Goal: Communication & Community: Answer question/provide support

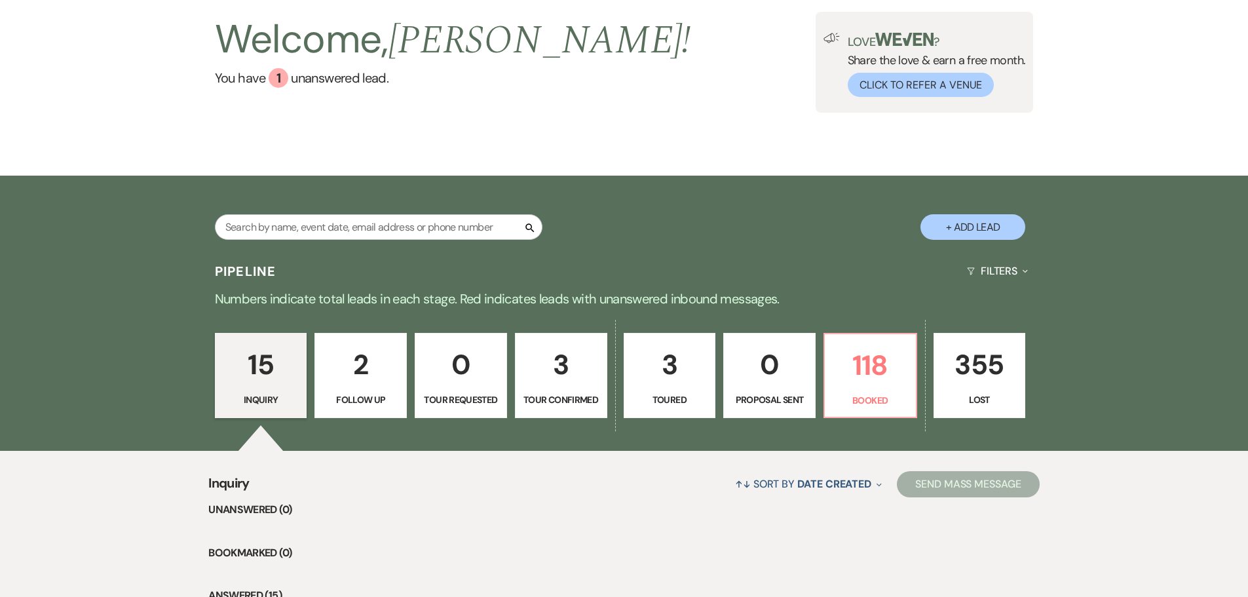
scroll to position [131, 0]
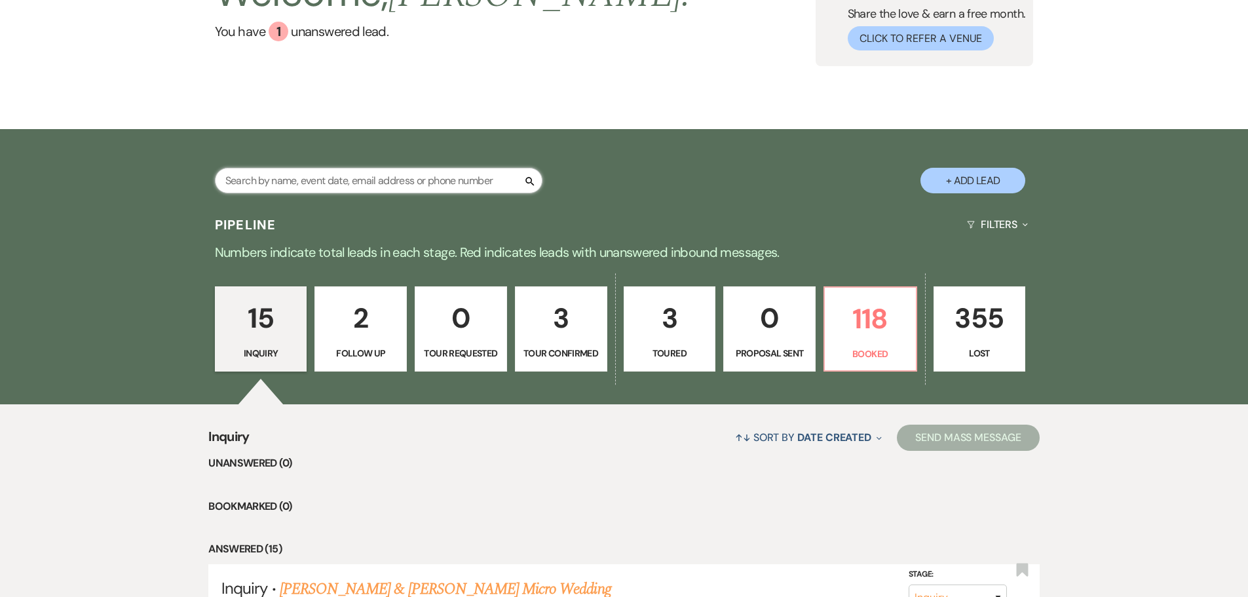
click at [331, 189] on input "text" at bounding box center [379, 181] width 328 height 26
type input "[PERSON_NAME]"
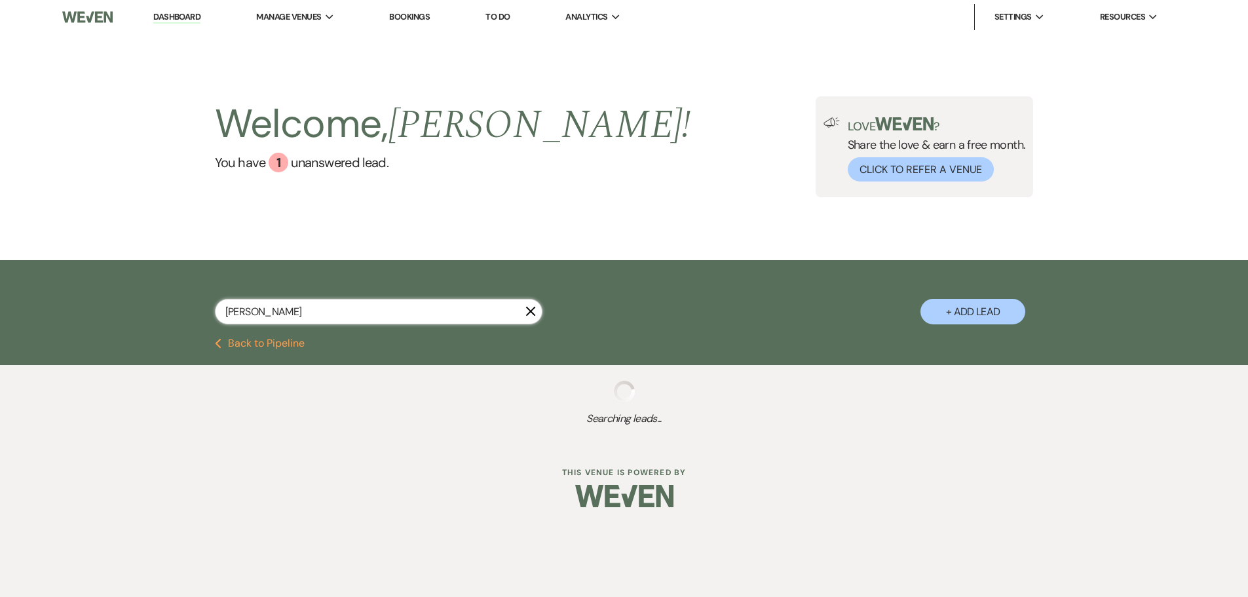
select select "8"
select select "5"
select select "8"
select select "5"
select select "8"
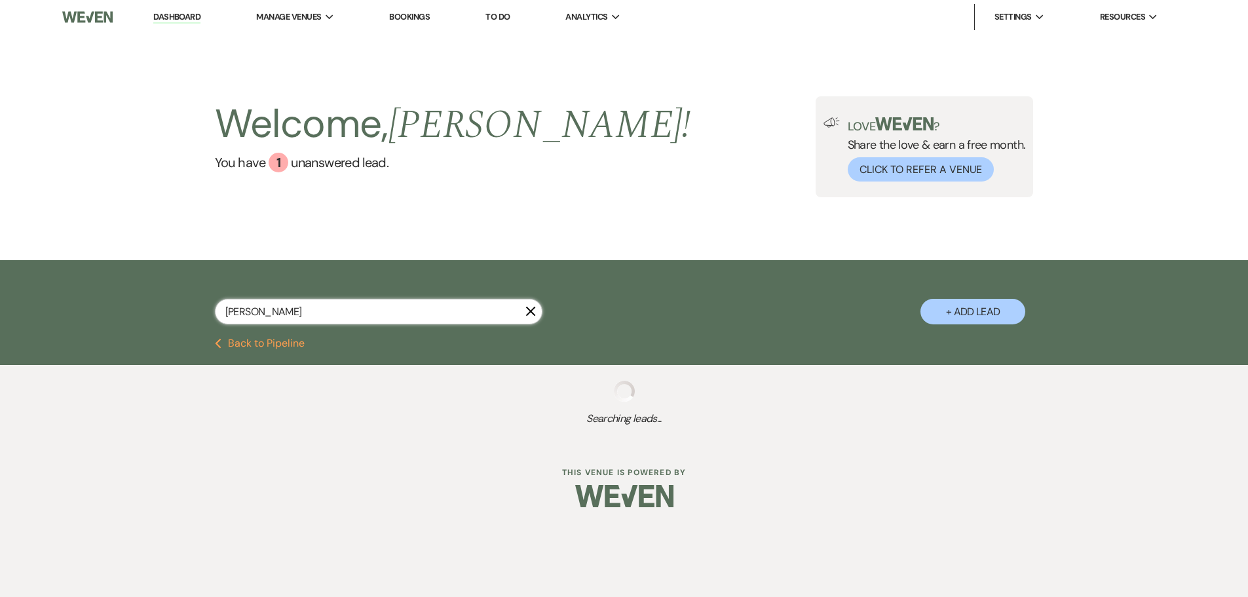
select select "5"
select select "8"
select select "5"
select select "8"
select select "5"
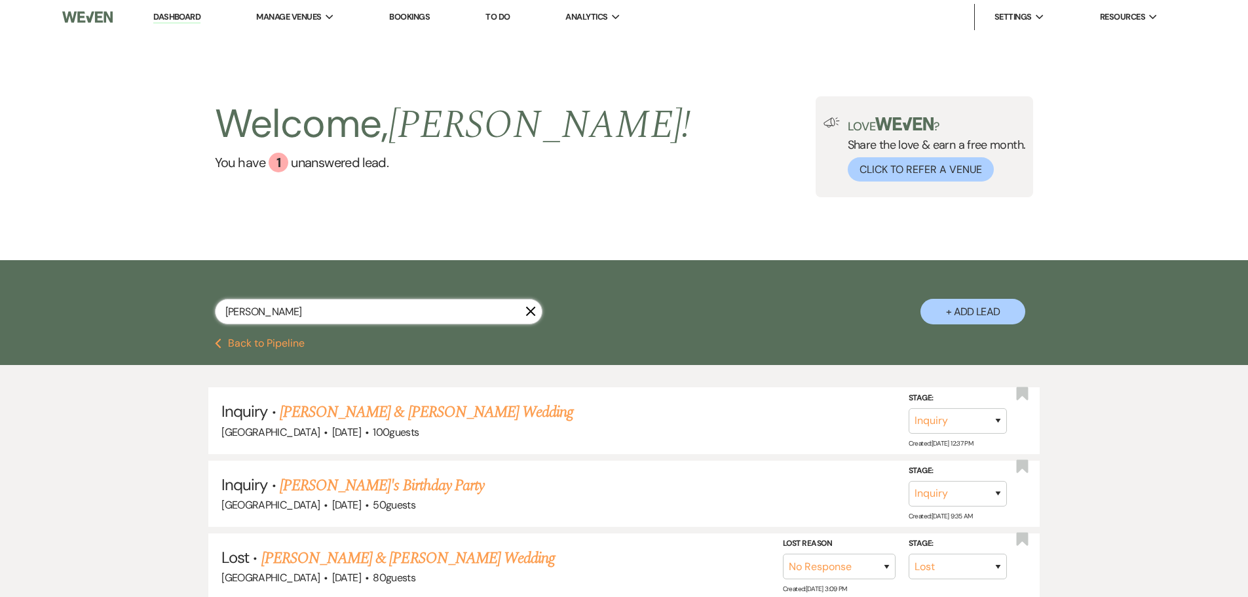
click at [262, 312] on input "[PERSON_NAME]" at bounding box center [379, 312] width 328 height 26
type input "[PERSON_NAME]"
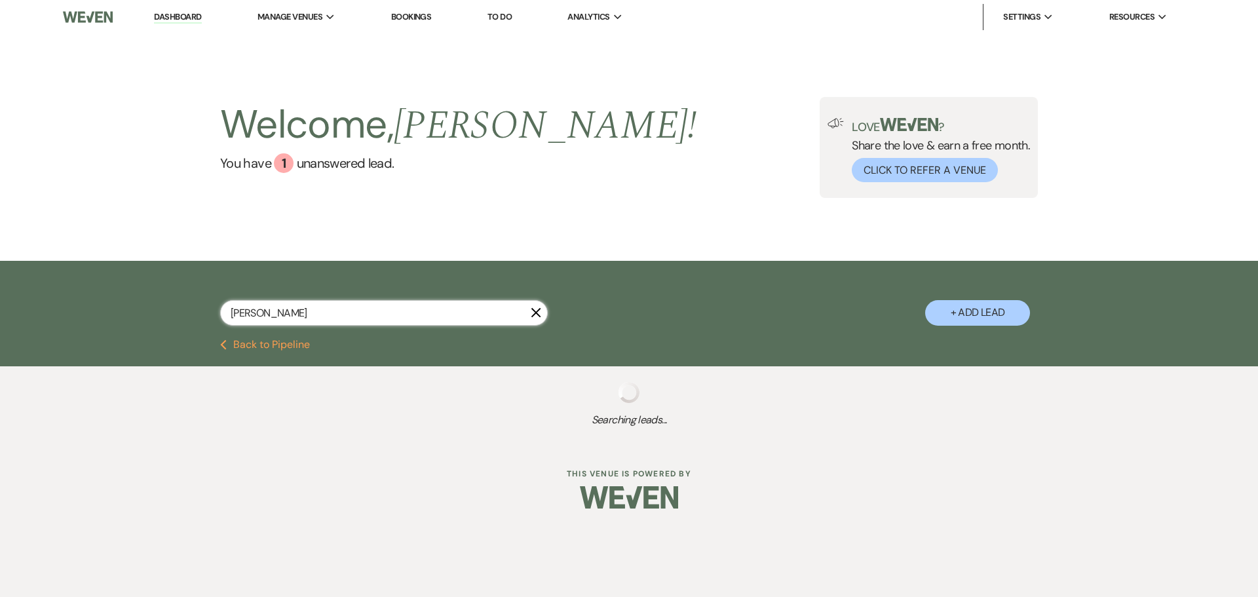
select select "8"
select select "5"
select select "8"
select select "5"
select select "8"
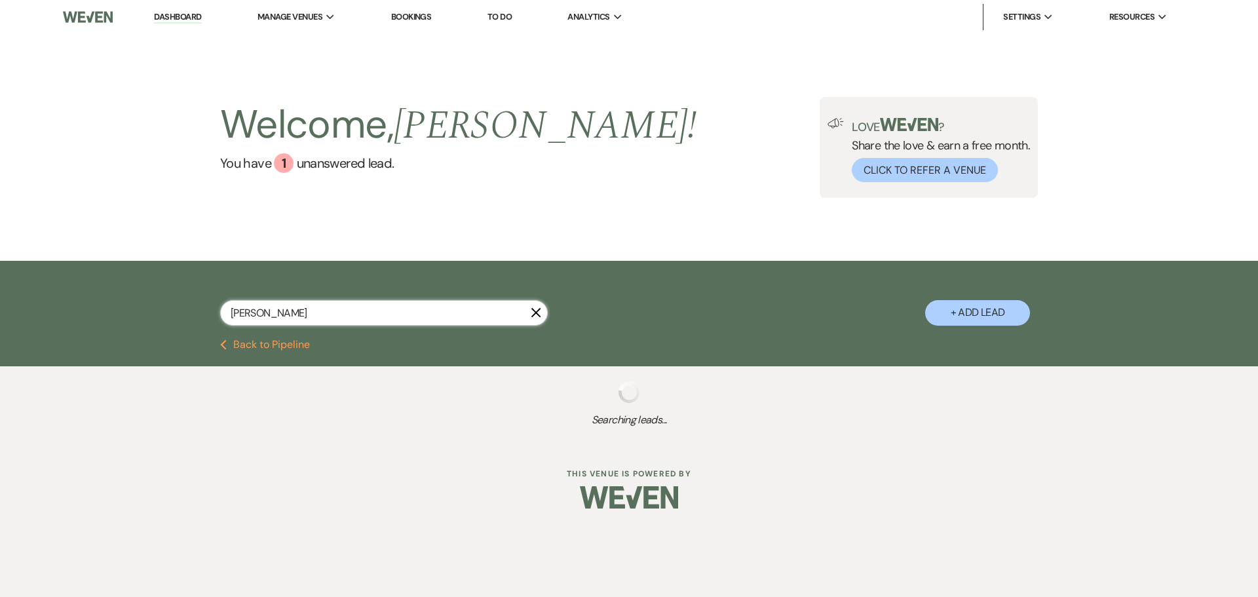
select select "5"
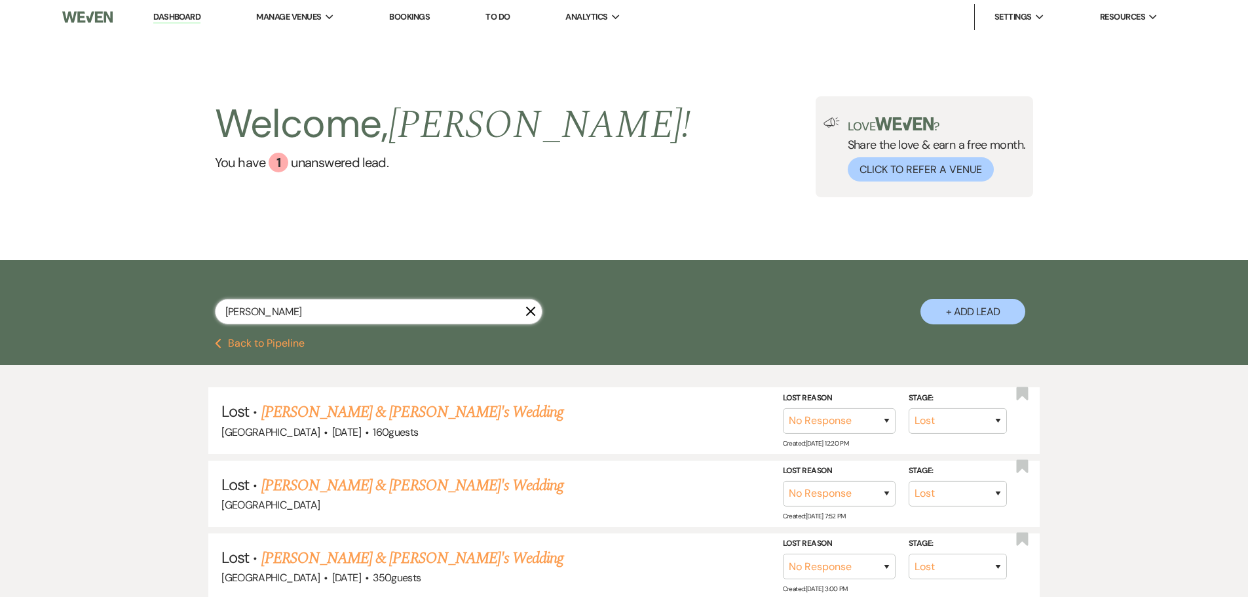
type input "[PERSON_NAME]"
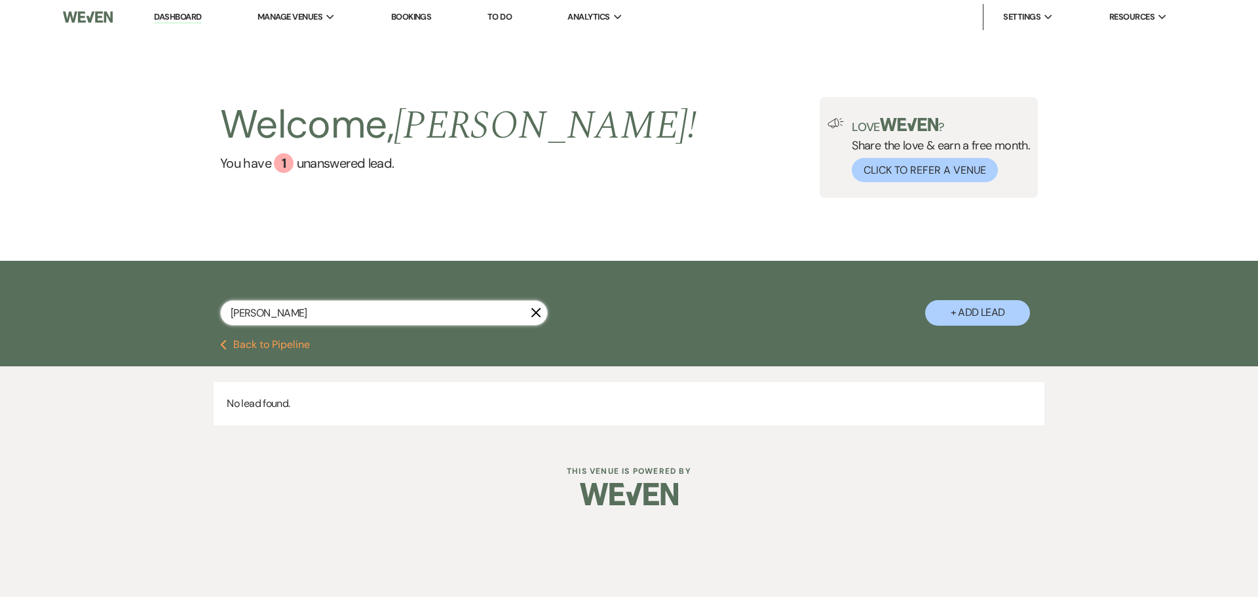
click at [262, 312] on input "[PERSON_NAME]" at bounding box center [384, 313] width 328 height 26
click at [997, 310] on button "+ Add Lead" at bounding box center [977, 313] width 105 height 26
select select "677"
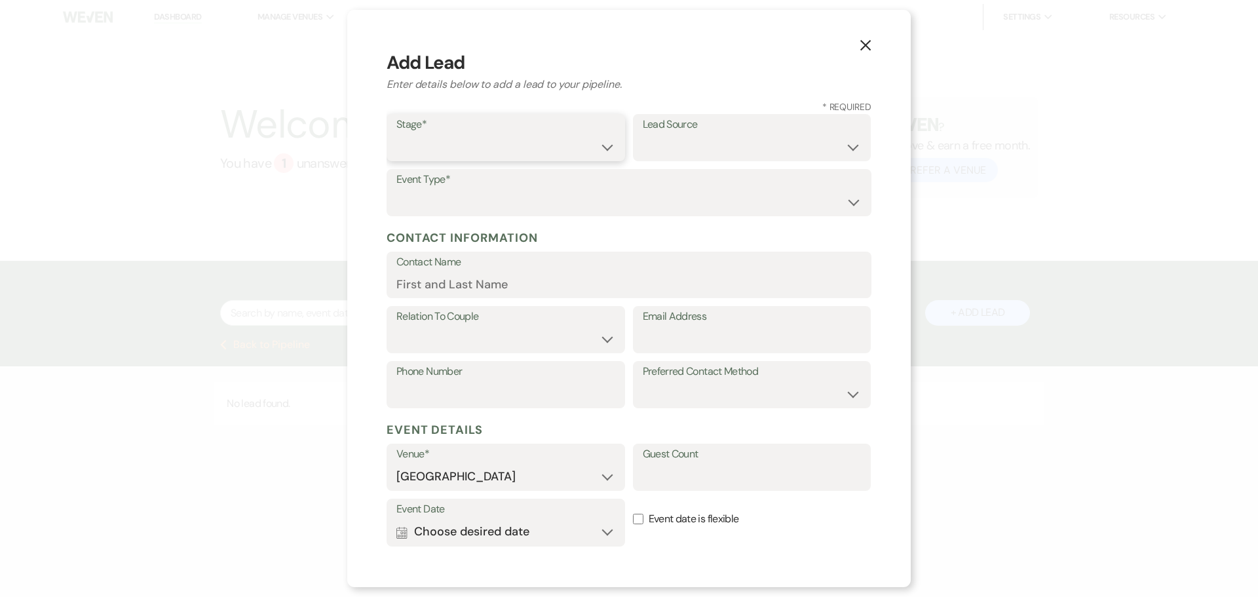
click at [463, 142] on select "Inquiry Follow Up Tour Requested Tour Confirmed Toured Proposal Sent Booked Lost" at bounding box center [506, 147] width 219 height 26
select select "9"
click at [397, 134] on select "Inquiry Follow Up Tour Requested Tour Confirmed Toured Proposal Sent Booked Lost" at bounding box center [506, 147] width 219 height 26
click at [543, 149] on select "Inquiry Follow Up Tour Requested Tour Confirmed Toured Proposal Sent Booked Lost" at bounding box center [506, 147] width 219 height 26
click at [742, 157] on select "Weven Venue Website Instagram Facebook Pinterest Google The Knot Wedding Wire H…" at bounding box center [752, 147] width 219 height 26
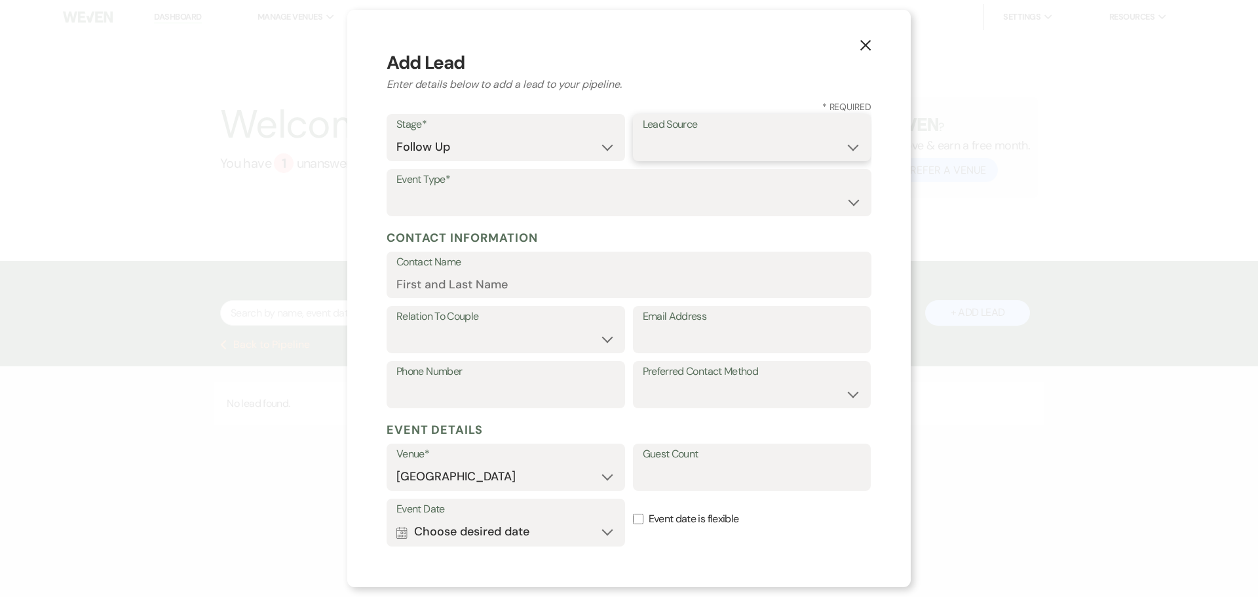
select select "14"
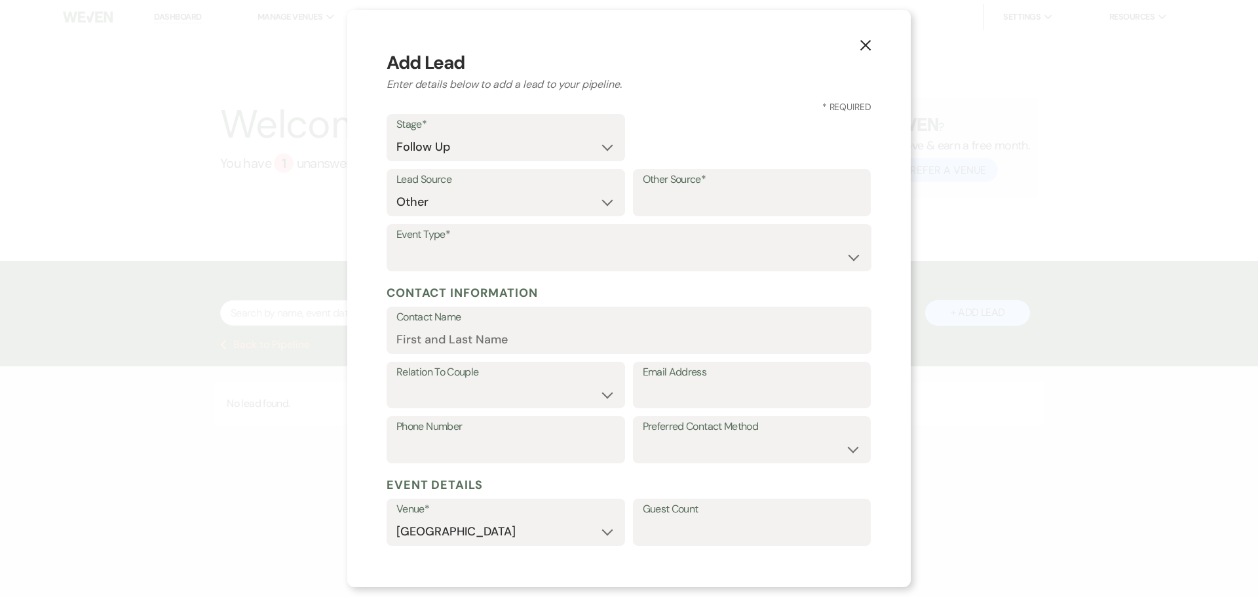
click at [665, 189] on label "Other Source*" at bounding box center [752, 179] width 219 height 19
click at [665, 189] on input "Other Source*" at bounding box center [752, 202] width 219 height 26
type input "SEWN"
click at [630, 249] on select "Wedding Anniversary Party Baby Shower Bachelorette / Bachelor Party Birthday Pa…" at bounding box center [629, 257] width 465 height 26
select select "1"
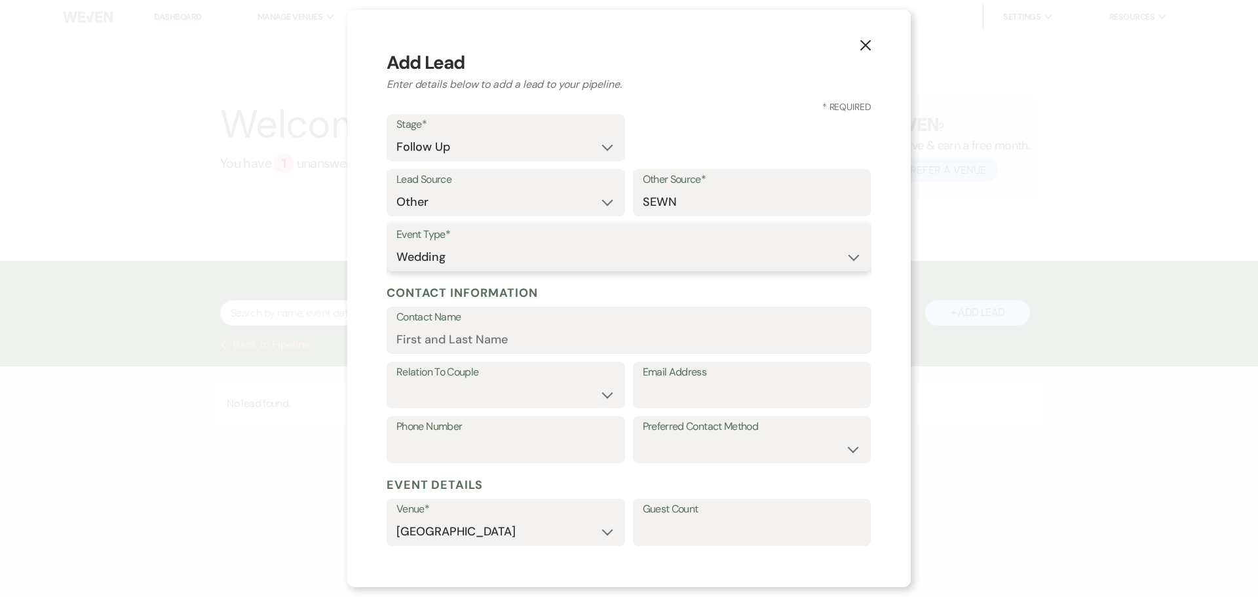
click at [397, 244] on select "Wedding Anniversary Party Baby Shower Bachelorette / Bachelor Party Birthday Pa…" at bounding box center [629, 257] width 465 height 26
click at [441, 327] on input "Contact Name" at bounding box center [629, 340] width 465 height 26
type input "[PERSON_NAME]"
select select "1"
click at [693, 397] on input "Email Address" at bounding box center [752, 394] width 219 height 26
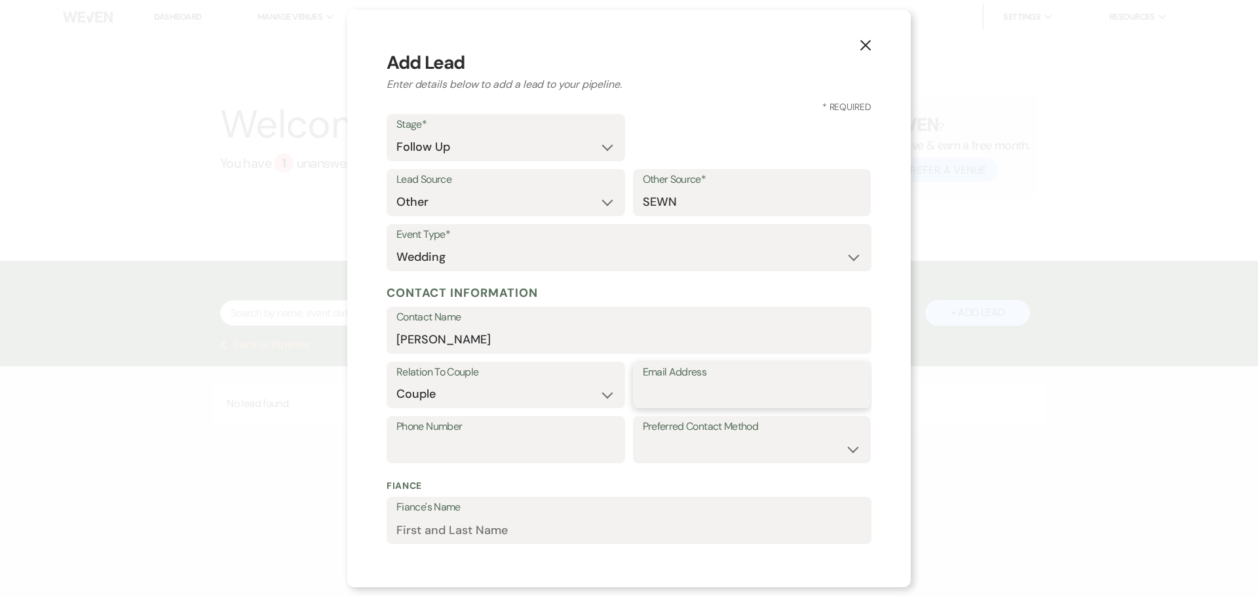
paste input "[EMAIL_ADDRESS][DOMAIN_NAME]"
type input "[EMAIL_ADDRESS][DOMAIN_NAME]"
click at [468, 438] on input "Phone Number" at bounding box center [506, 449] width 219 height 26
paste input "6059298169"
type input "6059298169"
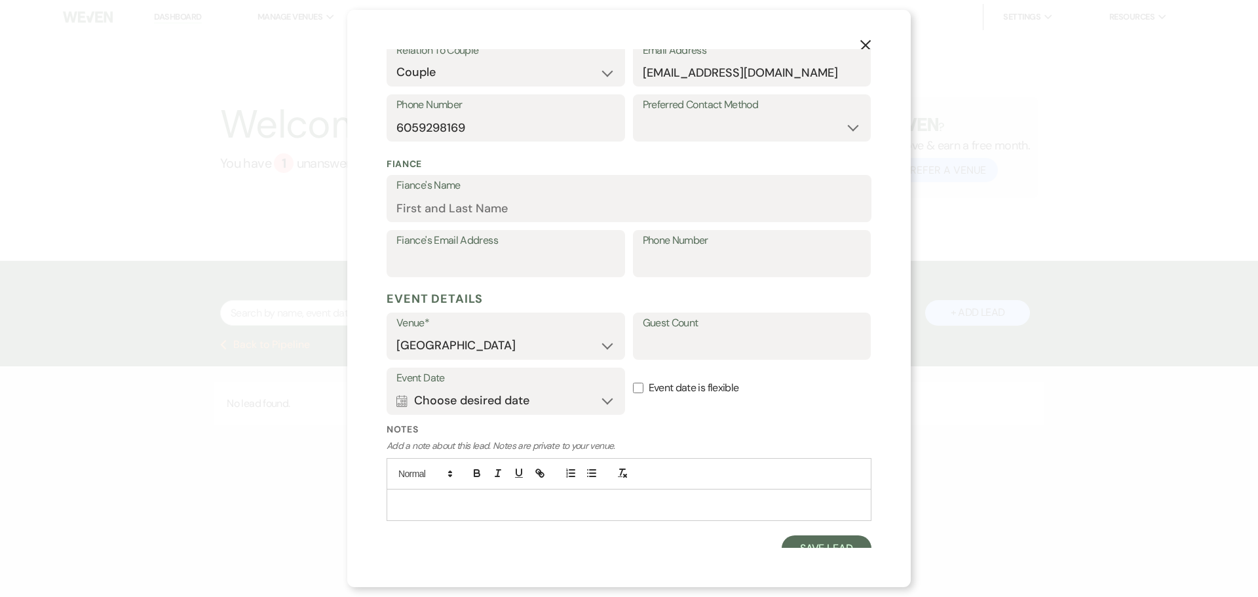
scroll to position [336, 0]
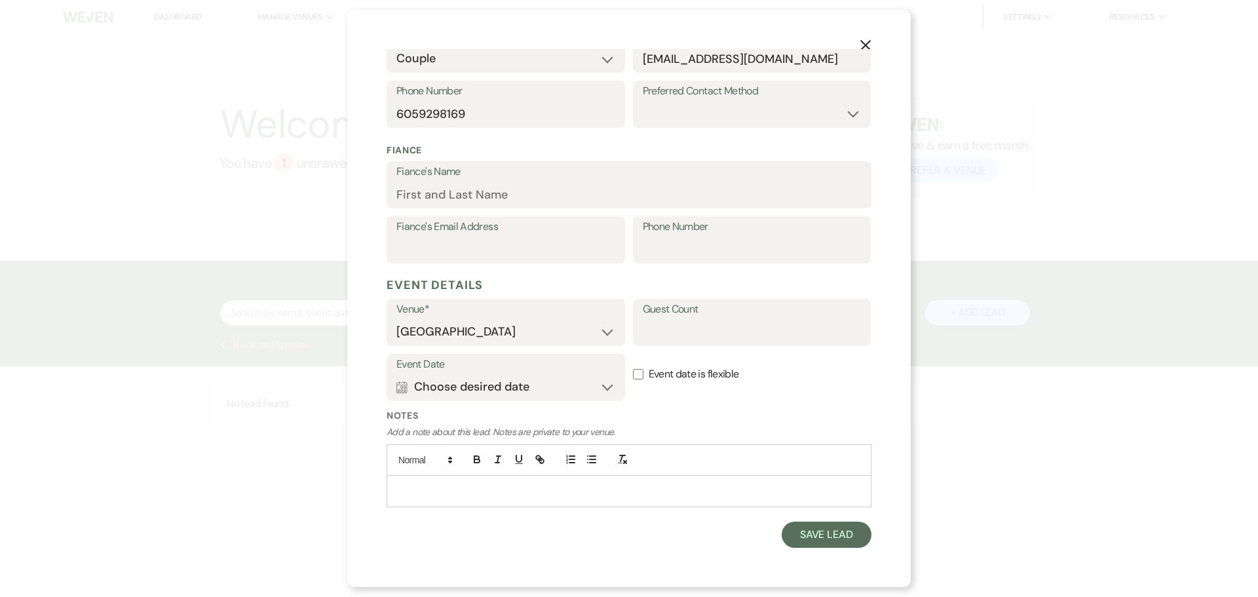
click at [442, 495] on p at bounding box center [629, 491] width 464 height 14
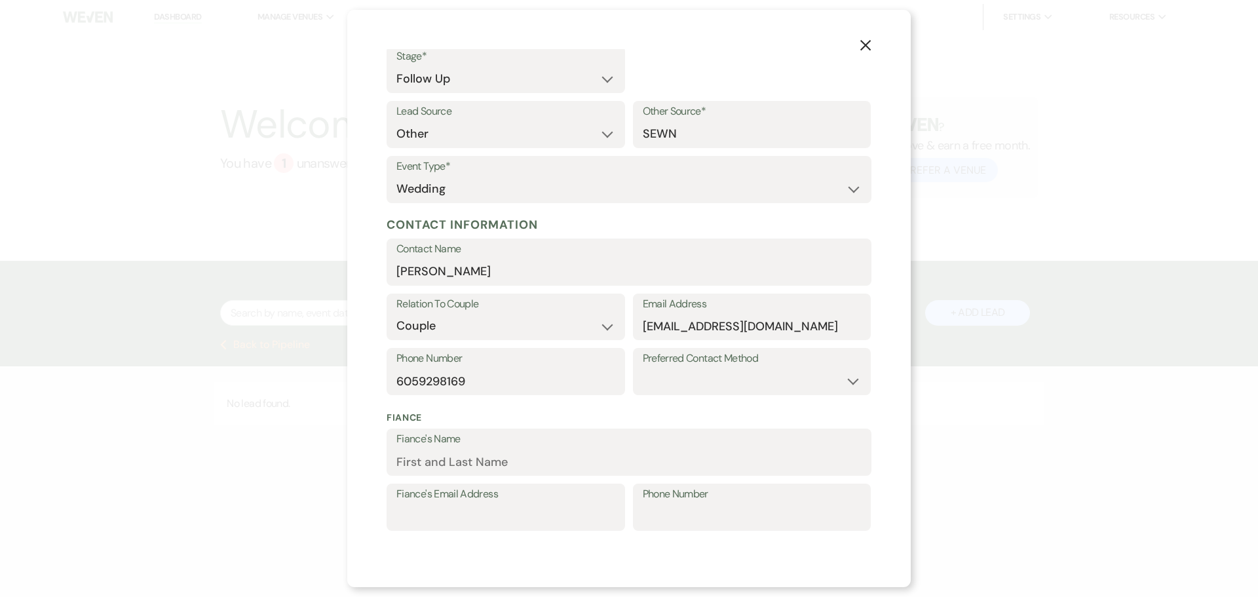
scroll to position [0, 0]
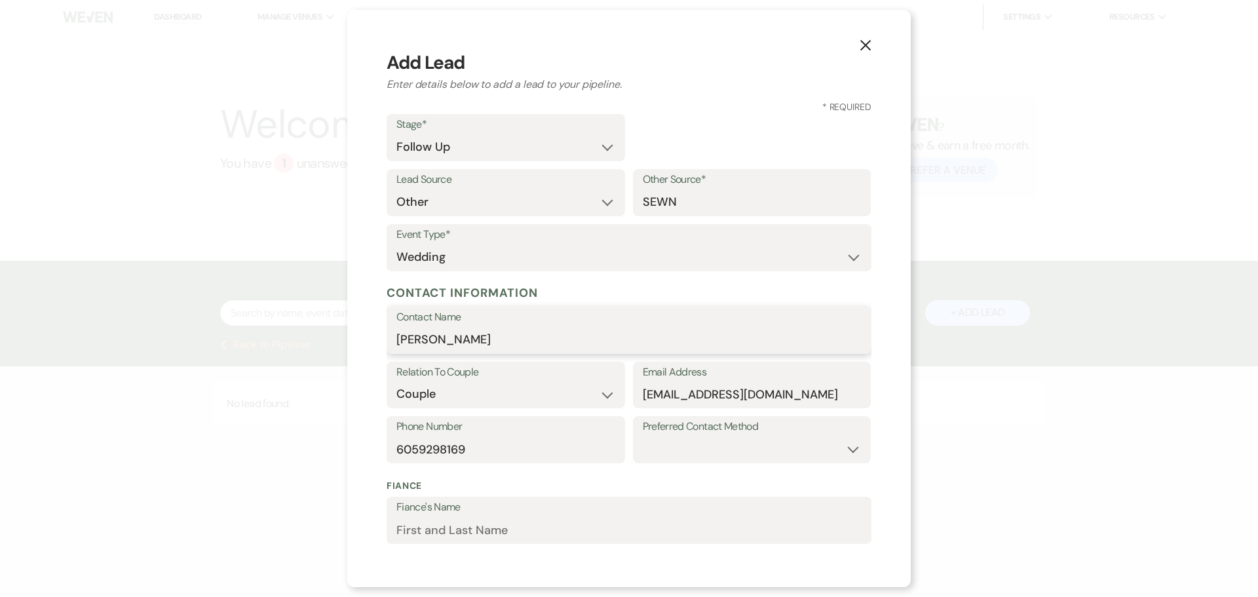
click at [509, 332] on input "[PERSON_NAME]" at bounding box center [629, 340] width 465 height 26
click at [509, 335] on input "[PERSON_NAME]" at bounding box center [629, 340] width 465 height 26
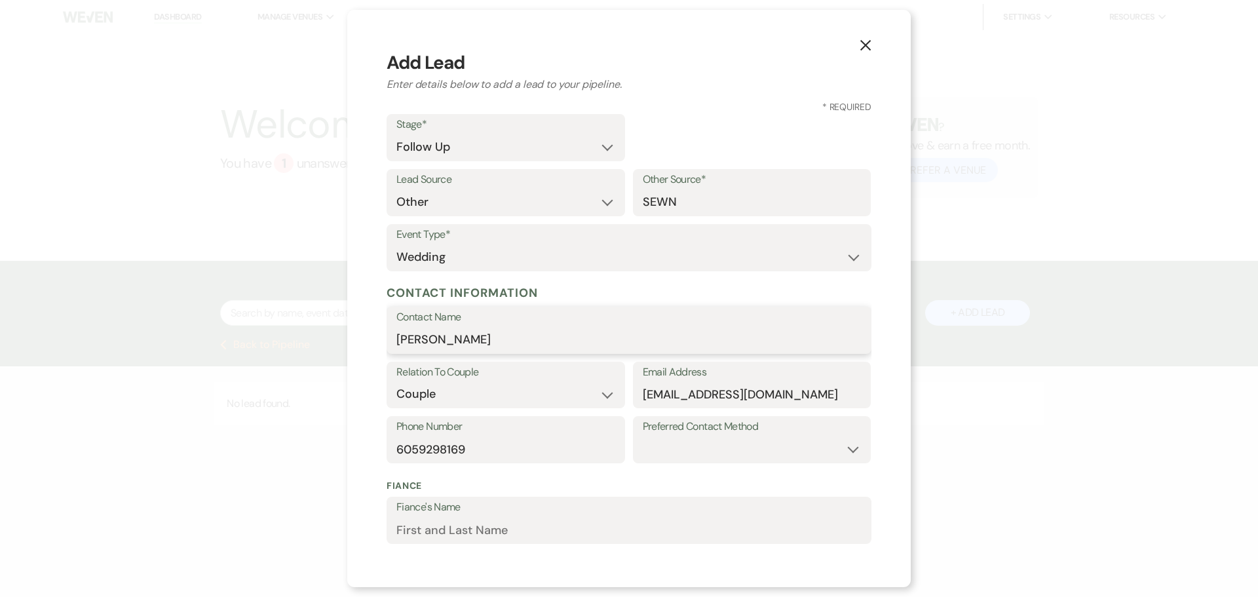
click at [509, 335] on input "[PERSON_NAME]" at bounding box center [629, 340] width 465 height 26
type input "[PERSON_NAME]"
click at [425, 444] on input "6059298169" at bounding box center [506, 449] width 219 height 26
paste input "5079955204"
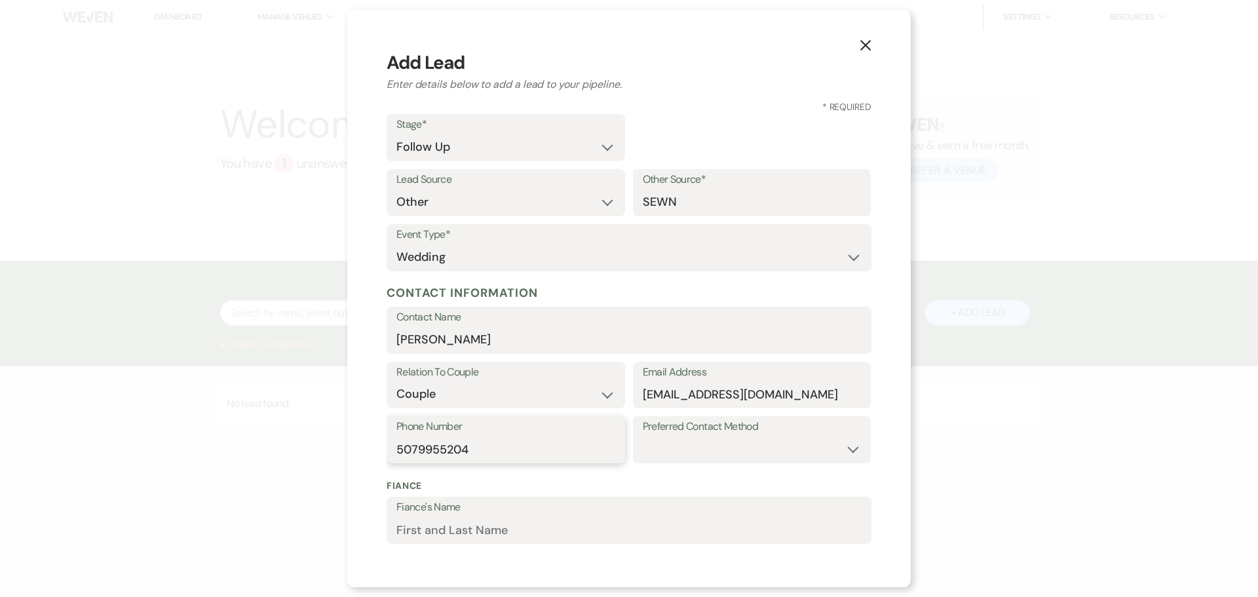
type input "5079955204"
click at [721, 394] on input "[EMAIL_ADDRESS][DOMAIN_NAME]" at bounding box center [752, 394] width 219 height 26
paste input "[EMAIL_ADDRESS]"
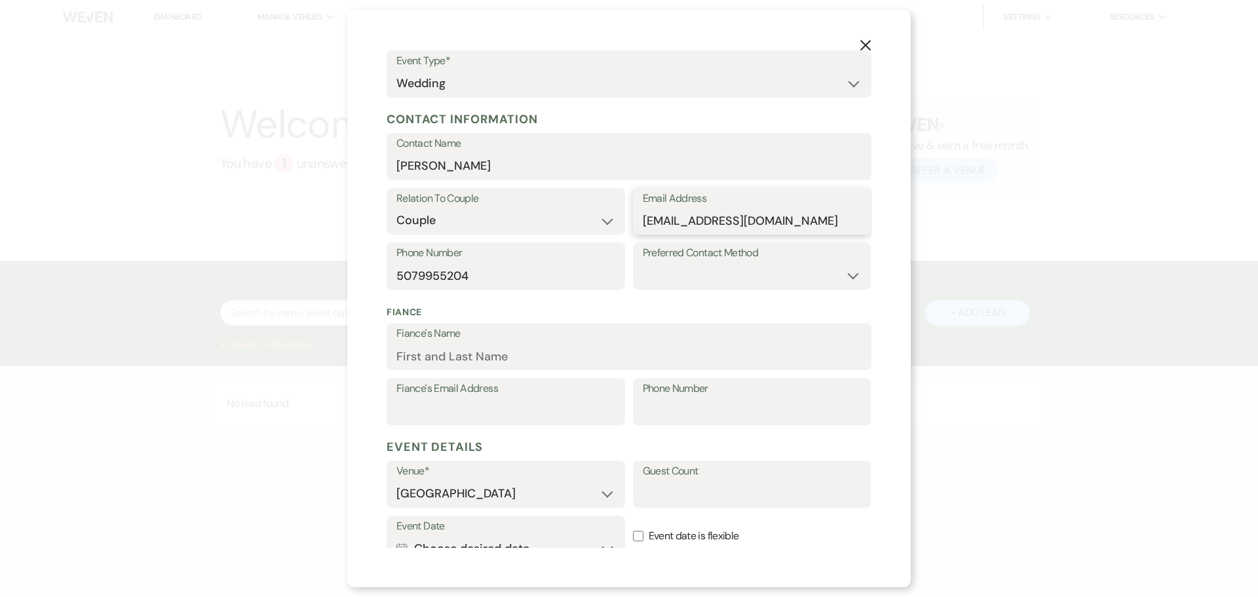
scroll to position [197, 0]
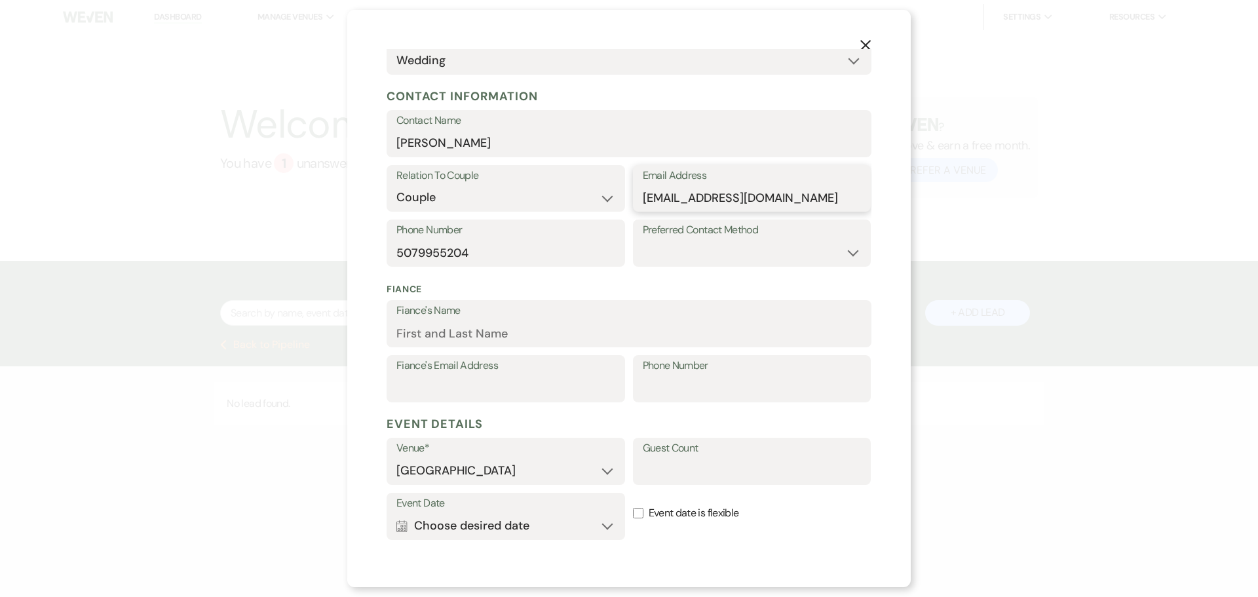
type input "[EMAIL_ADDRESS][DOMAIN_NAME]"
click at [408, 334] on input "Fiance's Name" at bounding box center [629, 333] width 465 height 26
paste input "Berninzoni"
type input "[PERSON_NAME]"
click at [551, 531] on button "Calendar Choose desired date Expand" at bounding box center [506, 526] width 219 height 26
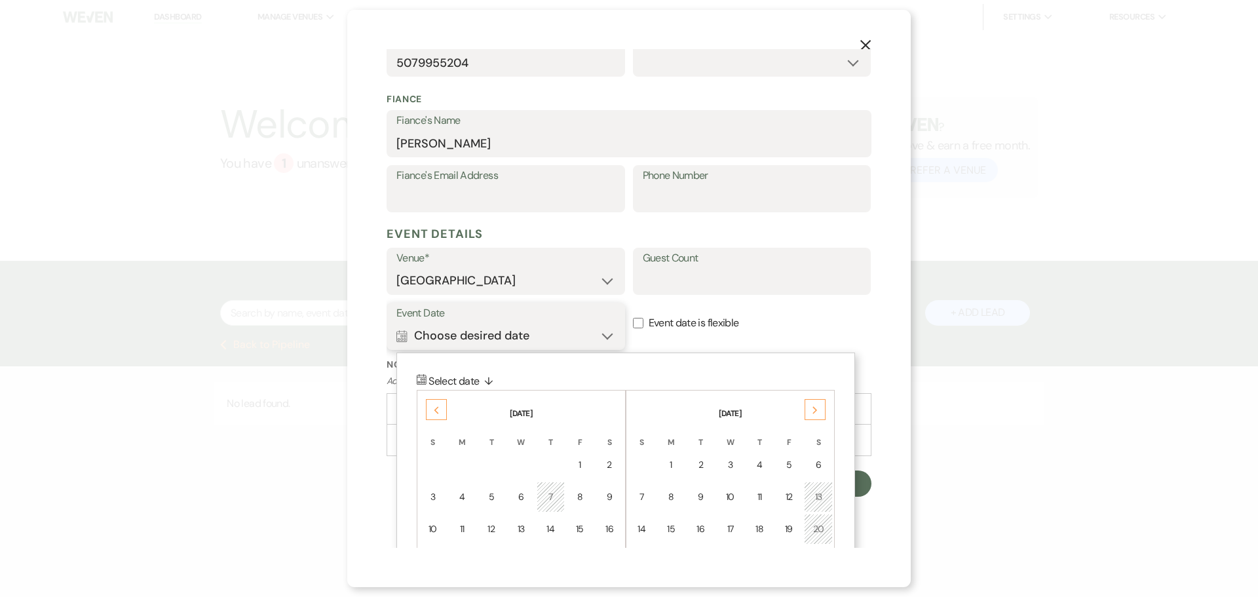
scroll to position [467, 0]
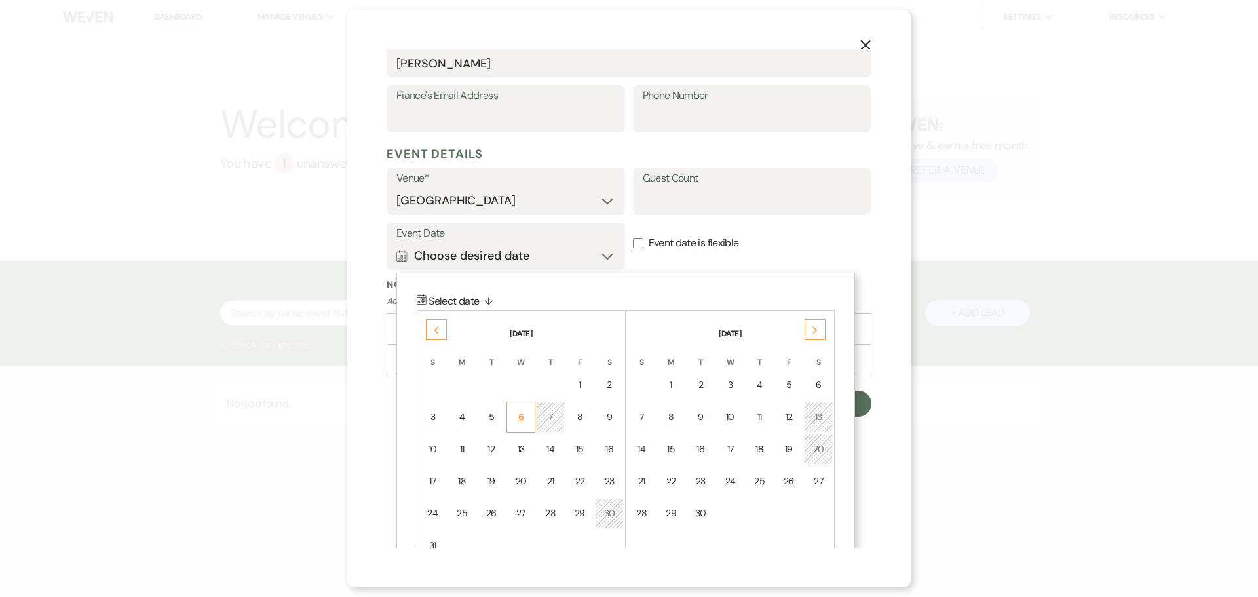
click at [518, 421] on div "6" at bounding box center [521, 417] width 12 height 14
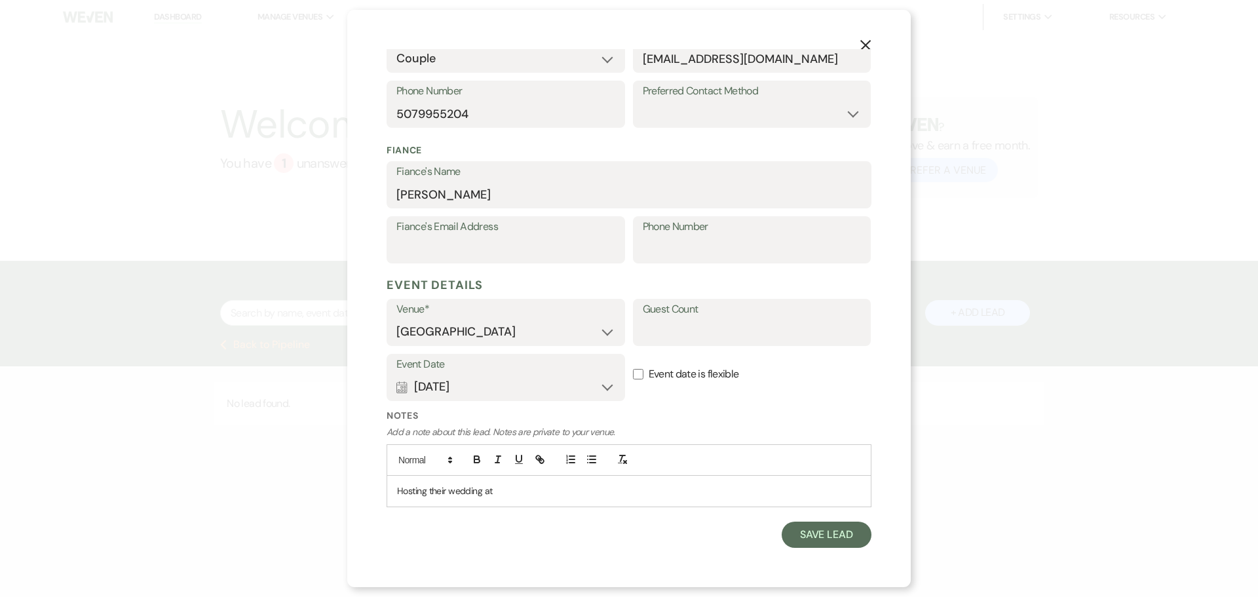
scroll to position [336, 0]
click at [607, 390] on button "Calendar [DATE] Expand" at bounding box center [506, 387] width 219 height 26
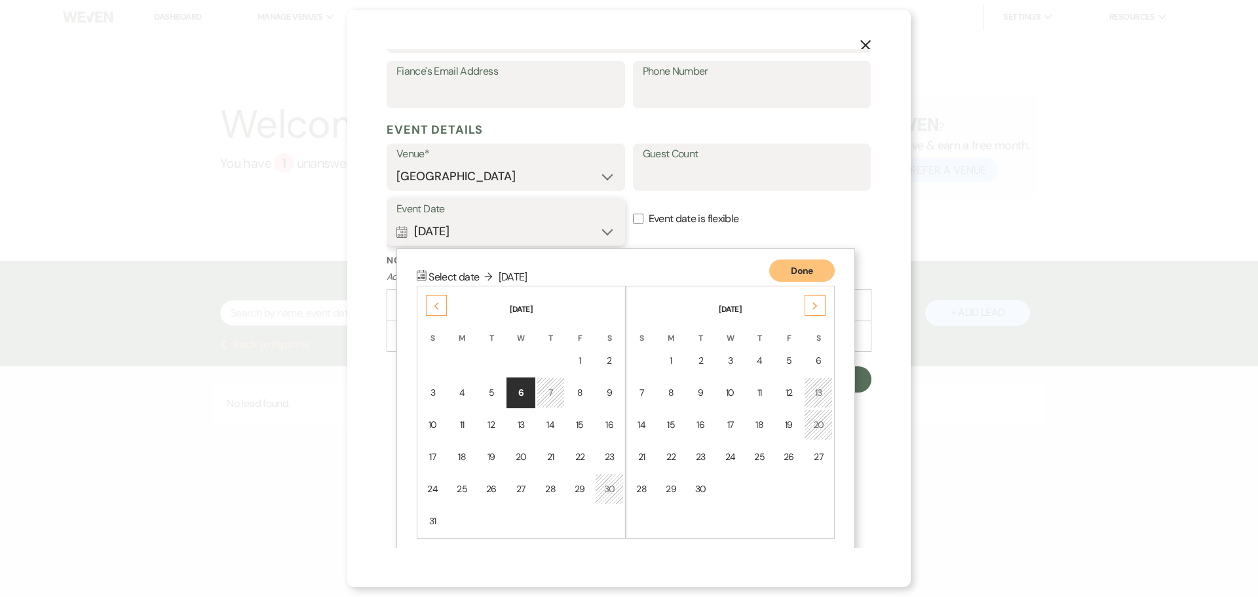
scroll to position [502, 0]
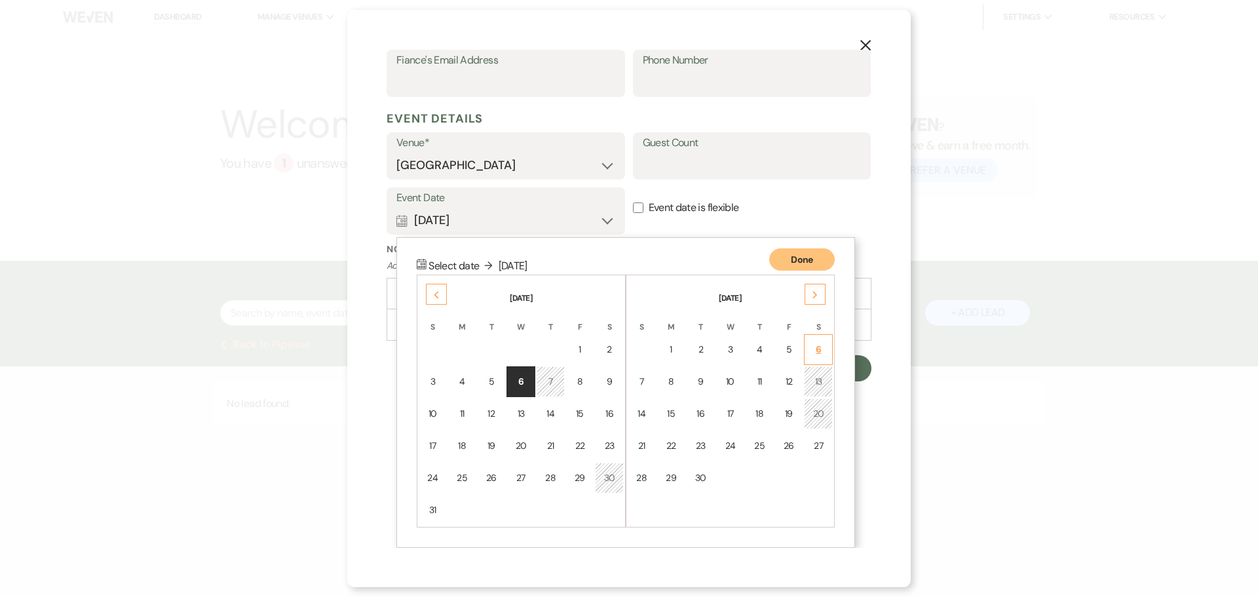
click at [822, 347] on div "6" at bounding box center [819, 350] width 12 height 14
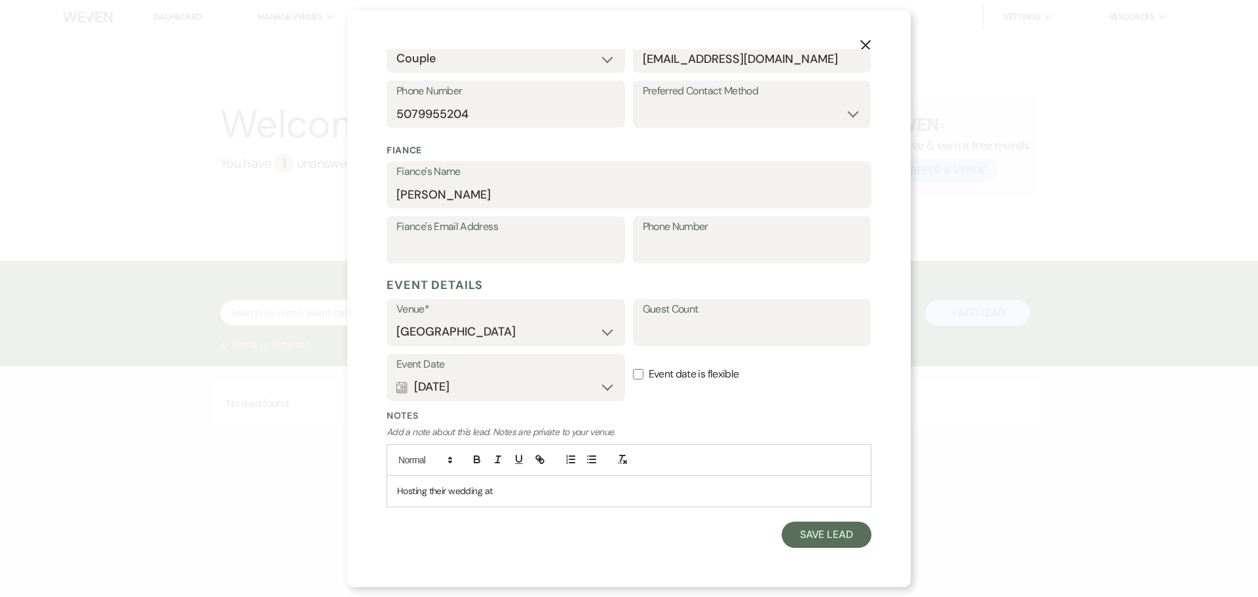
scroll to position [336, 0]
click at [521, 493] on p "Hosting their wedding at" at bounding box center [629, 491] width 464 height 14
click at [821, 538] on button "Save Lead" at bounding box center [827, 535] width 90 height 26
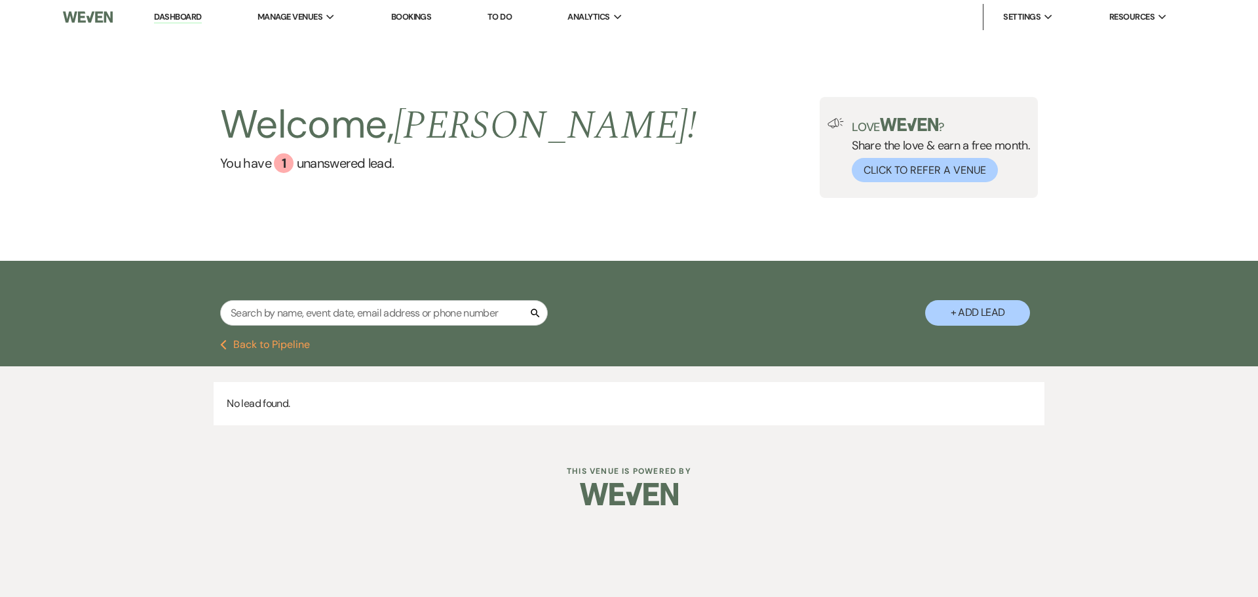
click at [272, 347] on button "Previous Back to Pipeline" at bounding box center [265, 344] width 90 height 10
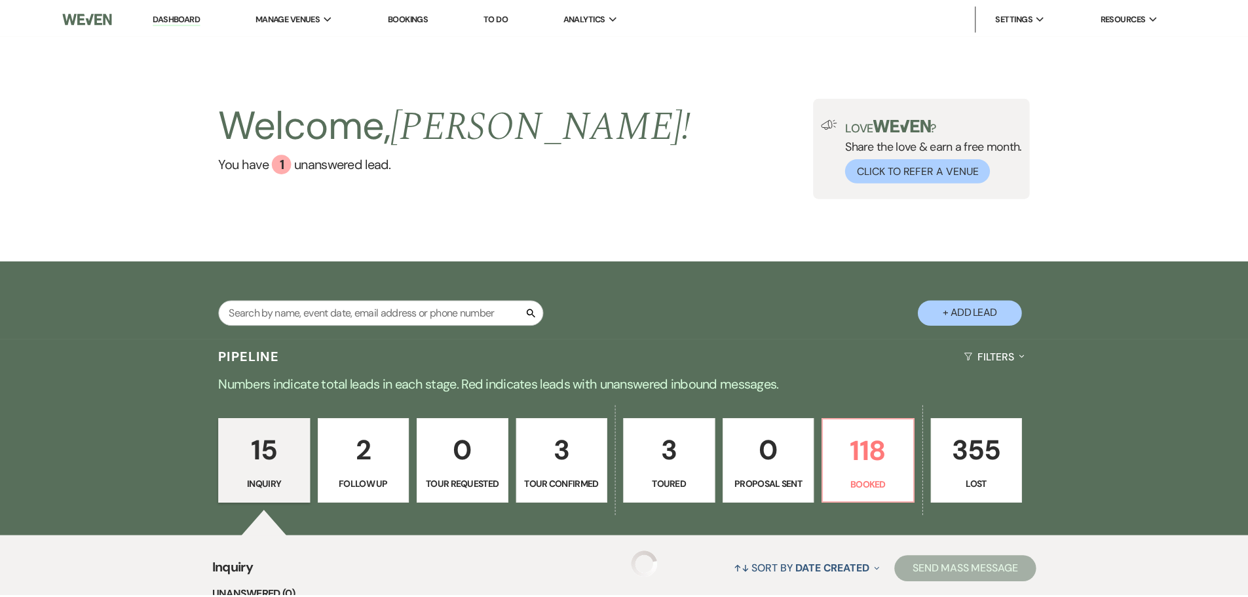
scroll to position [131, 0]
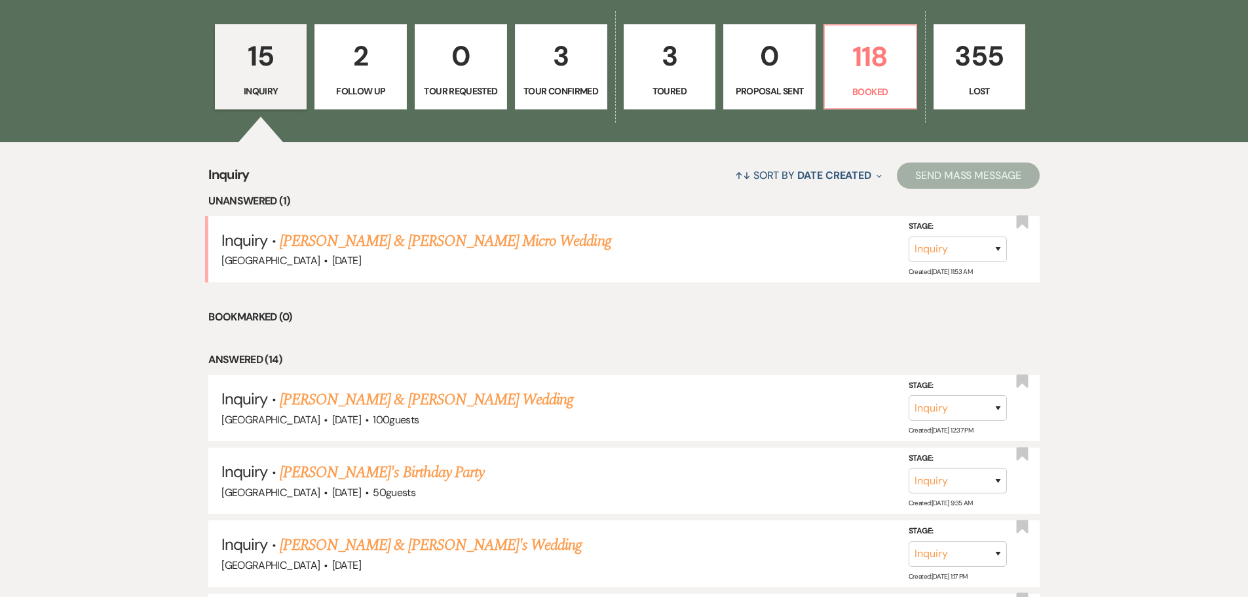
click at [373, 95] on p "Follow Up" at bounding box center [360, 91] width 75 height 14
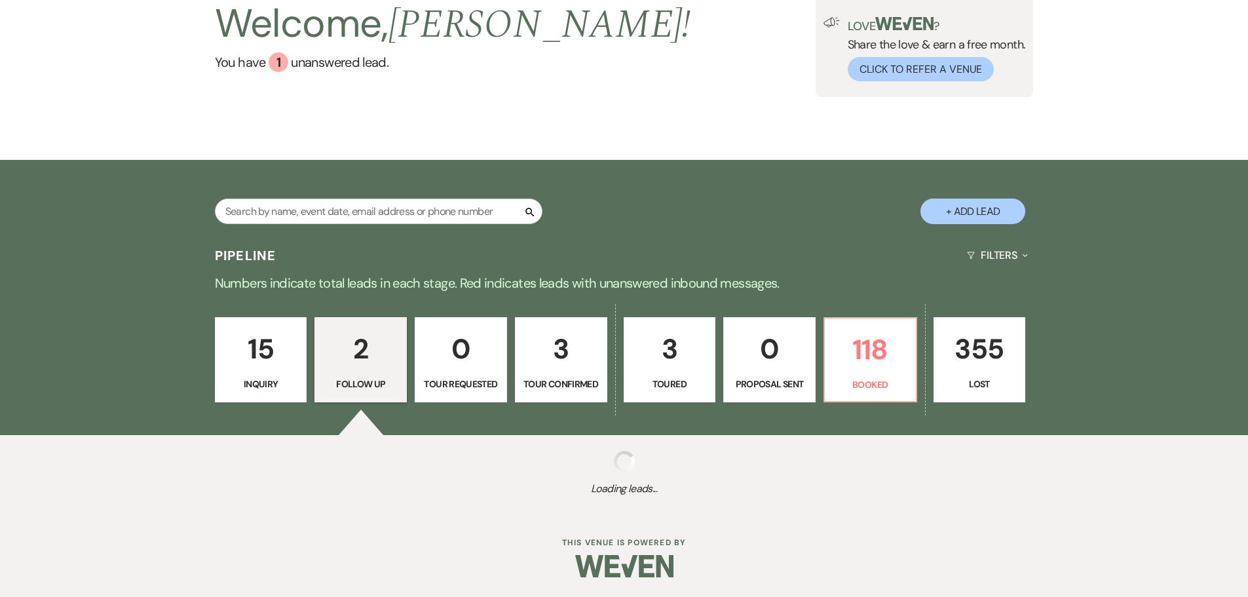
scroll to position [393, 0]
select select "9"
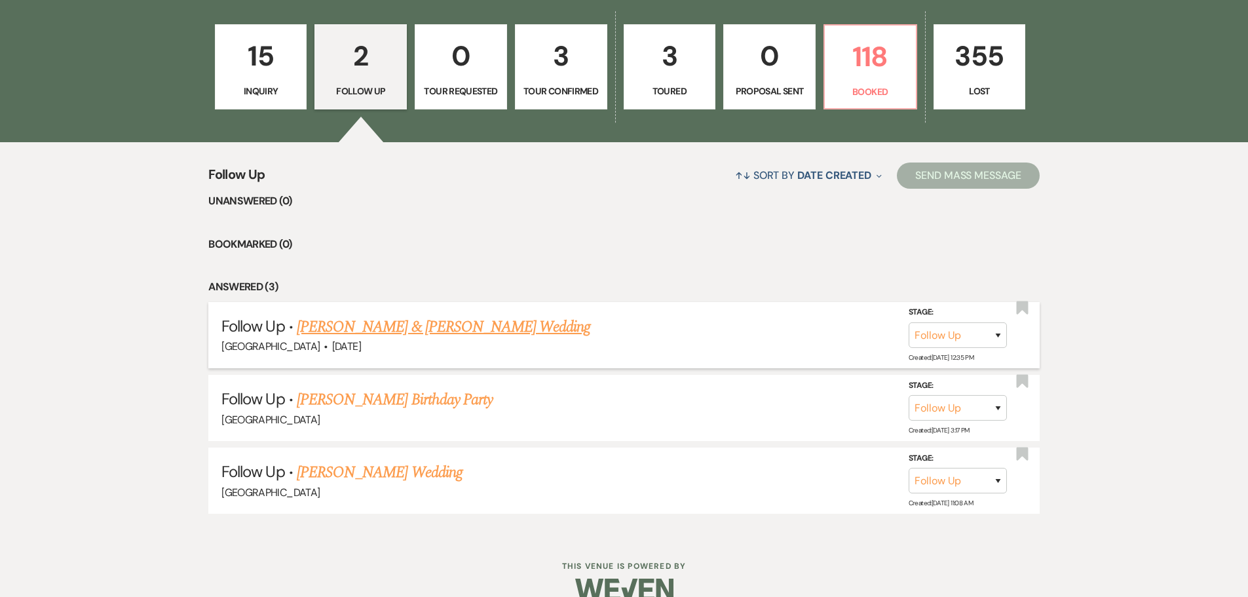
click at [468, 327] on link "[PERSON_NAME] & [PERSON_NAME] Wedding" at bounding box center [444, 327] width 294 height 24
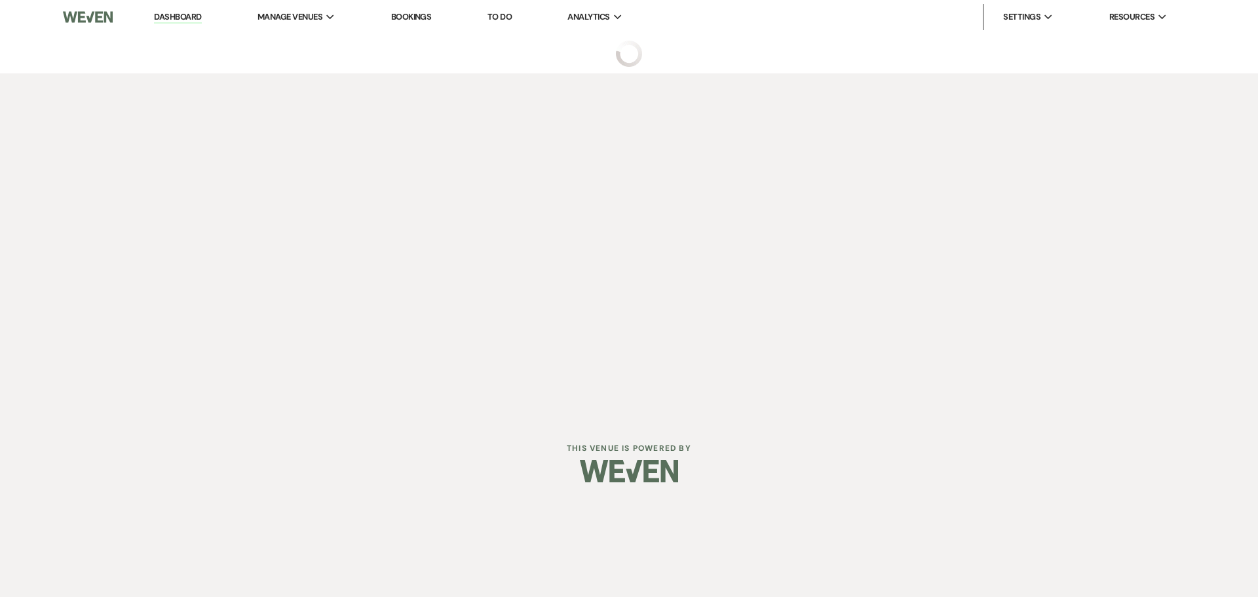
select select "9"
select select "14"
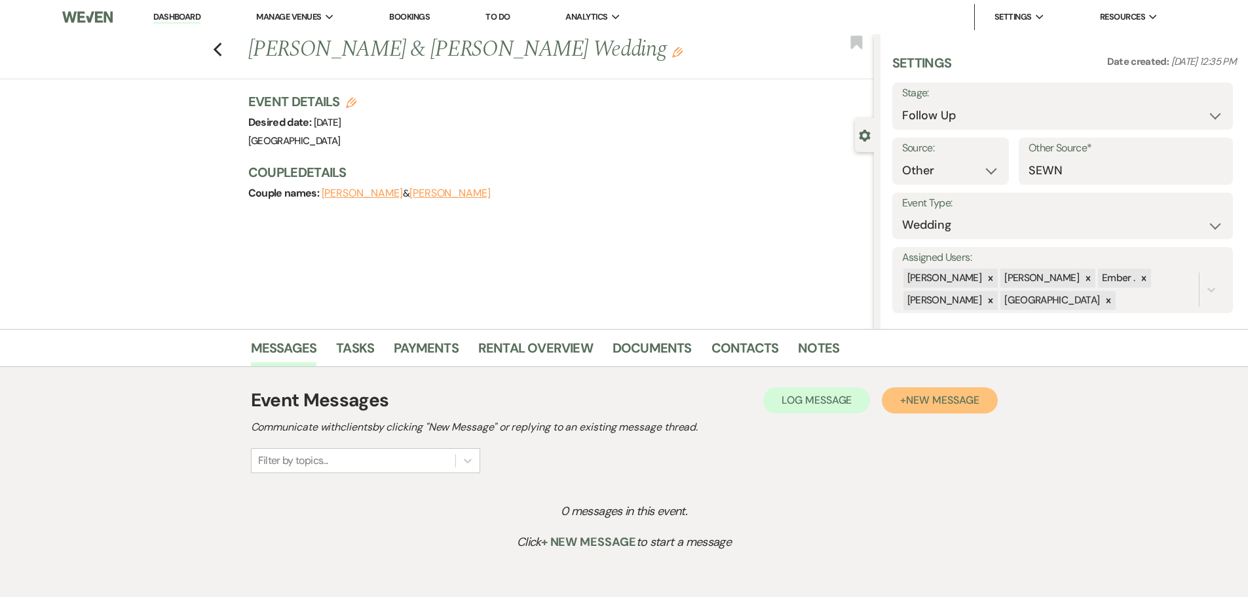
click at [951, 404] on span "New Message" at bounding box center [942, 400] width 73 height 14
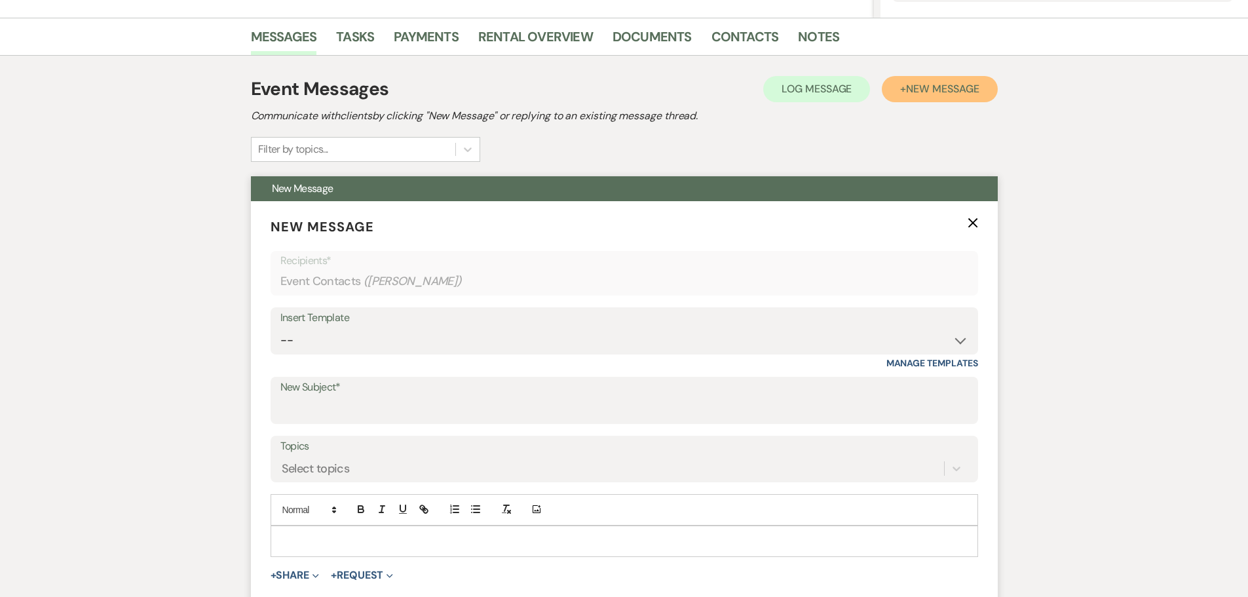
scroll to position [328, 0]
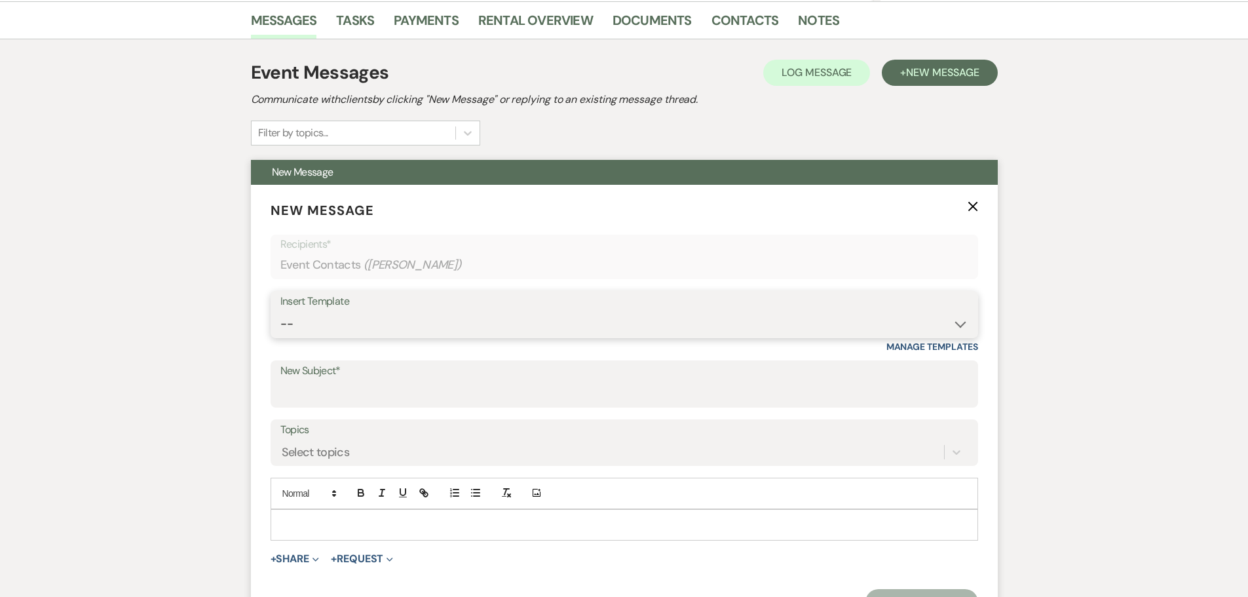
click at [338, 327] on select "-- Weven Planning Portal Introduction (Booked Events) Initial Inquiry Response …" at bounding box center [625, 324] width 688 height 26
select select "5628"
click at [281, 311] on select "-- Weven Planning Portal Introduction (Booked Events) Initial Inquiry Response …" at bounding box center [625, 324] width 688 height 26
type input "Welcome! Let’s Start Planning Your Special Day 🎉"
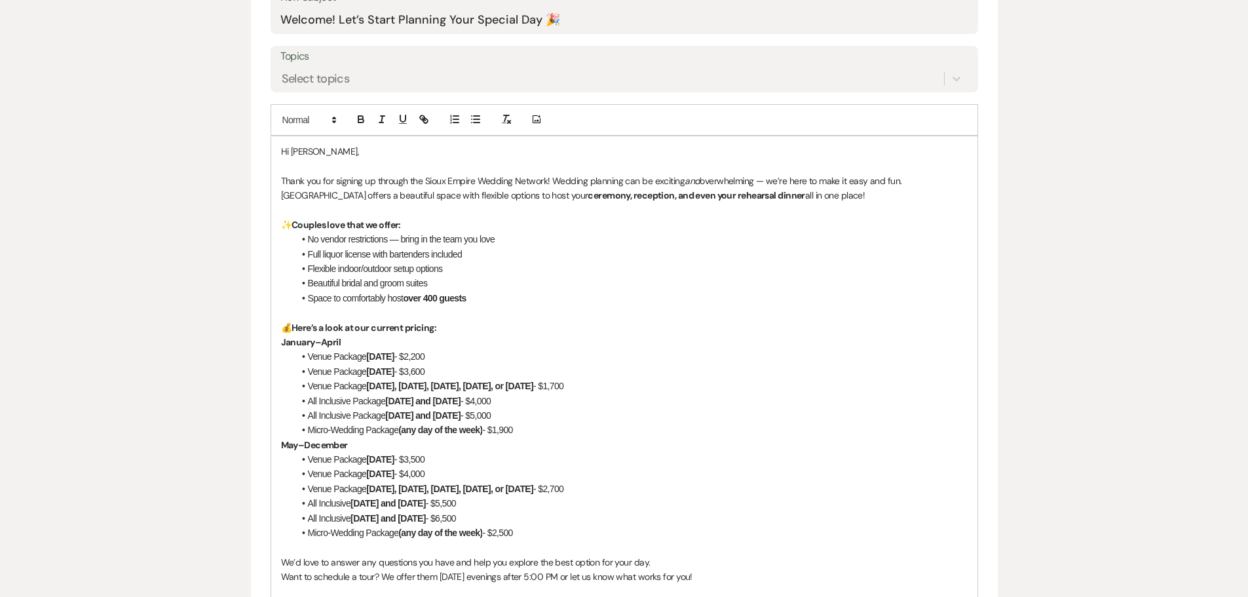
scroll to position [721, 0]
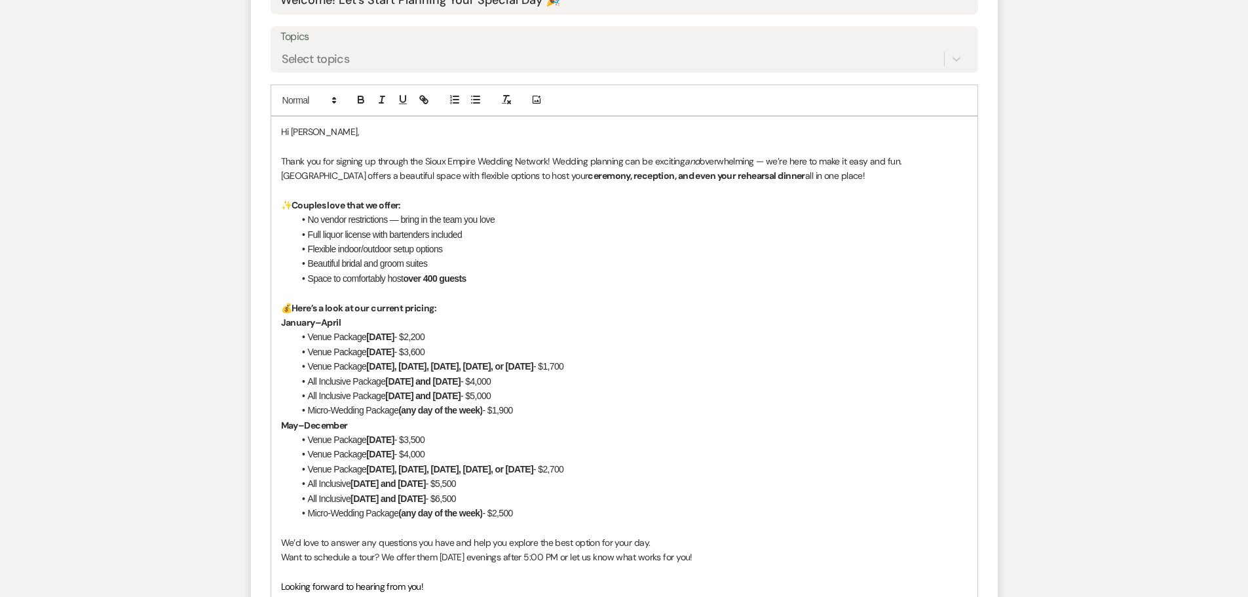
click at [649, 174] on strong "ceremony, reception, and even your rehearsal dinner" at bounding box center [696, 176] width 217 height 12
click at [398, 225] on li "No vendor restrictions — bring in the team you love" at bounding box center [631, 219] width 674 height 14
click at [383, 307] on strong "Here’s a look at our current pricing:" at bounding box center [364, 308] width 145 height 12
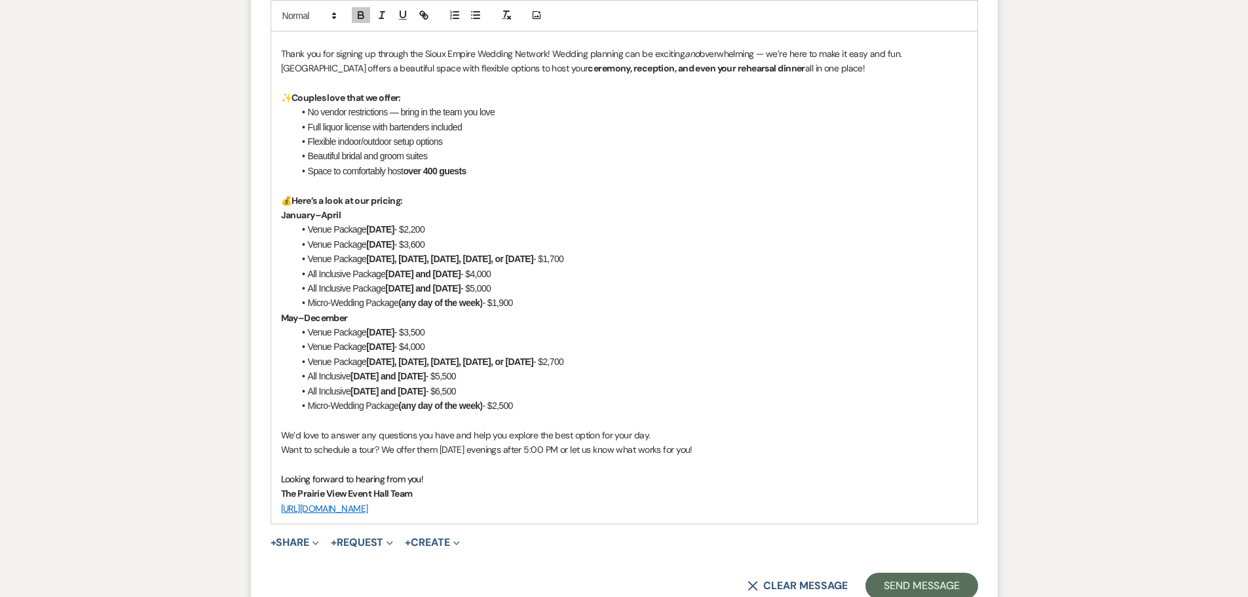
scroll to position [852, 0]
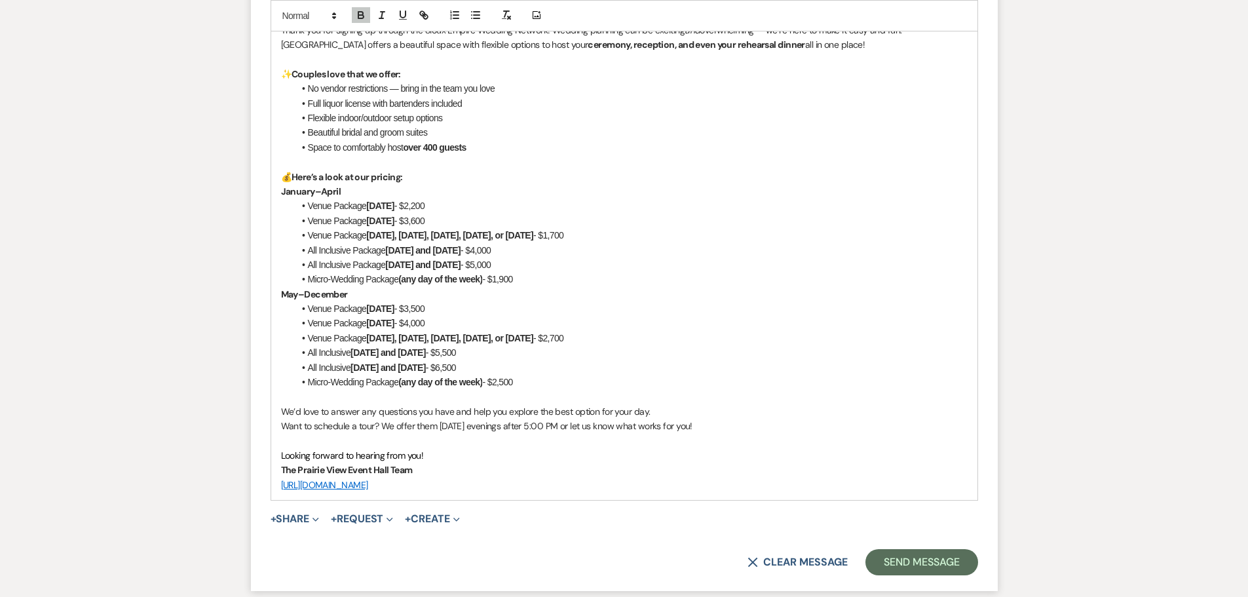
click at [362, 486] on link "[URL][DOMAIN_NAME]" at bounding box center [324, 485] width 87 height 12
click at [353, 511] on link "[URL][DOMAIN_NAME]" at bounding box center [319, 510] width 83 height 17
click at [692, 370] on li "All Inclusive [DATE] and [DATE] - $6,500" at bounding box center [631, 367] width 674 height 14
click at [935, 558] on button "Send Message" at bounding box center [922, 562] width 112 height 26
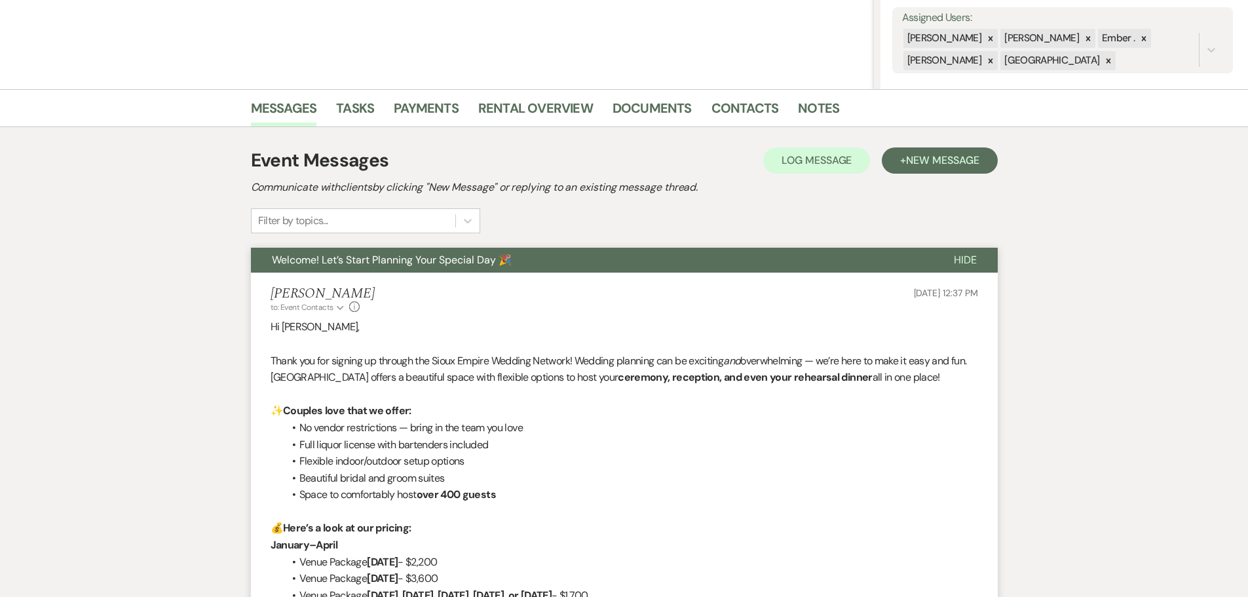
scroll to position [0, 0]
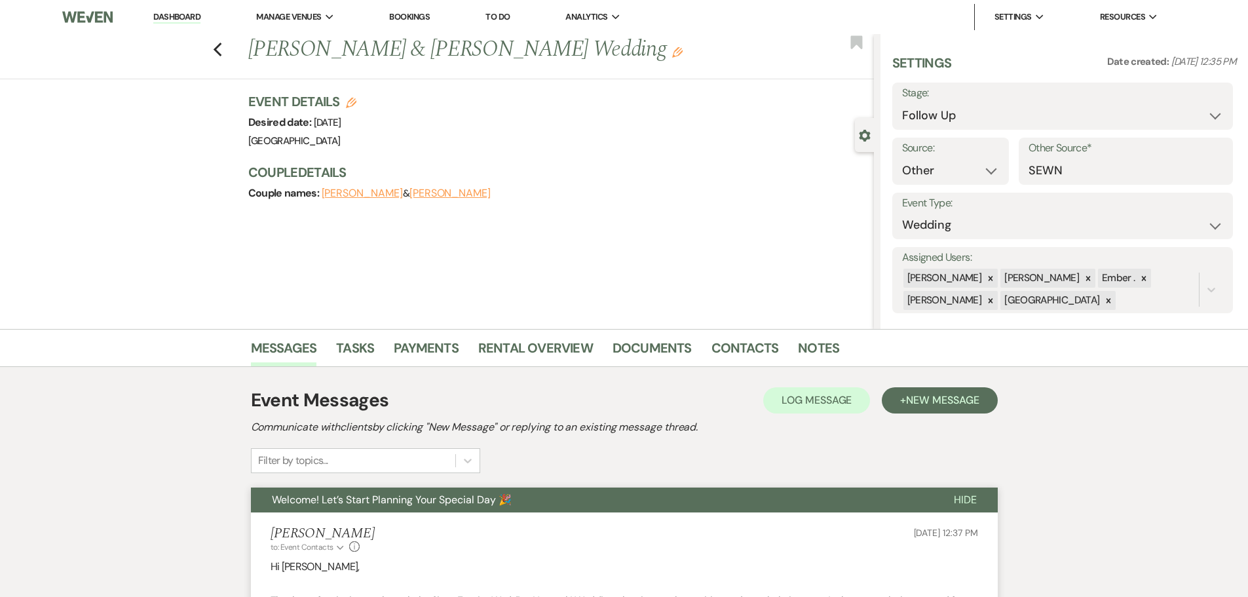
click at [214, 48] on div "Previous [PERSON_NAME] & [PERSON_NAME] Wedding Edit Bookmark" at bounding box center [433, 56] width 881 height 45
click at [220, 51] on use "button" at bounding box center [217, 50] width 9 height 14
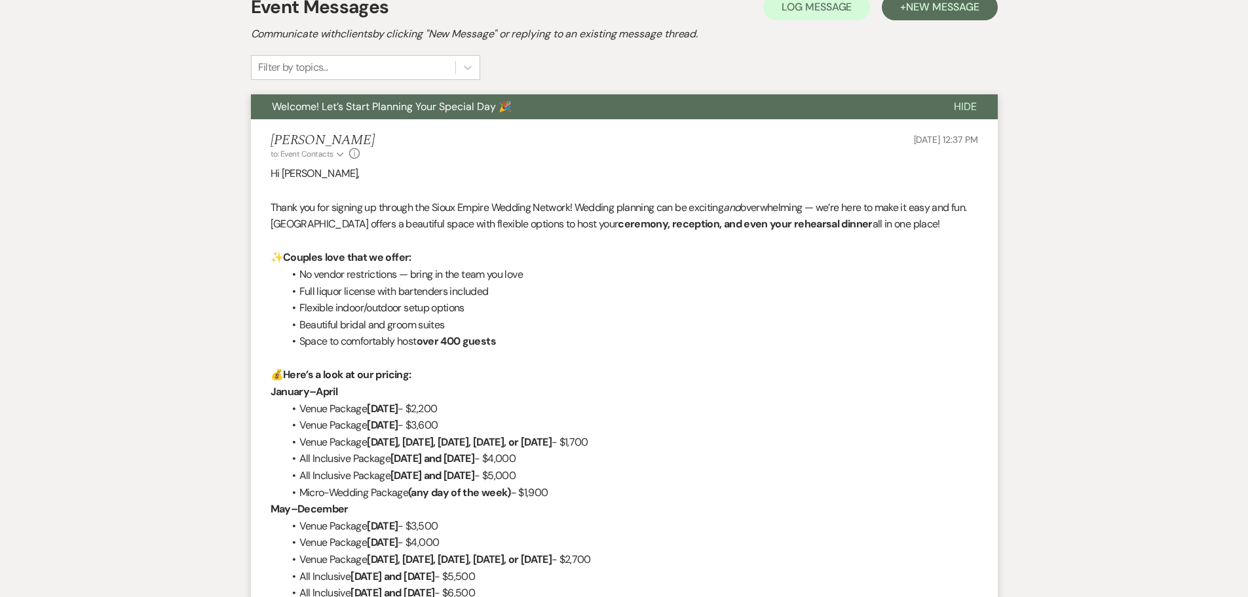
select select "9"
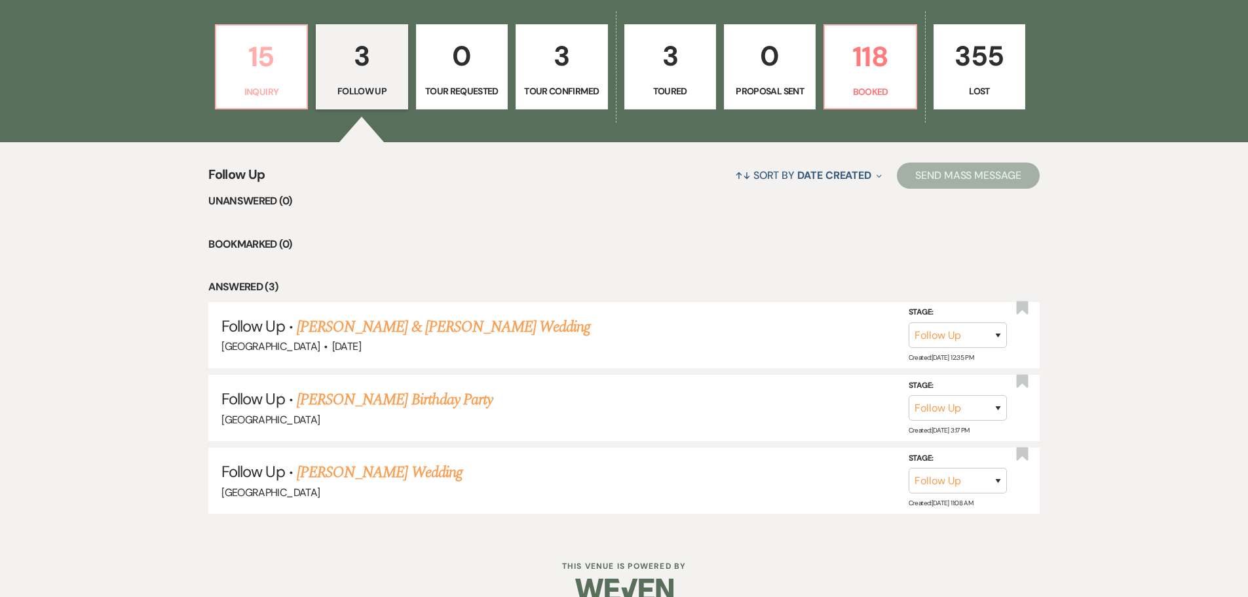
click at [248, 78] on p "15" at bounding box center [261, 57] width 75 height 44
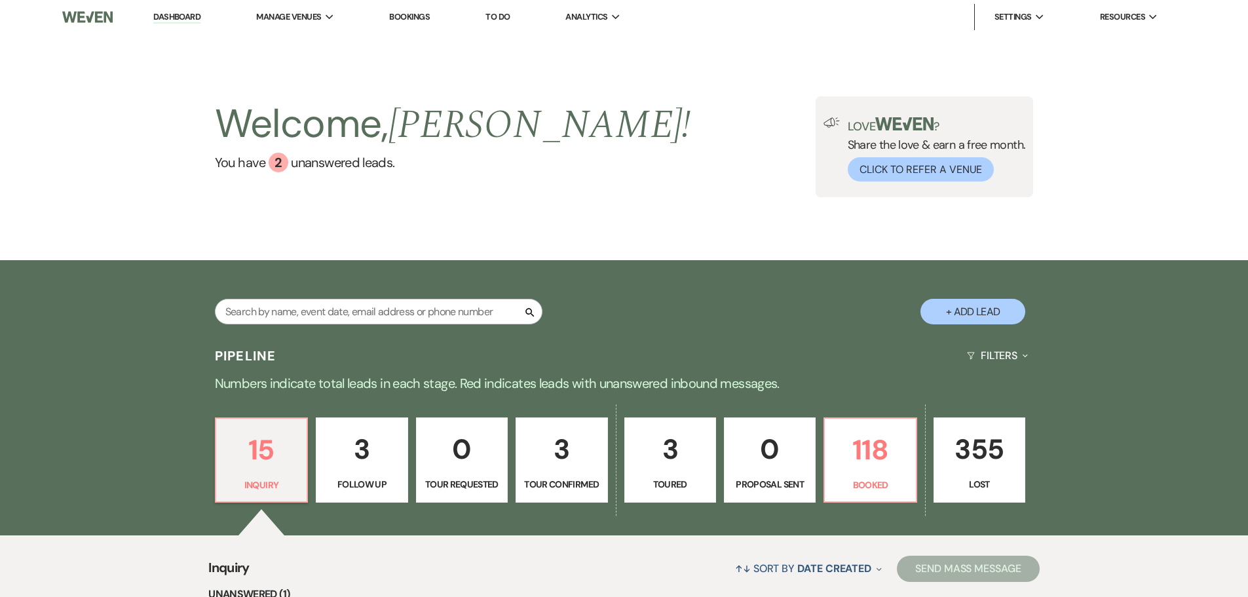
click at [967, 317] on button "+ Add Lead" at bounding box center [973, 312] width 105 height 26
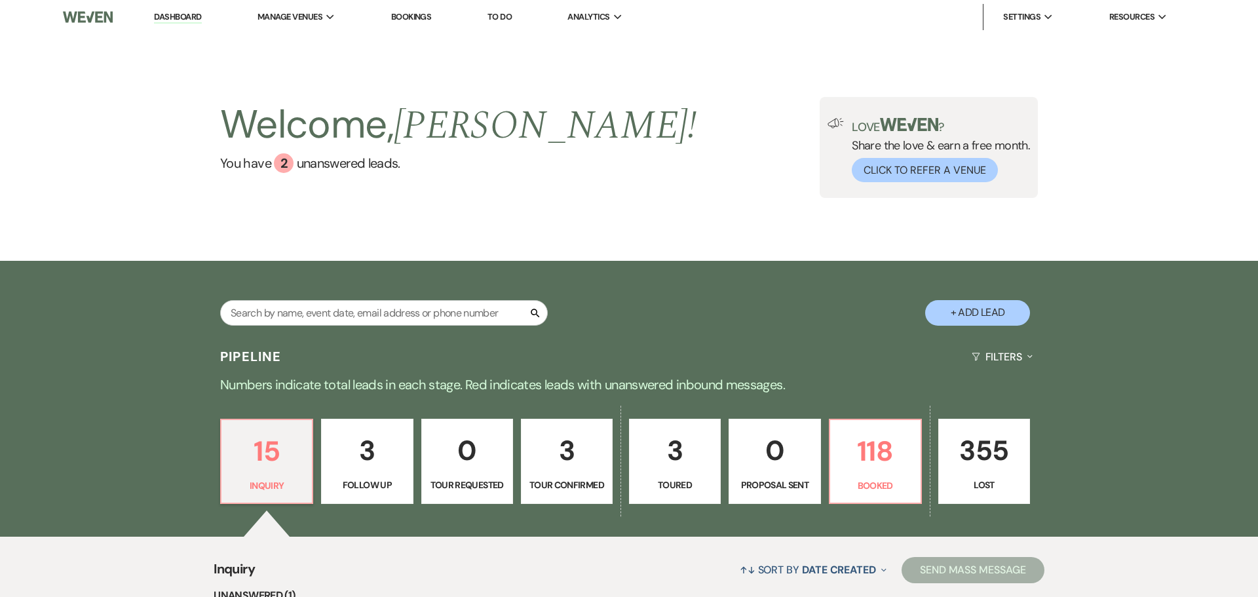
select select "677"
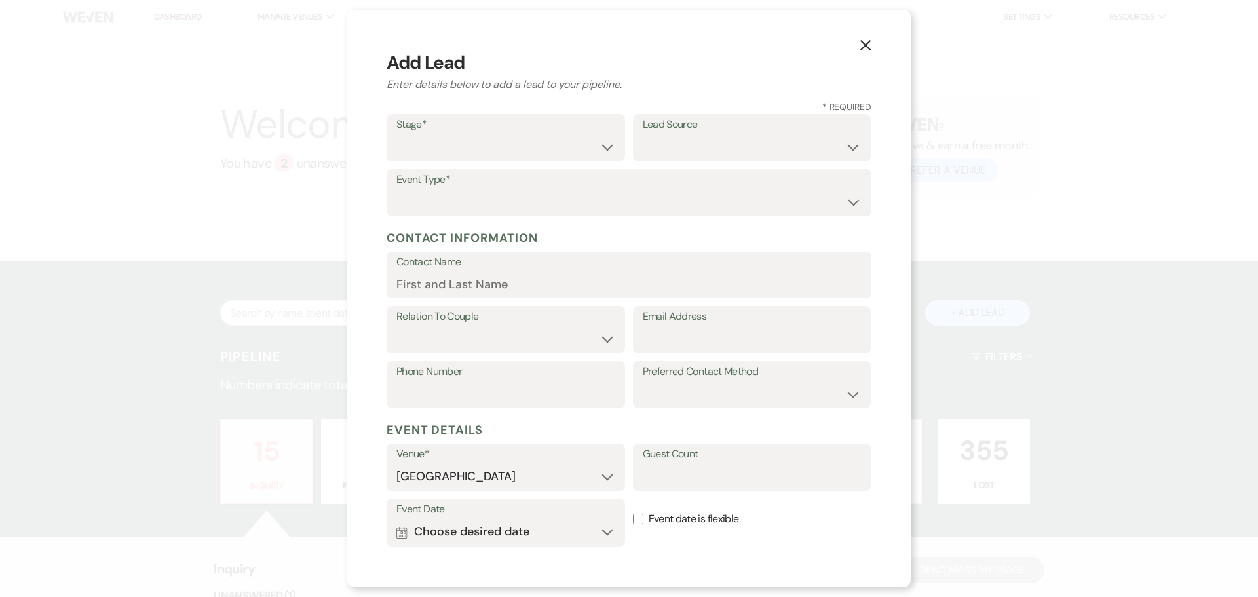
click at [169, 264] on div "X Add Lead Enter details below to add a lead to your pipeline. * Required Stage…" at bounding box center [629, 298] width 1258 height 597
click at [869, 46] on icon "X" at bounding box center [866, 45] width 12 height 12
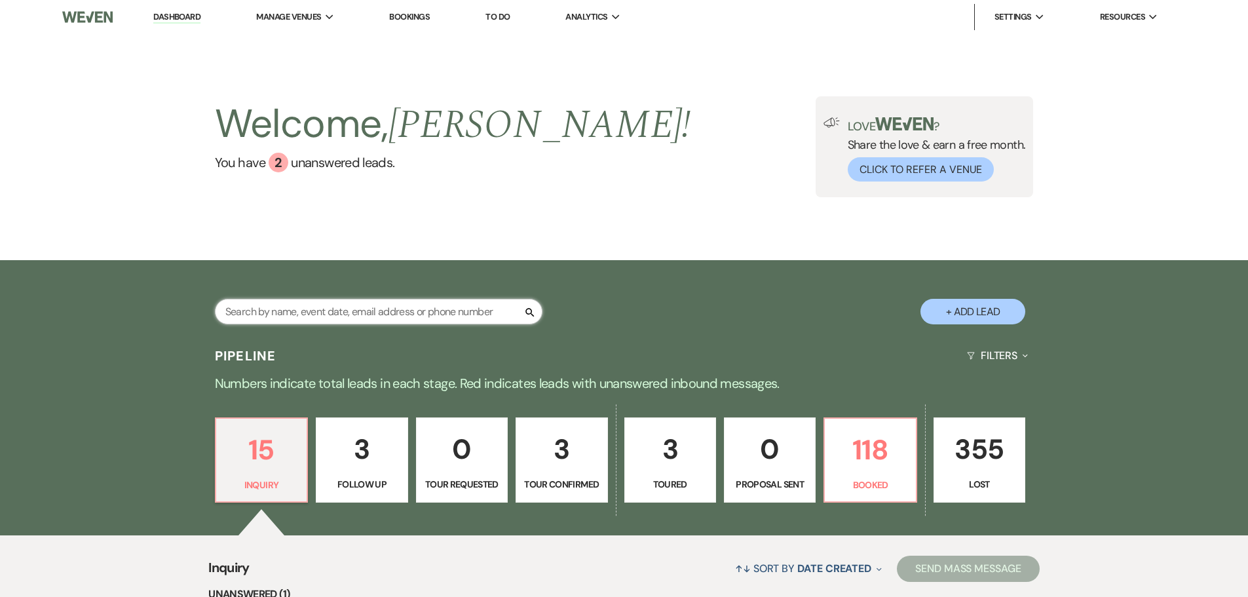
click at [344, 306] on input "text" at bounding box center [379, 312] width 328 height 26
type input "alyssa"
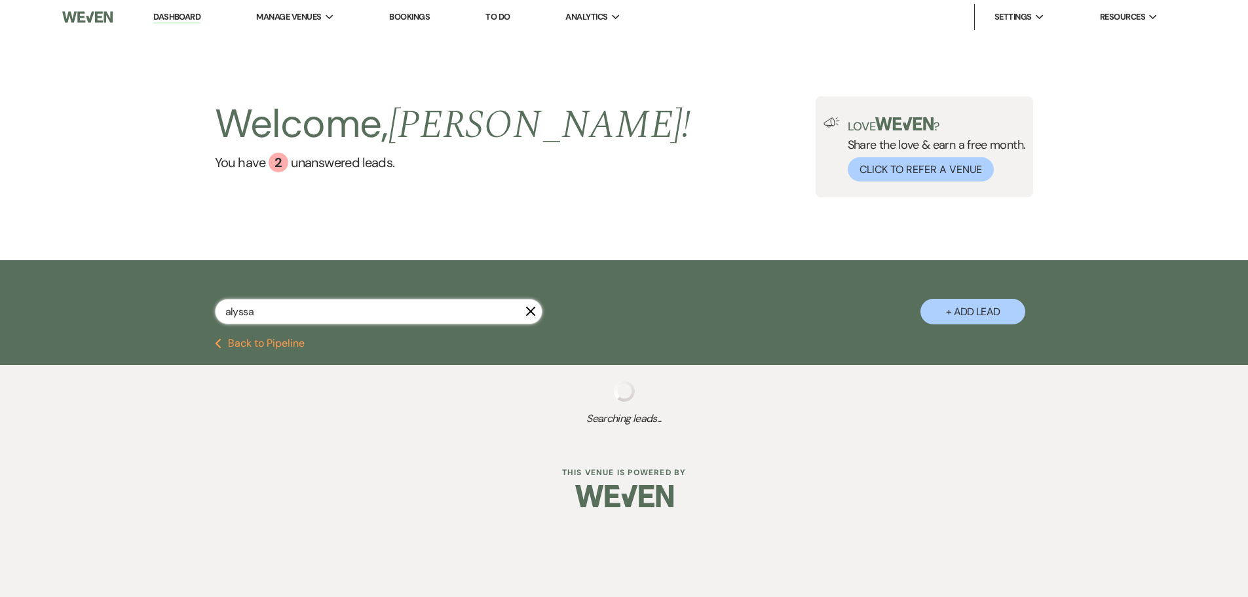
select select "8"
select select "5"
select select "8"
select select "5"
select select "8"
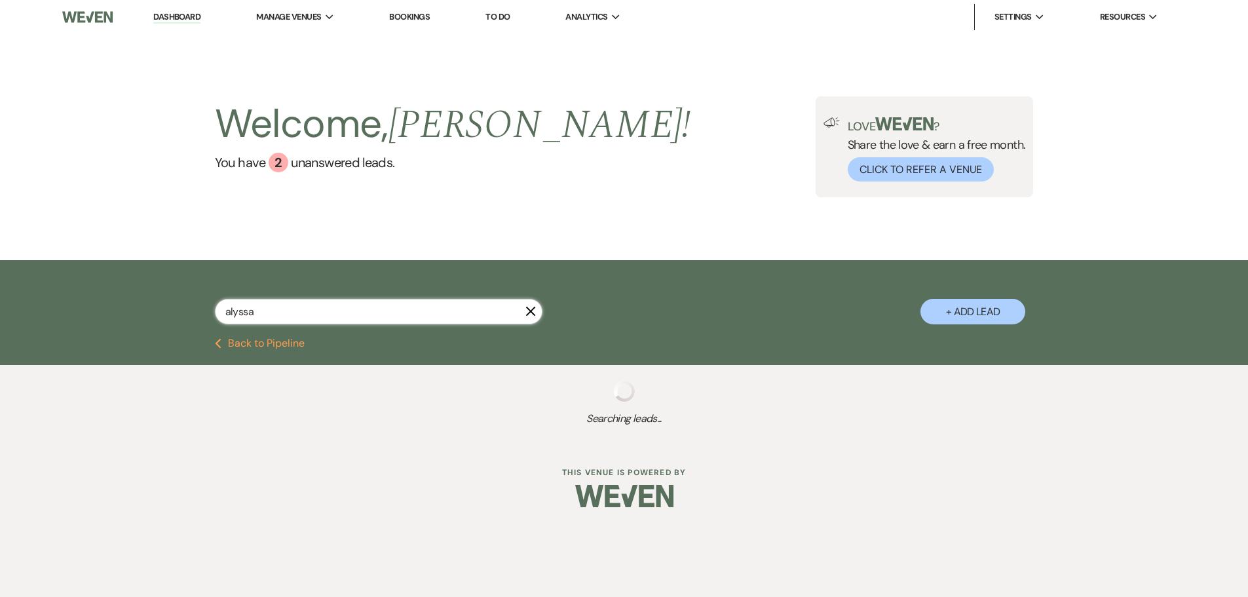
select select "5"
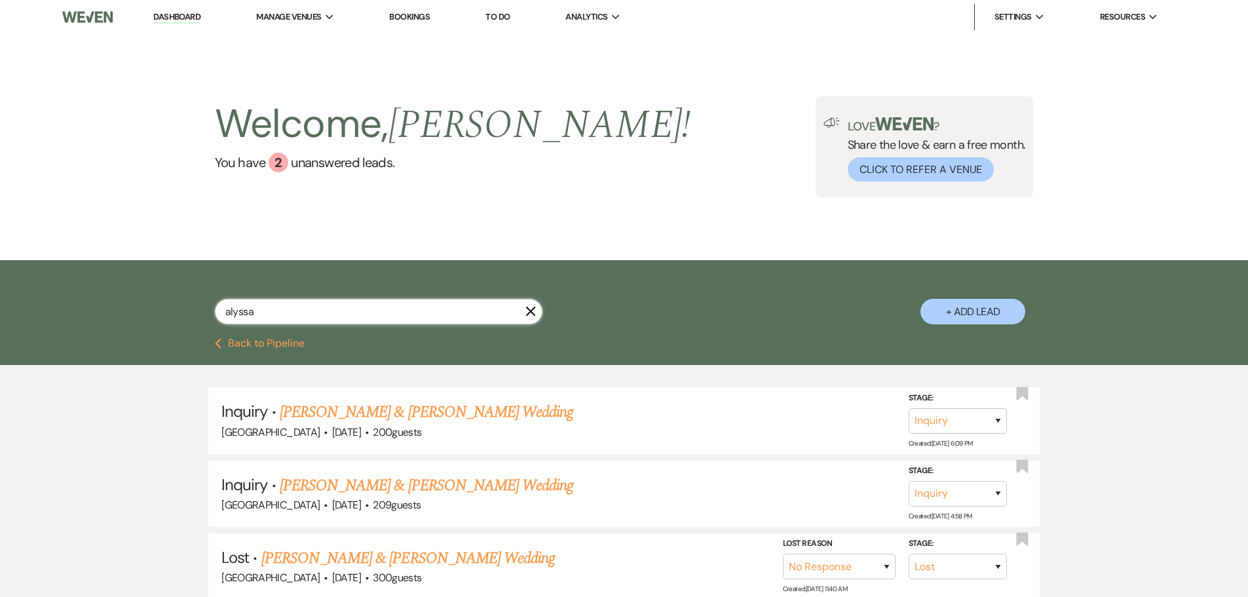
click at [268, 313] on input "alyssa" at bounding box center [379, 312] width 328 height 26
type input "alyssa"
click at [961, 317] on button "+ Add Lead" at bounding box center [973, 312] width 105 height 26
select select "677"
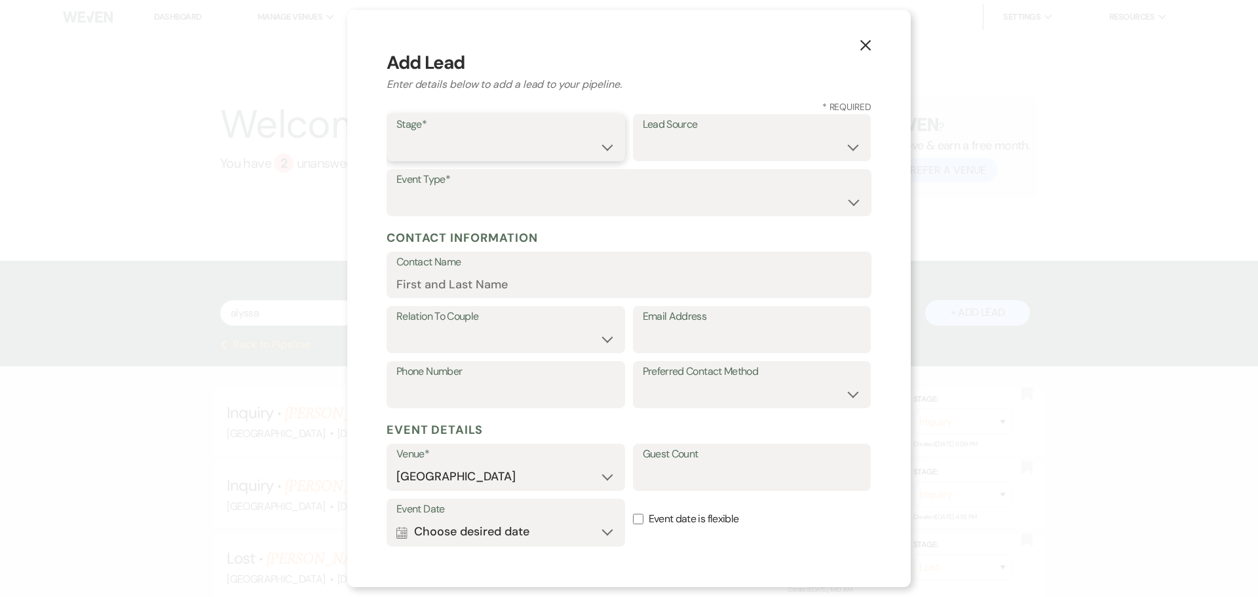
click at [481, 149] on select "Inquiry Follow Up Tour Requested Tour Confirmed Toured Proposal Sent Booked Lost" at bounding box center [506, 147] width 219 height 26
select select "9"
click at [397, 134] on select "Inquiry Follow Up Tour Requested Tour Confirmed Toured Proposal Sent Booked Lost" at bounding box center [506, 147] width 219 height 26
click at [695, 144] on select "Weven Venue Website Instagram Facebook Pinterest Google The Knot Wedding Wire H…" at bounding box center [752, 147] width 219 height 26
select select "14"
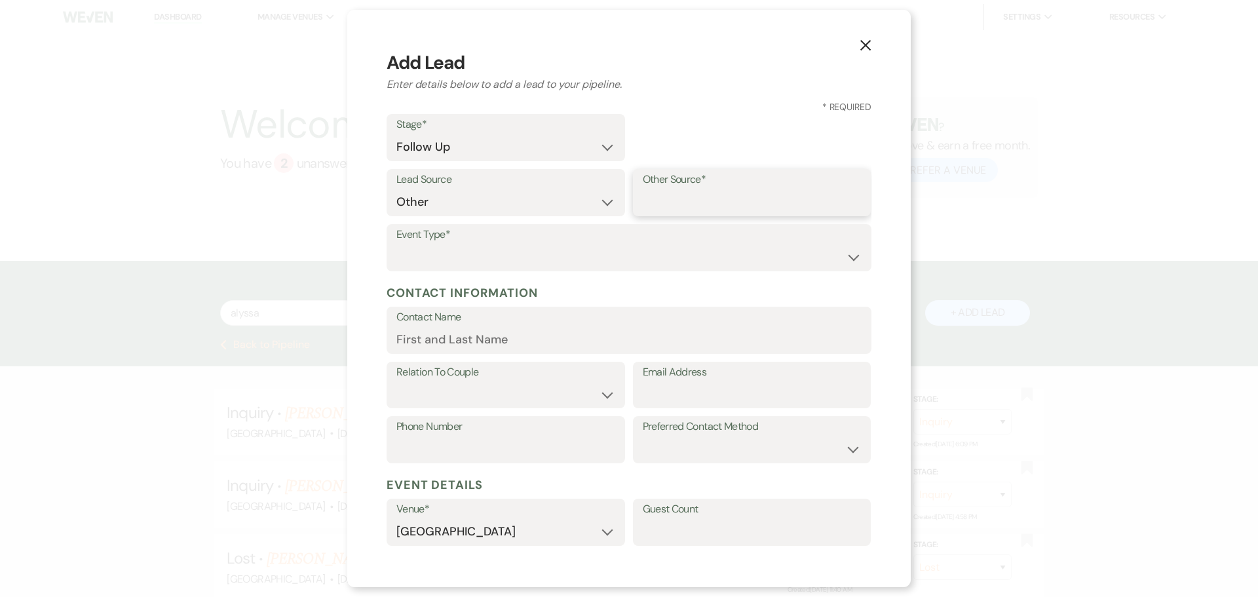
click at [697, 200] on input "Other Source*" at bounding box center [752, 202] width 219 height 26
type input "SEWN"
click at [503, 254] on select "Wedding Anniversary Party Baby Shower Bachelorette / Bachelor Party Birthday Pa…" at bounding box center [629, 257] width 465 height 26
select select "1"
click at [397, 244] on select "Wedding Anniversary Party Baby Shower Bachelorette / Bachelor Party Birthday Pa…" at bounding box center [629, 257] width 465 height 26
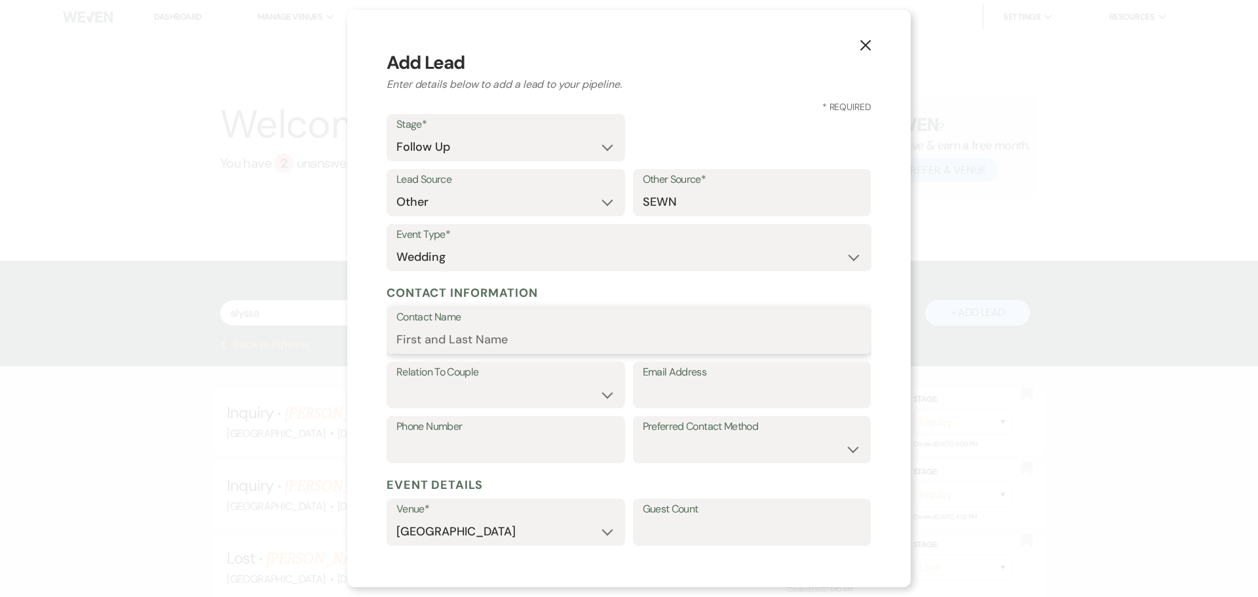
click at [440, 340] on input "Contact Name" at bounding box center [629, 340] width 465 height 26
type input "[PERSON_NAME]"
select select "1"
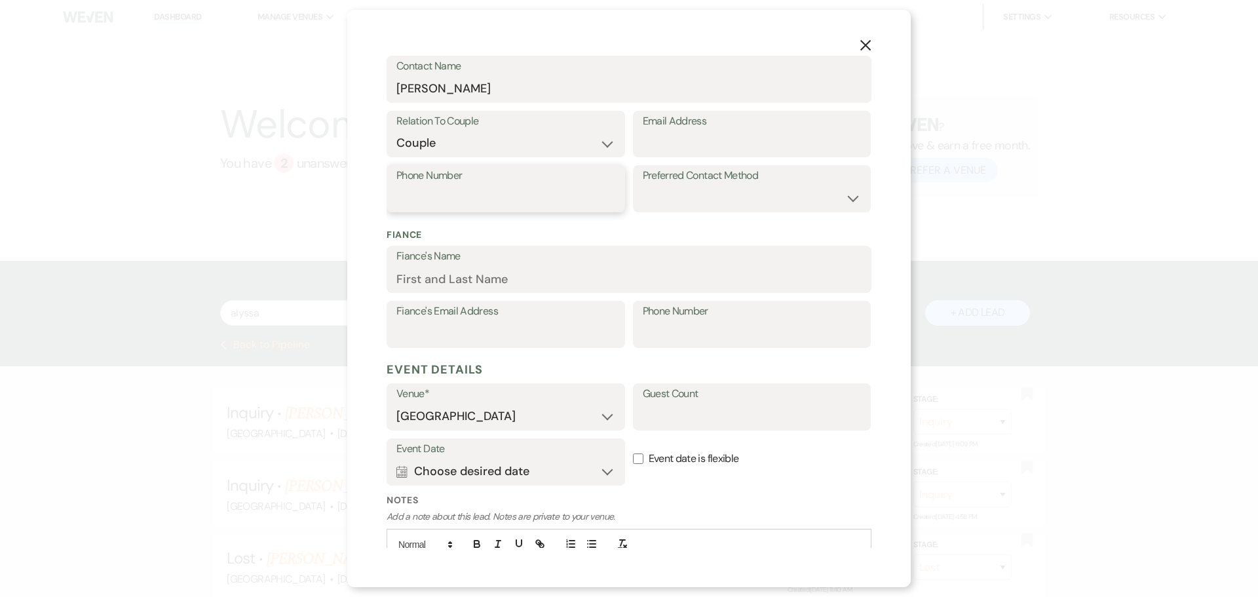
scroll to position [262, 0]
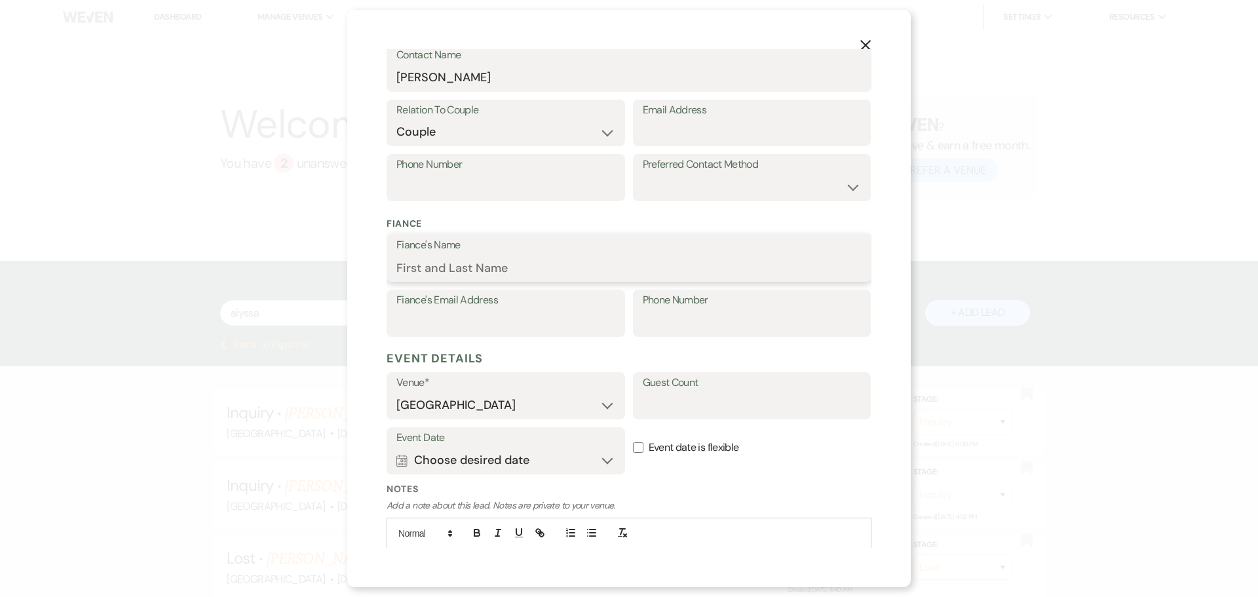
click at [448, 271] on input "Fiance's Name" at bounding box center [629, 268] width 465 height 26
type input "[PERSON_NAME]"
click at [459, 322] on input "Fiance's Email Address" at bounding box center [506, 323] width 219 height 26
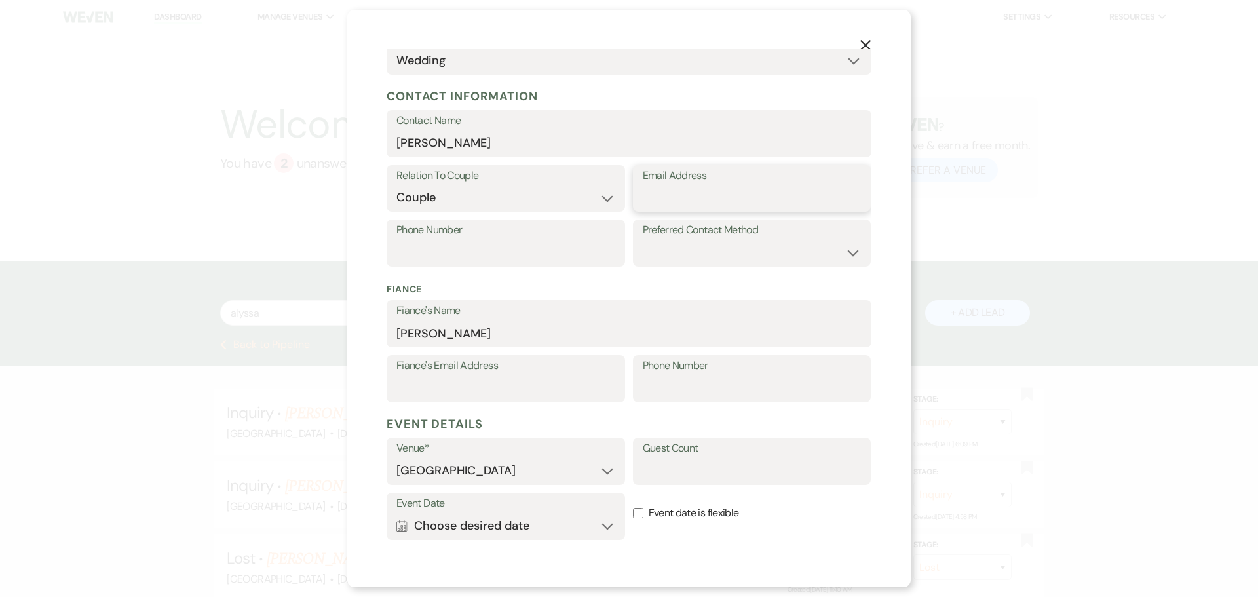
click at [676, 195] on input "Email Address" at bounding box center [752, 198] width 219 height 26
paste input "[EMAIL_ADDRESS][DOMAIN_NAME]"
type input "[EMAIL_ADDRESS][DOMAIN_NAME]"
click at [443, 248] on input "Phone Number" at bounding box center [506, 253] width 219 height 26
paste input "7123334099"
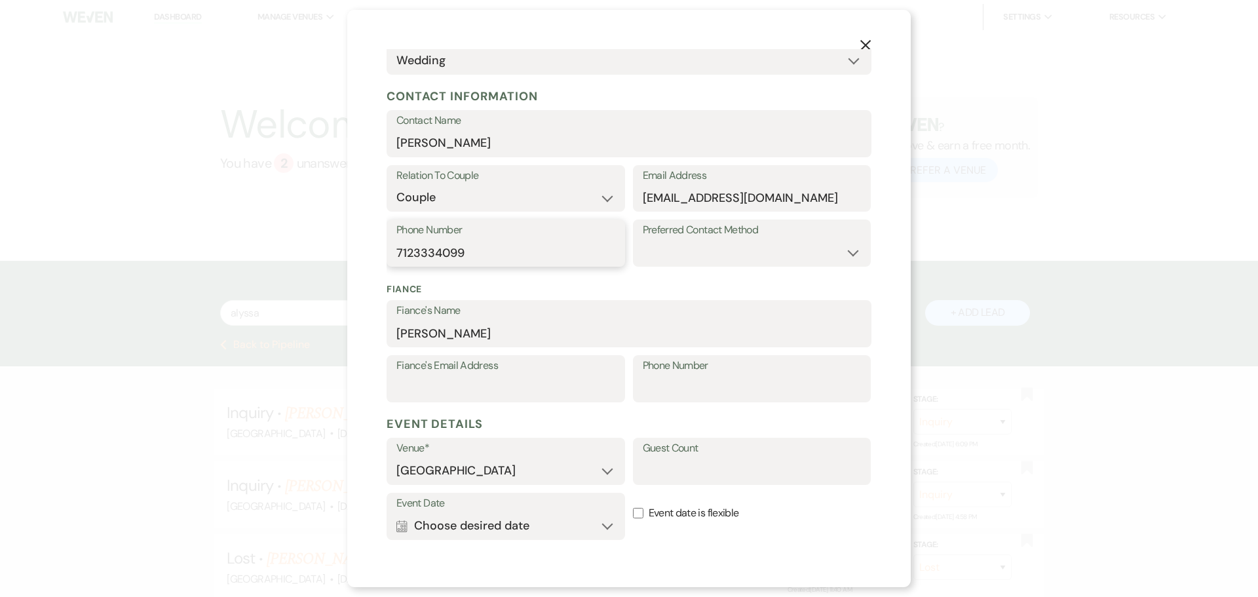
type input "7123334099"
click at [649, 468] on input "Guest Count" at bounding box center [752, 471] width 219 height 26
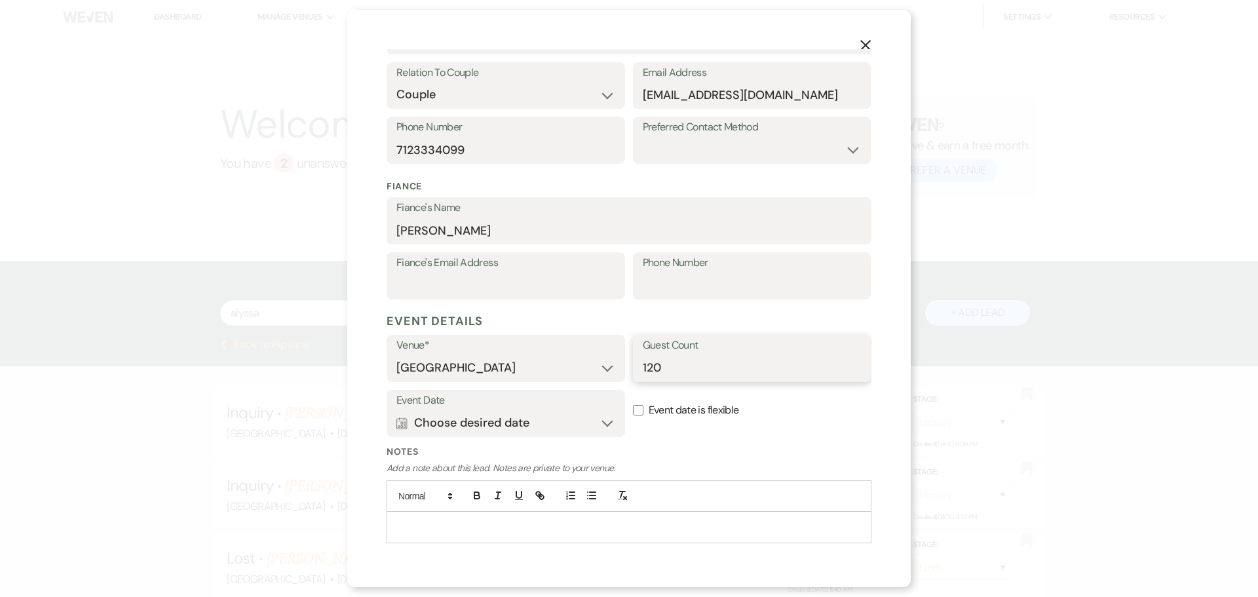
scroll to position [328, 0]
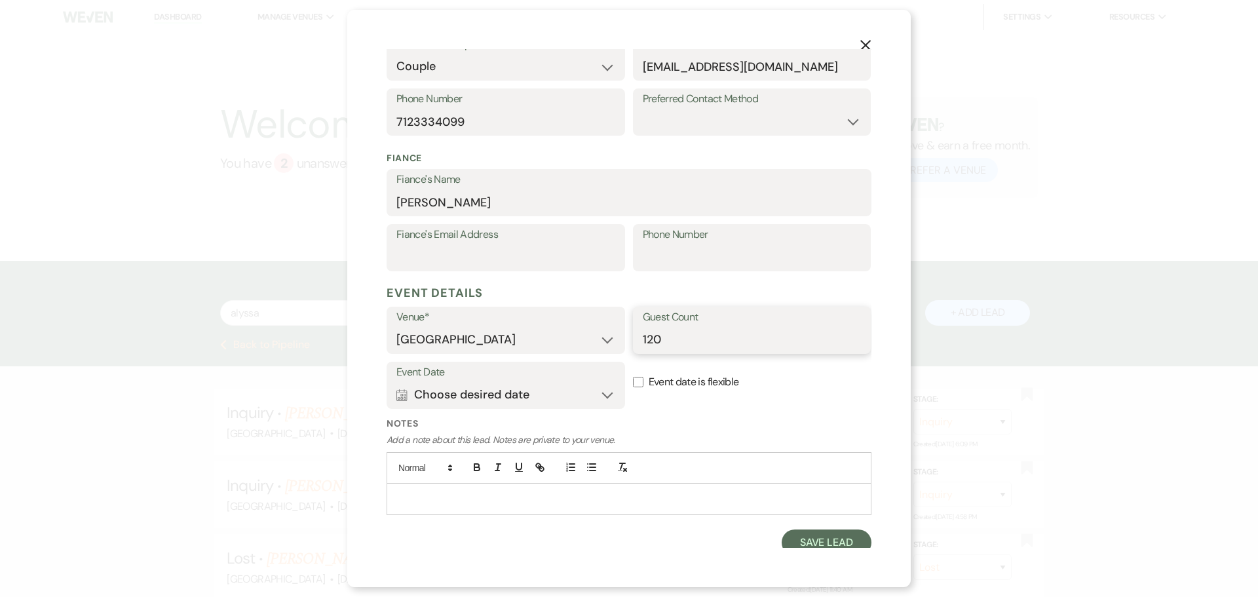
type input "120"
click at [578, 501] on p at bounding box center [629, 499] width 464 height 14
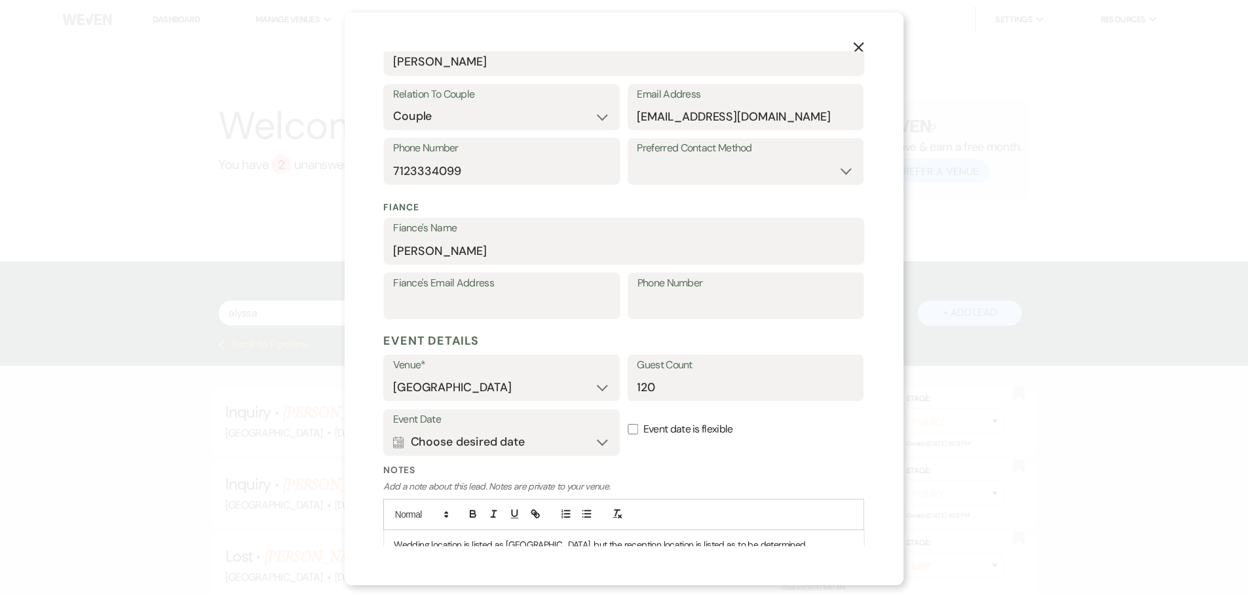
scroll to position [336, 0]
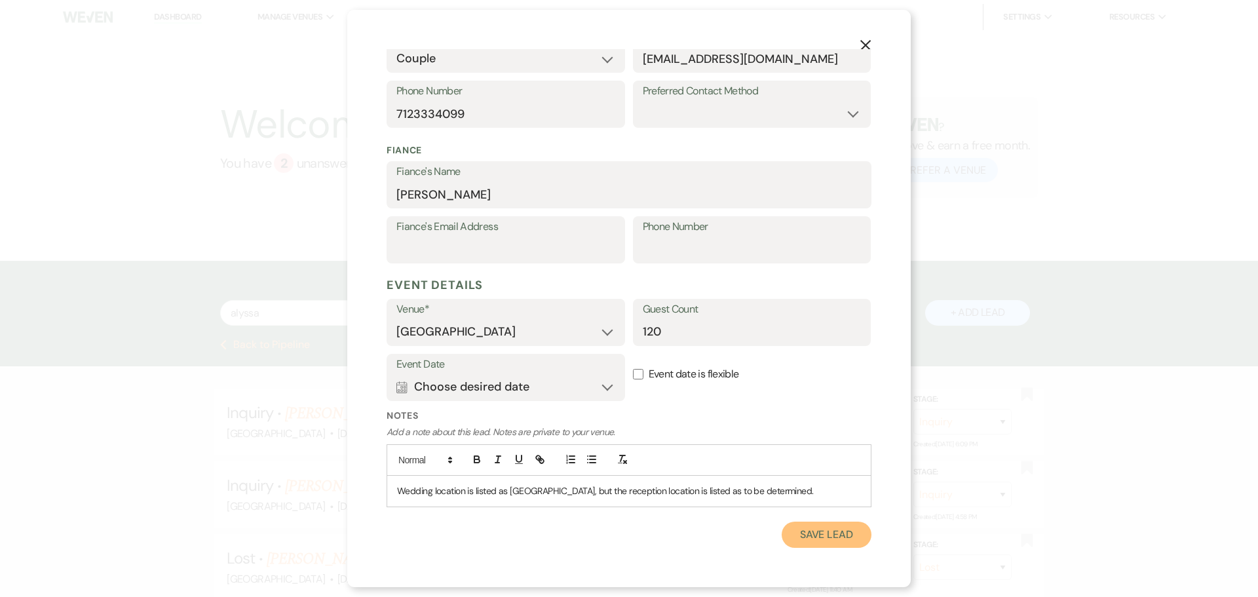
click at [807, 538] on button "Save Lead" at bounding box center [827, 535] width 90 height 26
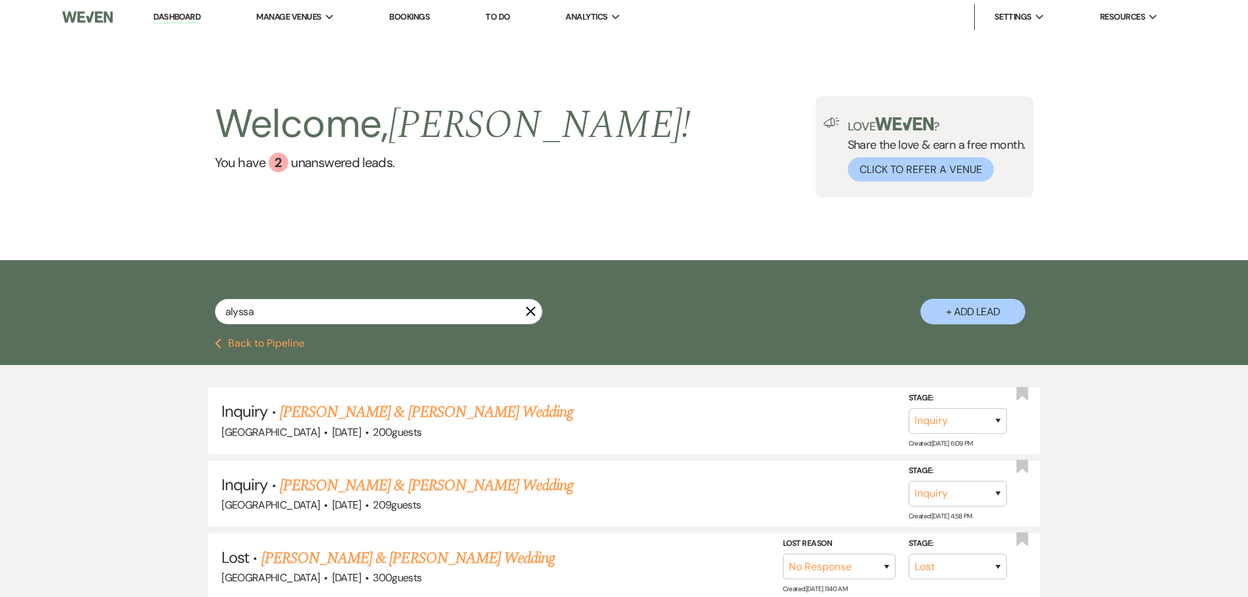
click at [247, 338] on button "Previous Back to Pipeline" at bounding box center [260, 343] width 90 height 10
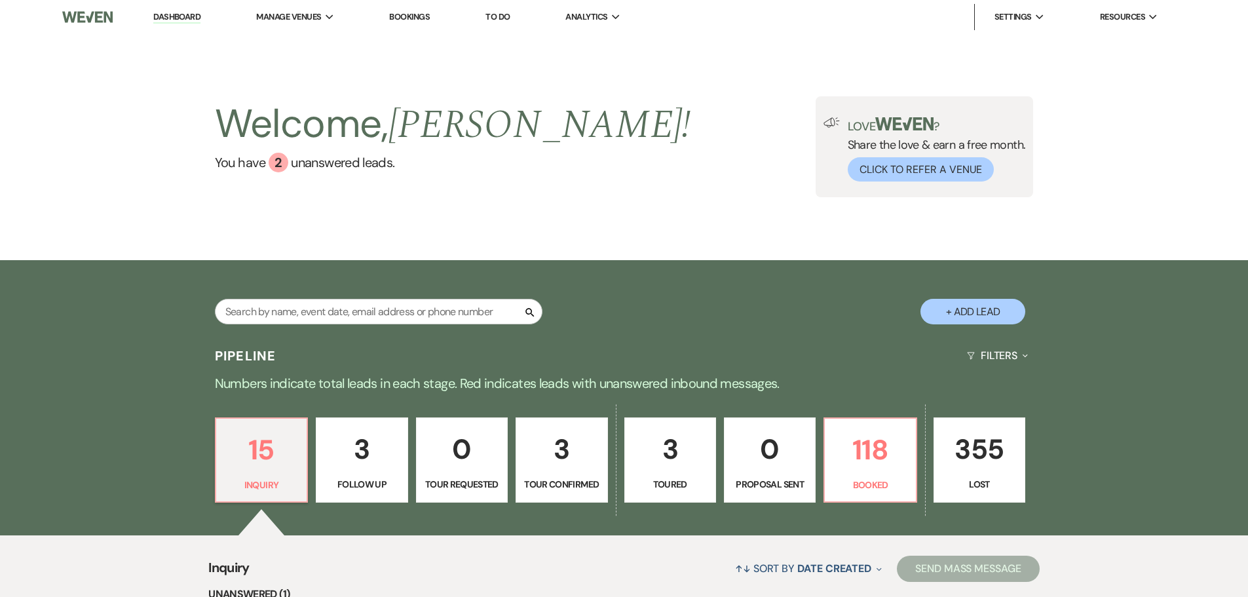
click at [359, 462] on p "3" at bounding box center [361, 449] width 75 height 44
select select "9"
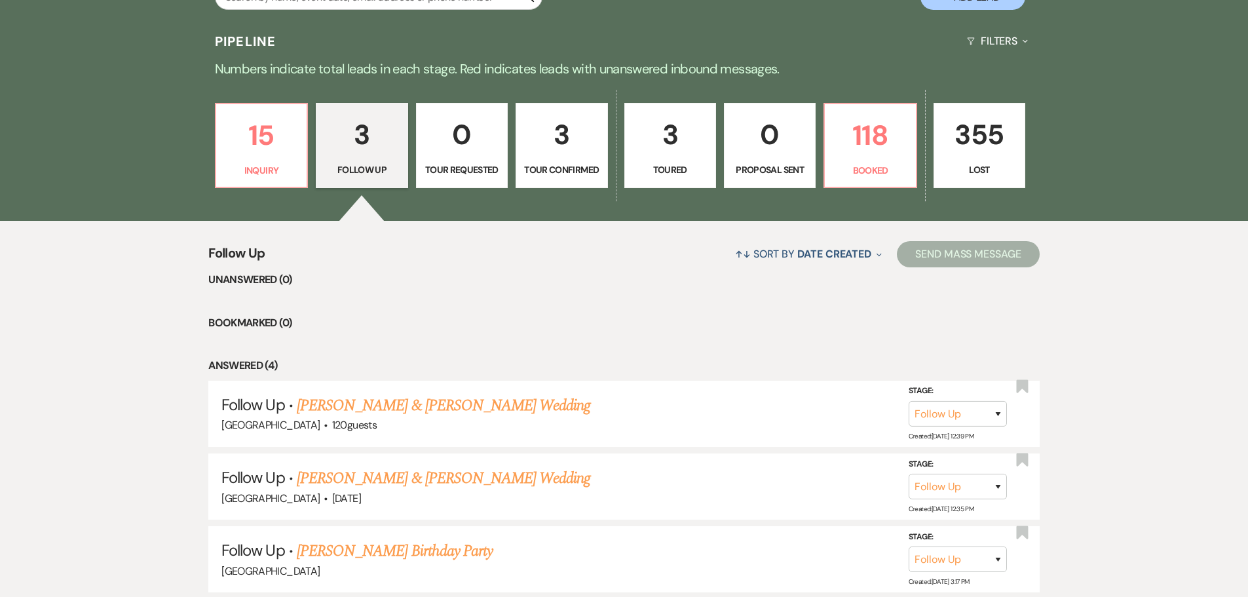
scroll to position [328, 0]
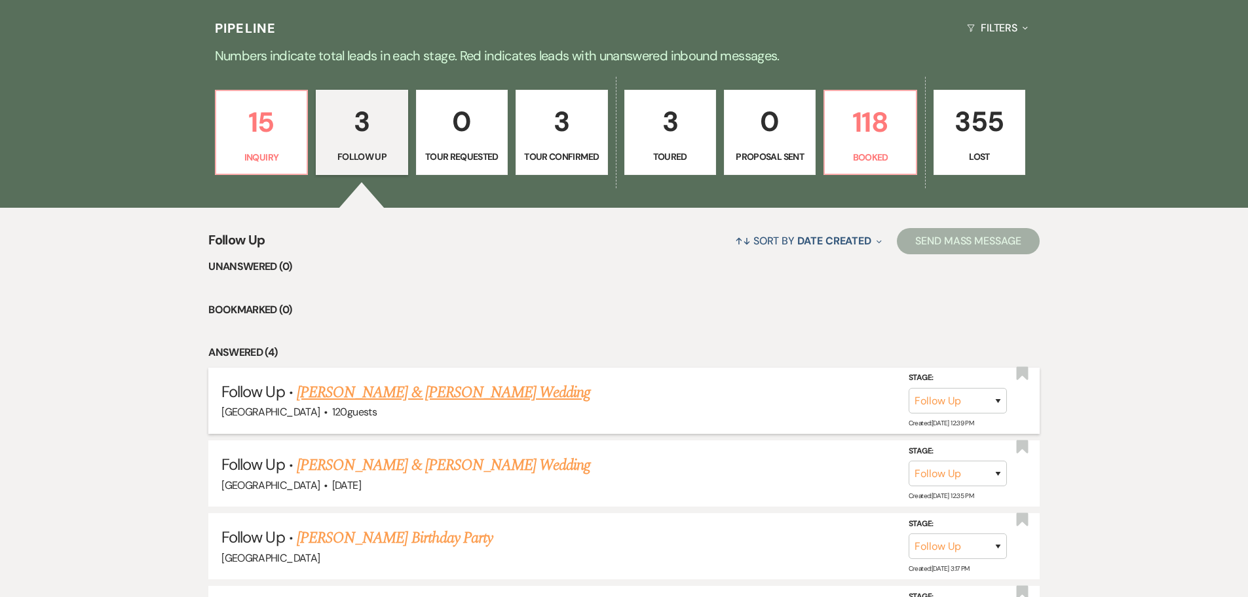
click at [433, 387] on link "[PERSON_NAME] & [PERSON_NAME] Wedding" at bounding box center [444, 393] width 294 height 24
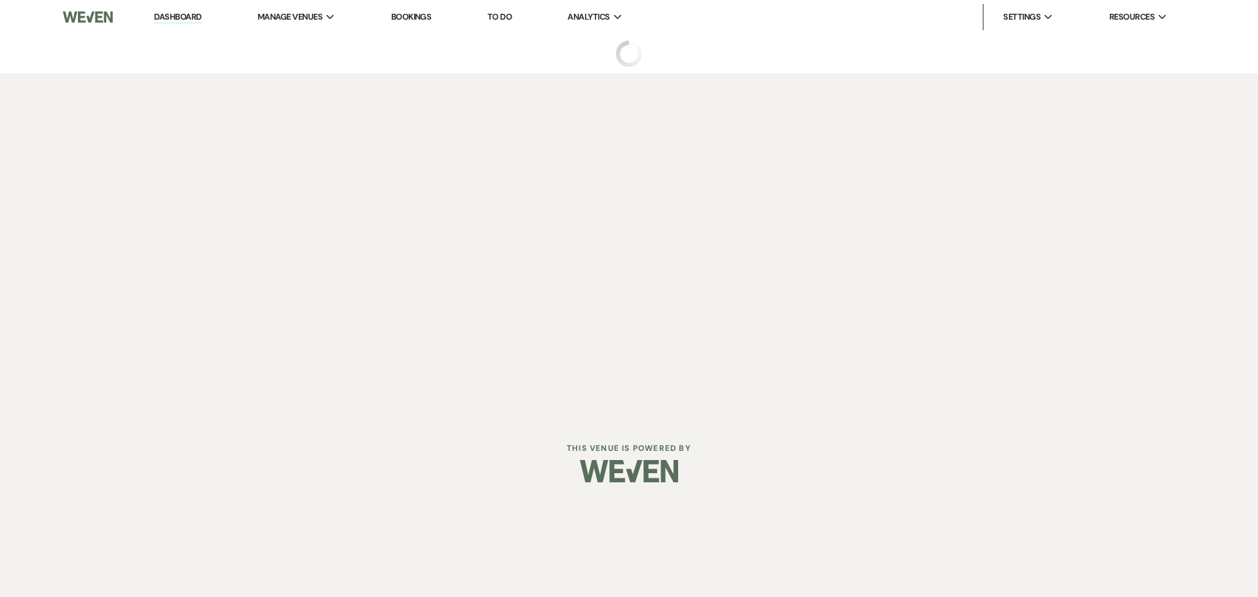
select select "9"
select select "14"
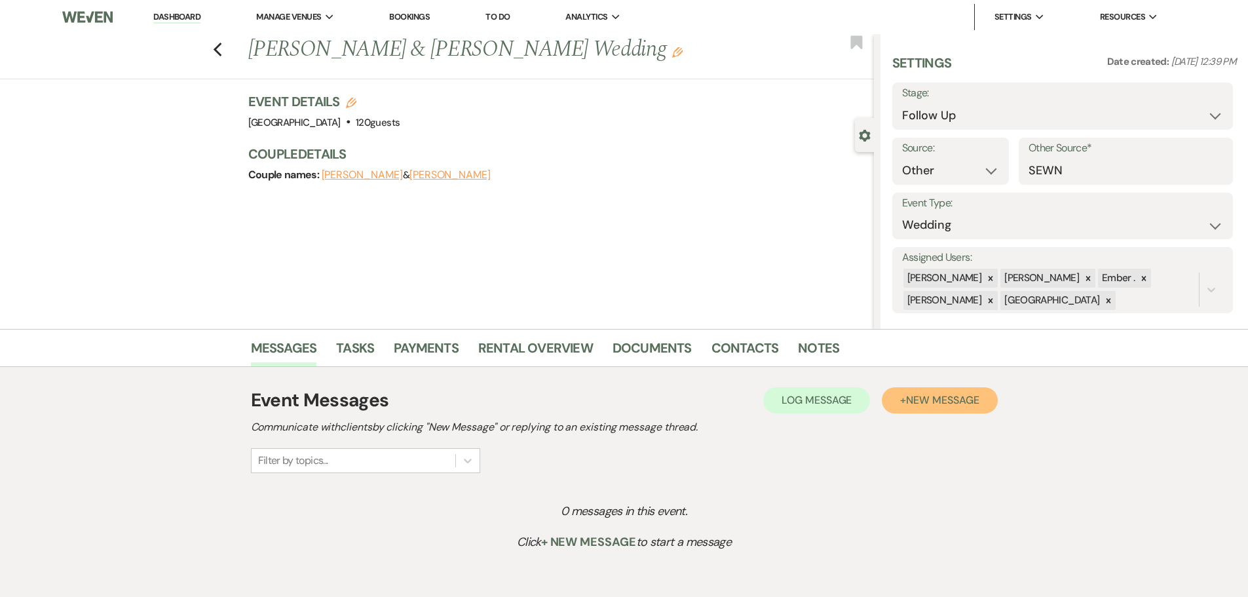
click at [928, 397] on span "New Message" at bounding box center [942, 400] width 73 height 14
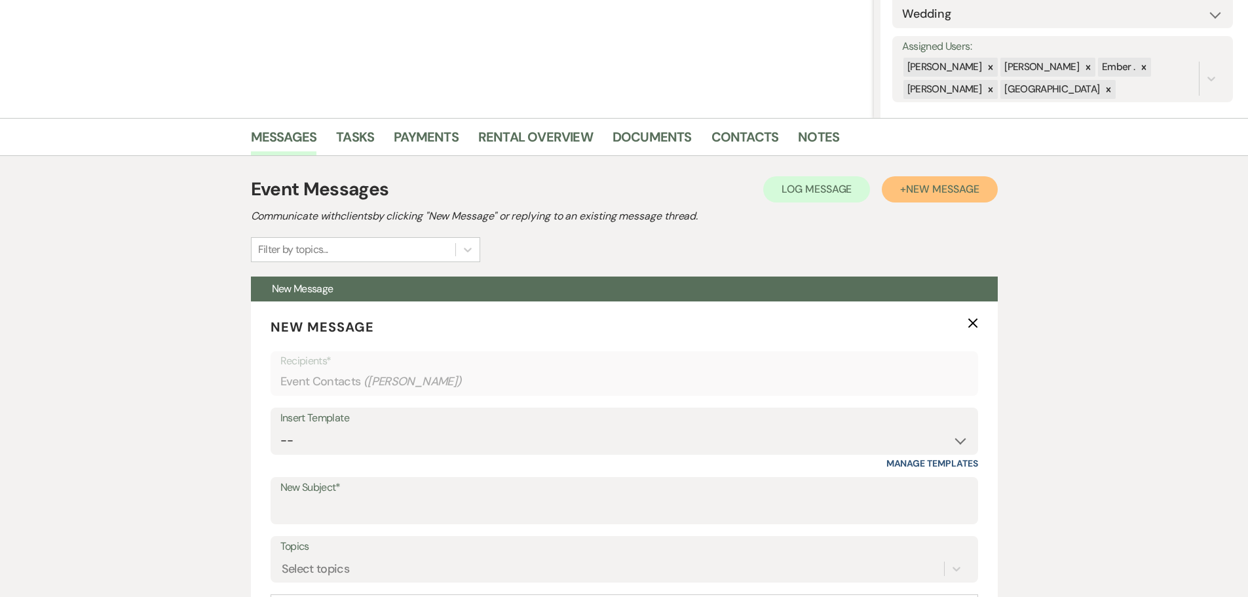
scroll to position [262, 0]
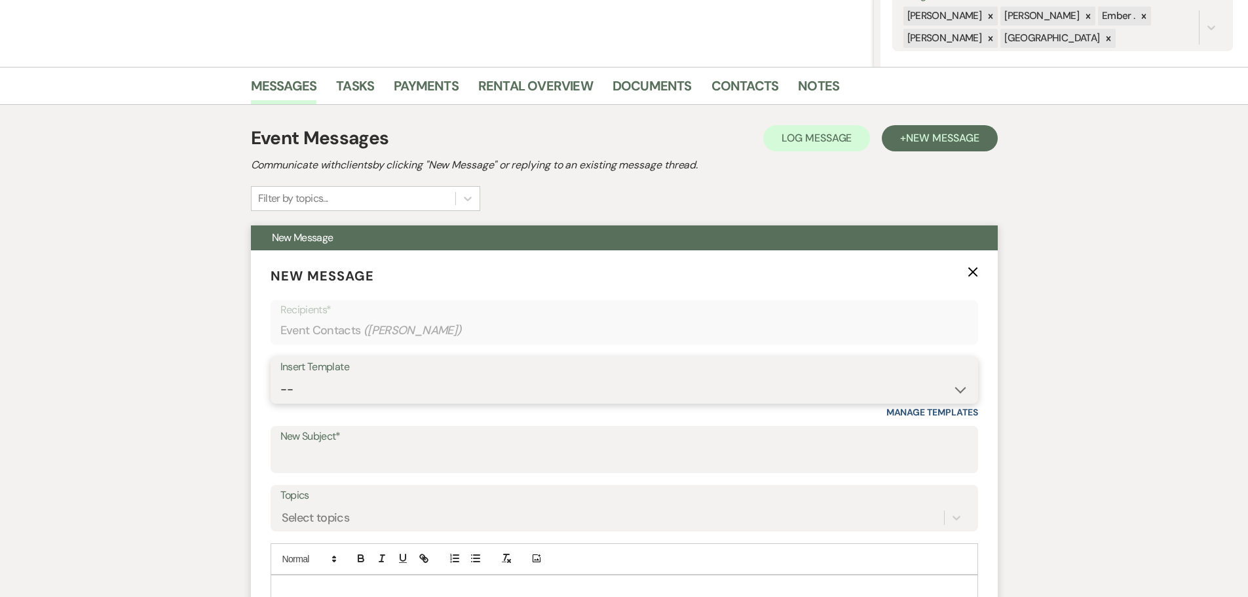
click at [354, 393] on select "-- Weven Planning Portal Introduction (Booked Events) Initial Inquiry Response …" at bounding box center [625, 390] width 688 height 26
select select "5628"
click at [281, 377] on select "-- Weven Planning Portal Introduction (Booked Events) Initial Inquiry Response …" at bounding box center [625, 390] width 688 height 26
type input "Welcome! Let’s Start Planning Your Special Day 🎉"
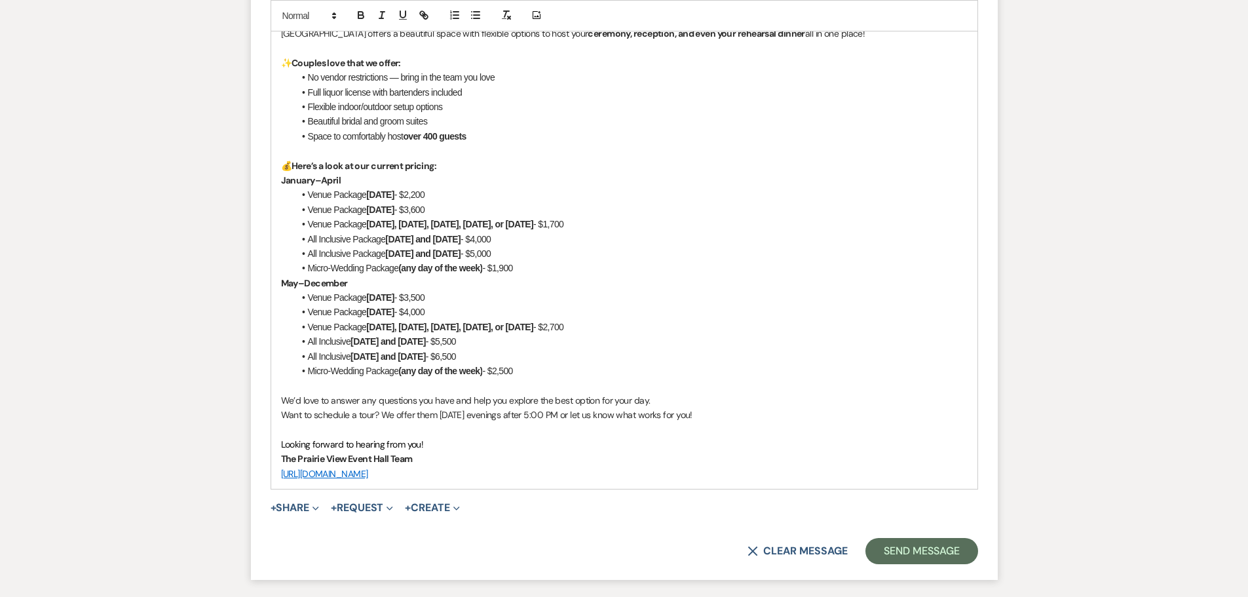
scroll to position [918, 0]
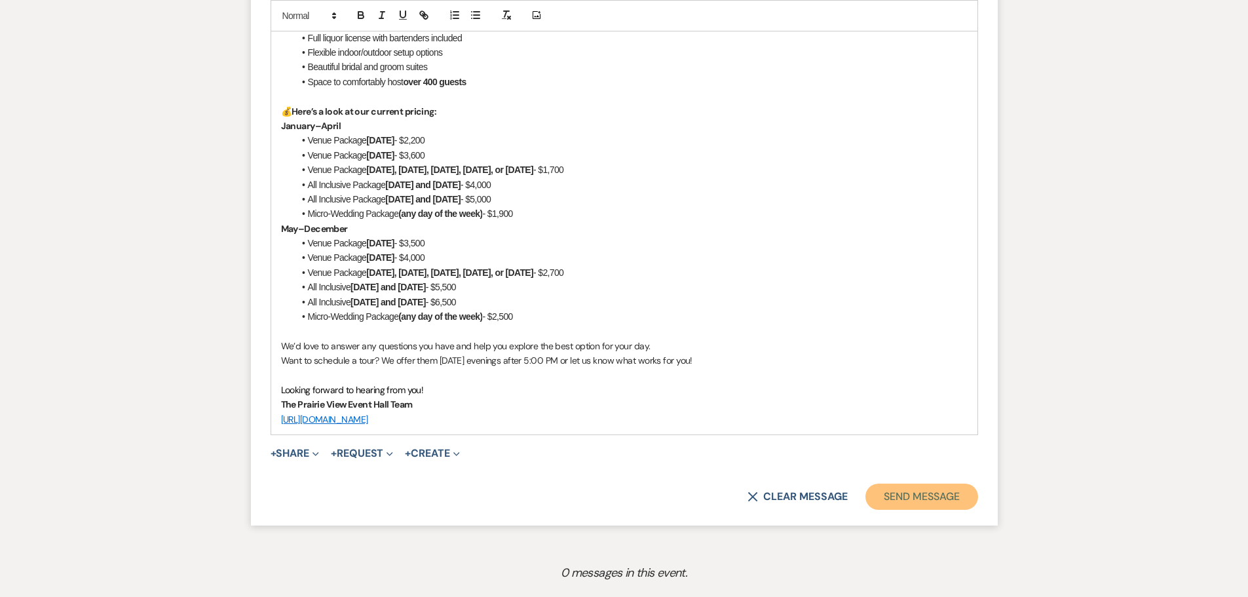
click at [942, 500] on button "Send Message" at bounding box center [922, 497] width 112 height 26
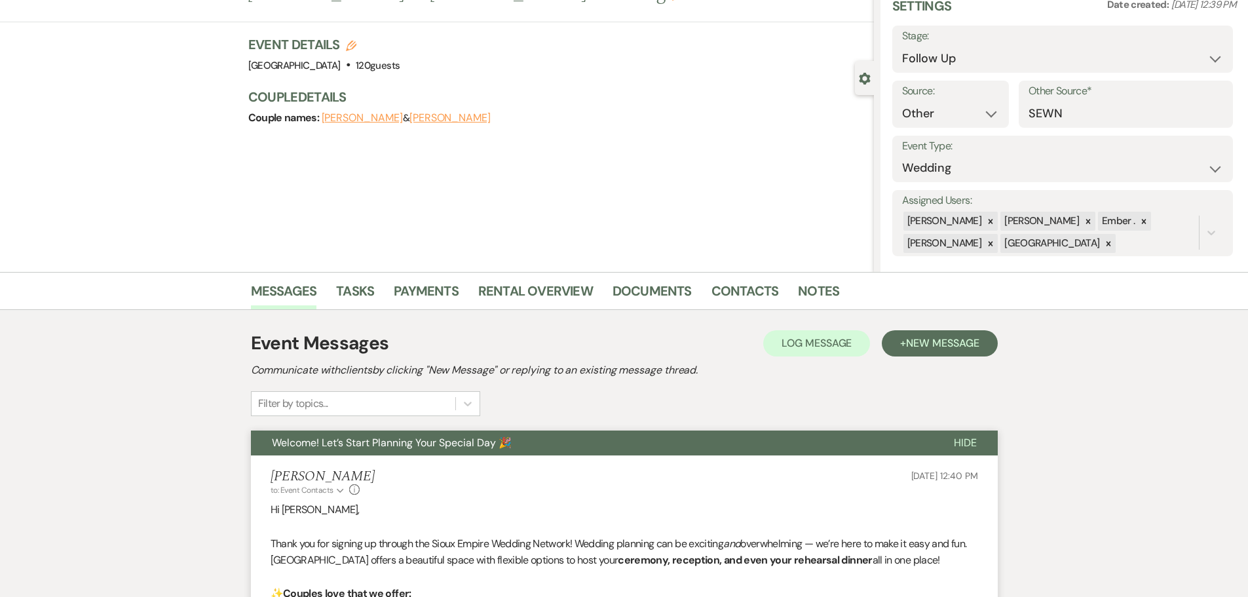
scroll to position [0, 0]
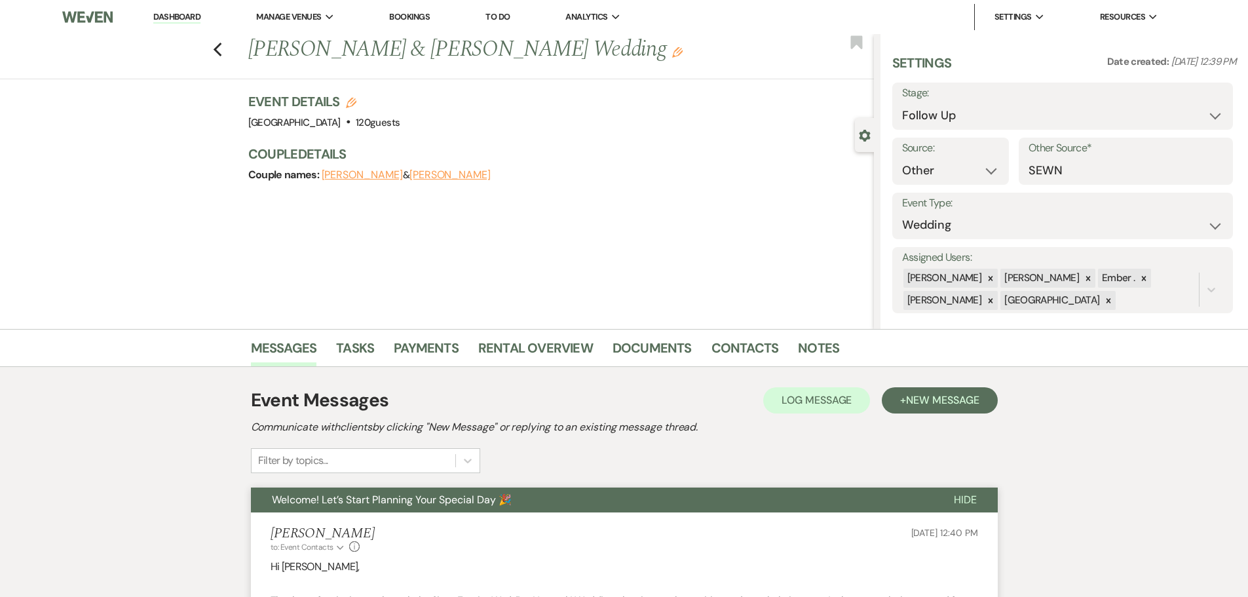
click at [191, 17] on link "Dashboard" at bounding box center [176, 17] width 47 height 12
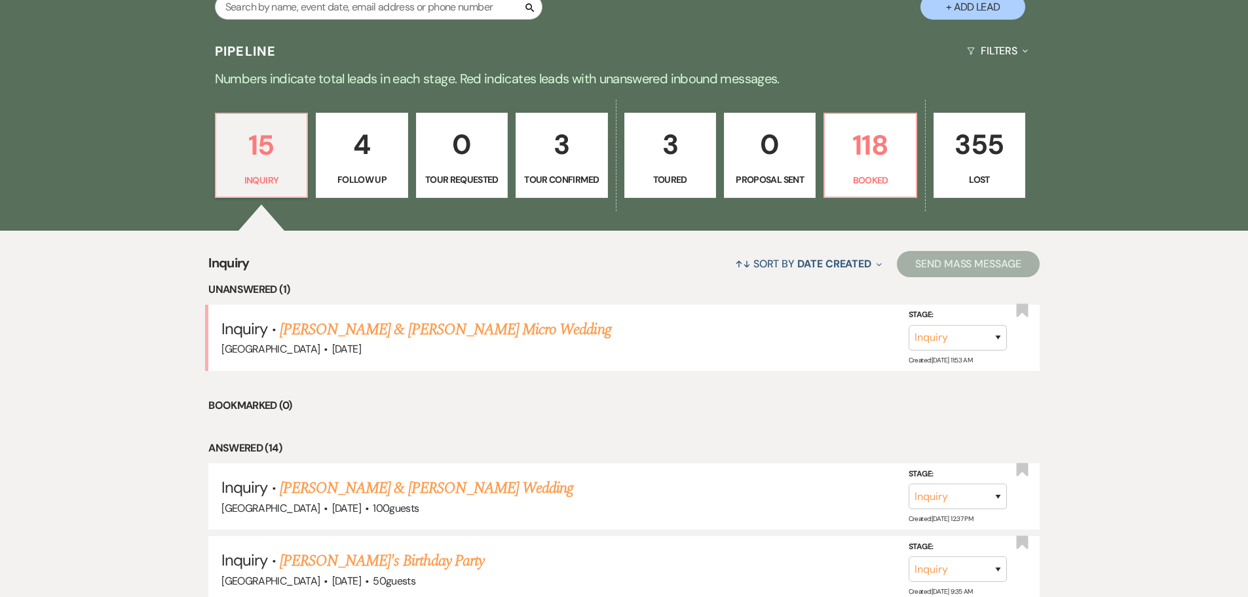
scroll to position [328, 0]
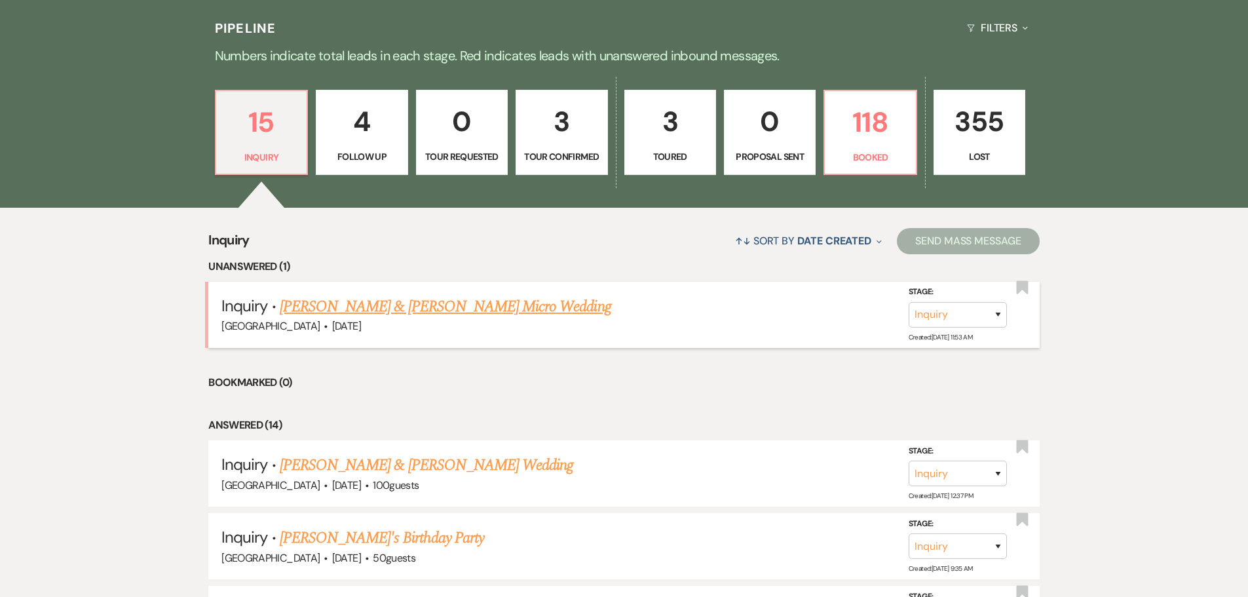
click at [435, 309] on link "[PERSON_NAME] & [PERSON_NAME] Micro Wedding" at bounding box center [446, 307] width 332 height 24
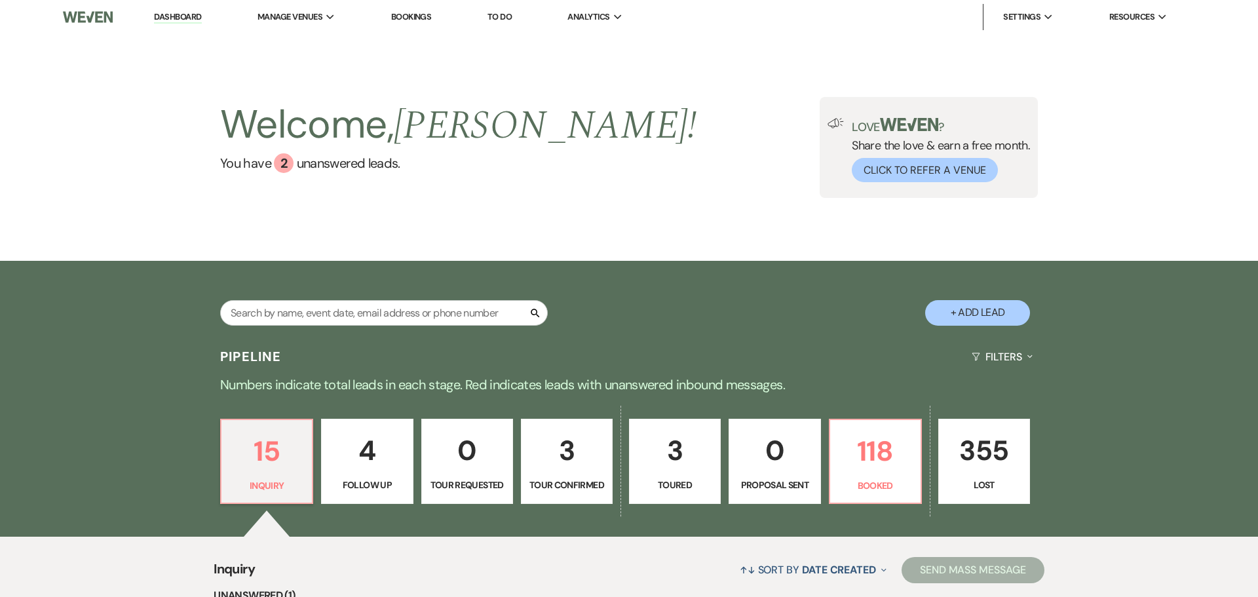
select select "5"
select select "16"
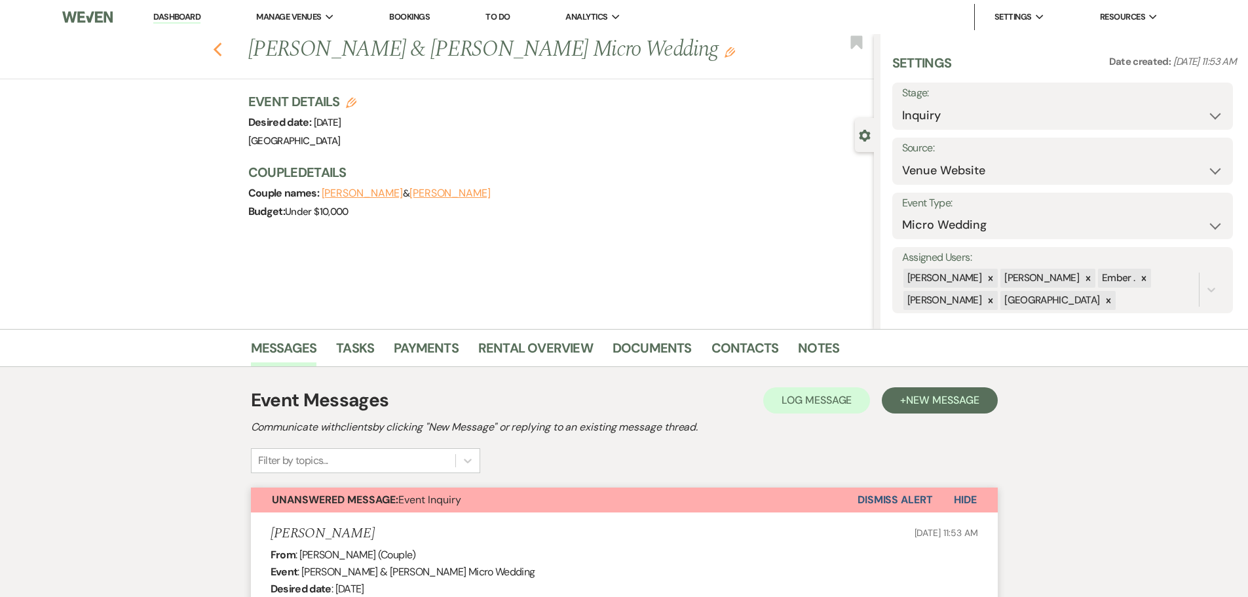
click at [222, 44] on use "button" at bounding box center [217, 50] width 9 height 14
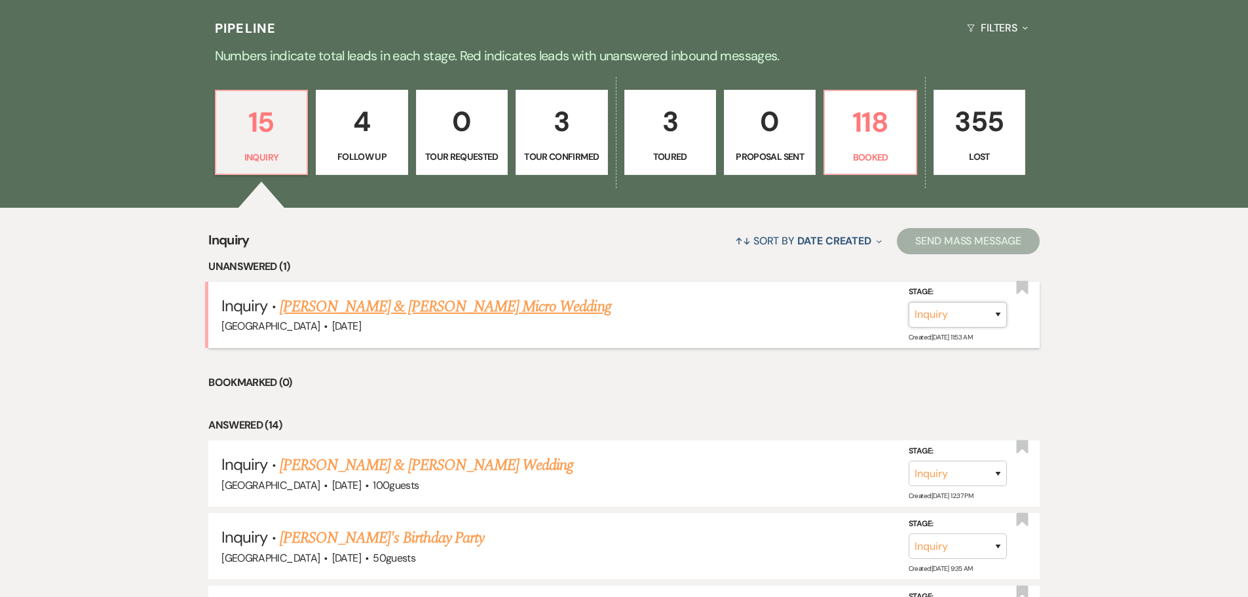
click at [995, 319] on select "Inquiry Follow Up Tour Requested Tour Confirmed Toured Proposal Sent Booked Lost" at bounding box center [958, 315] width 98 height 26
select select "2"
click at [909, 302] on select "Inquiry Follow Up Tour Requested Tour Confirmed Toured Proposal Sent Booked Lost" at bounding box center [958, 315] width 98 height 26
click at [988, 317] on button "Save" at bounding box center [981, 314] width 66 height 26
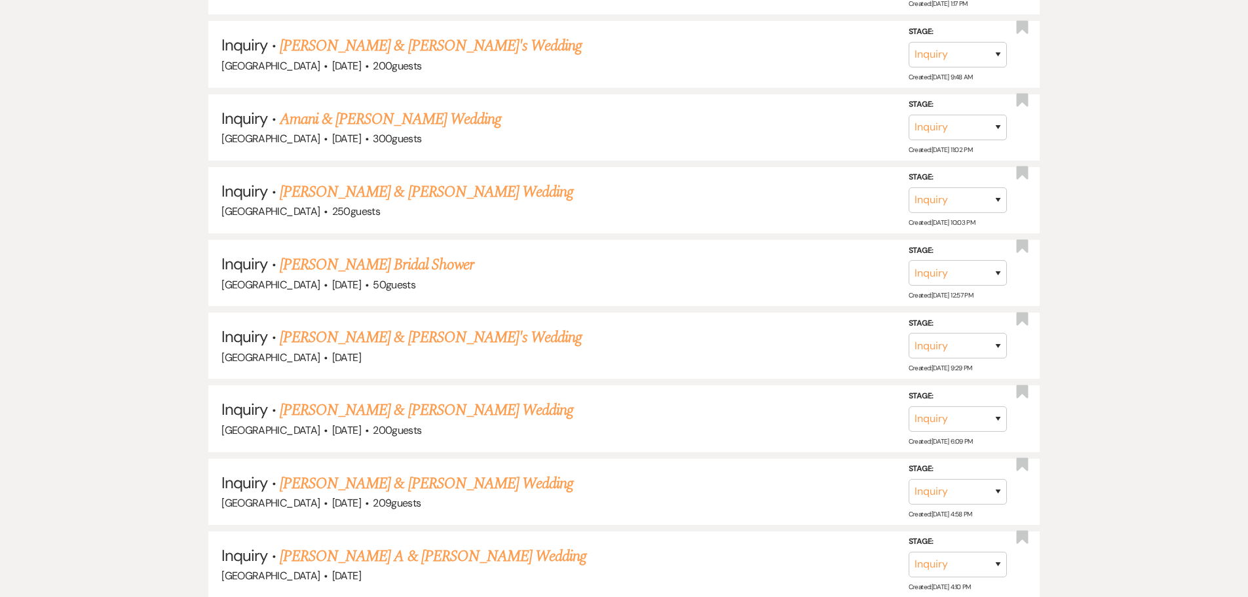
scroll to position [1218, 0]
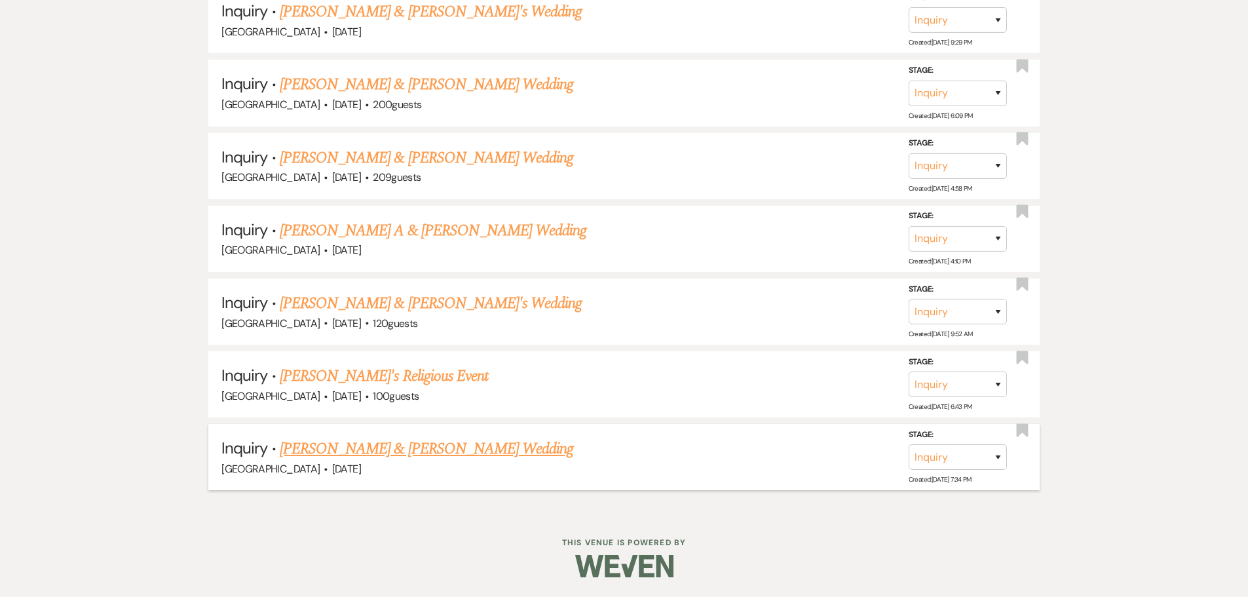
click at [431, 447] on link "[PERSON_NAME] & [PERSON_NAME] Wedding" at bounding box center [427, 449] width 294 height 24
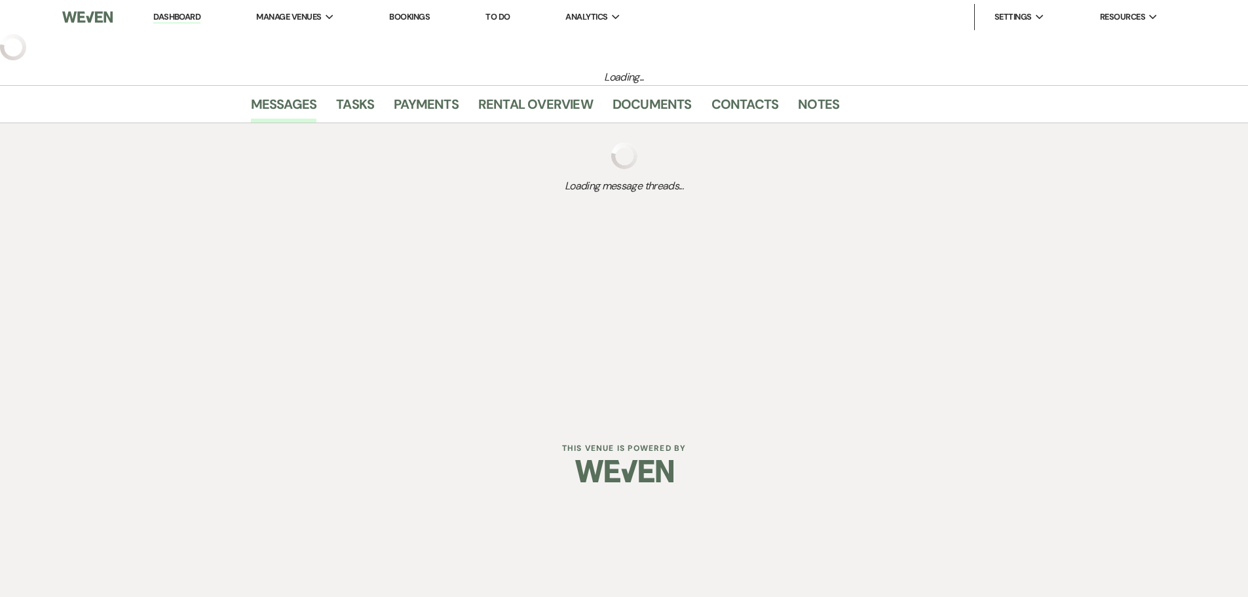
select select "5"
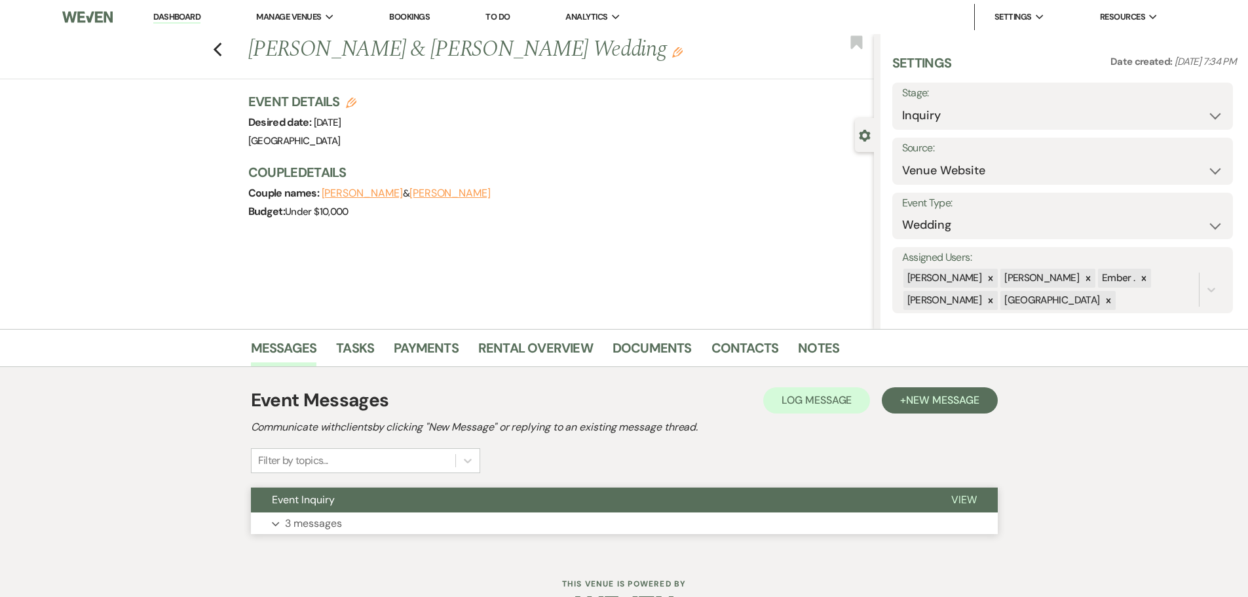
click at [295, 530] on p "3 messages" at bounding box center [313, 523] width 57 height 17
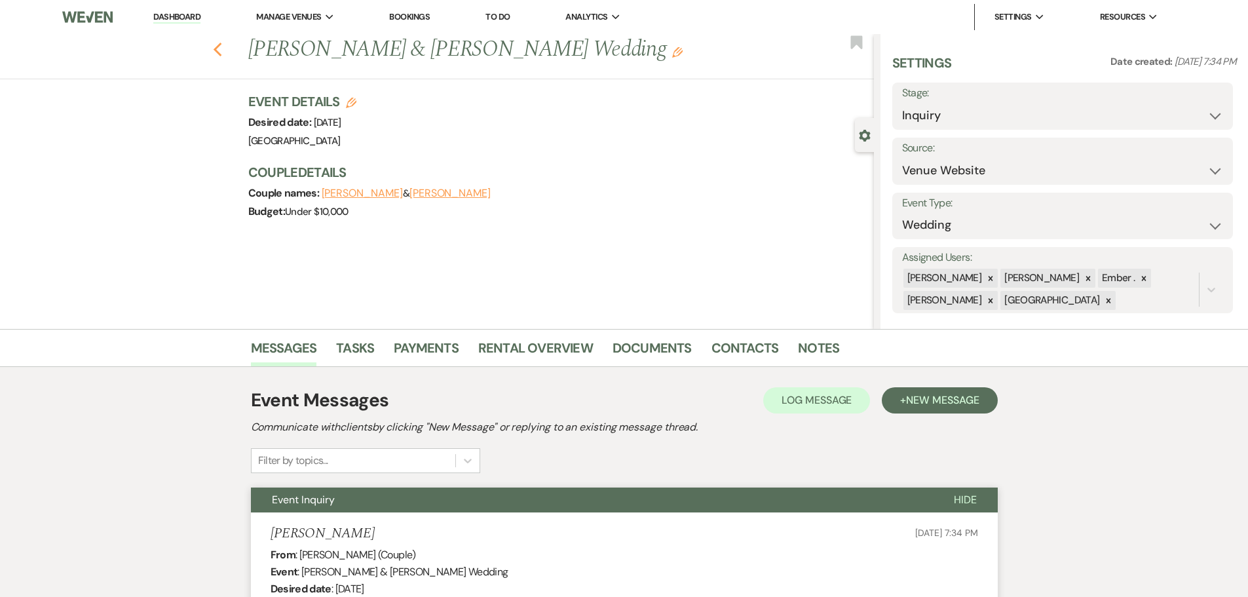
click at [223, 51] on icon "Previous" at bounding box center [218, 50] width 10 height 16
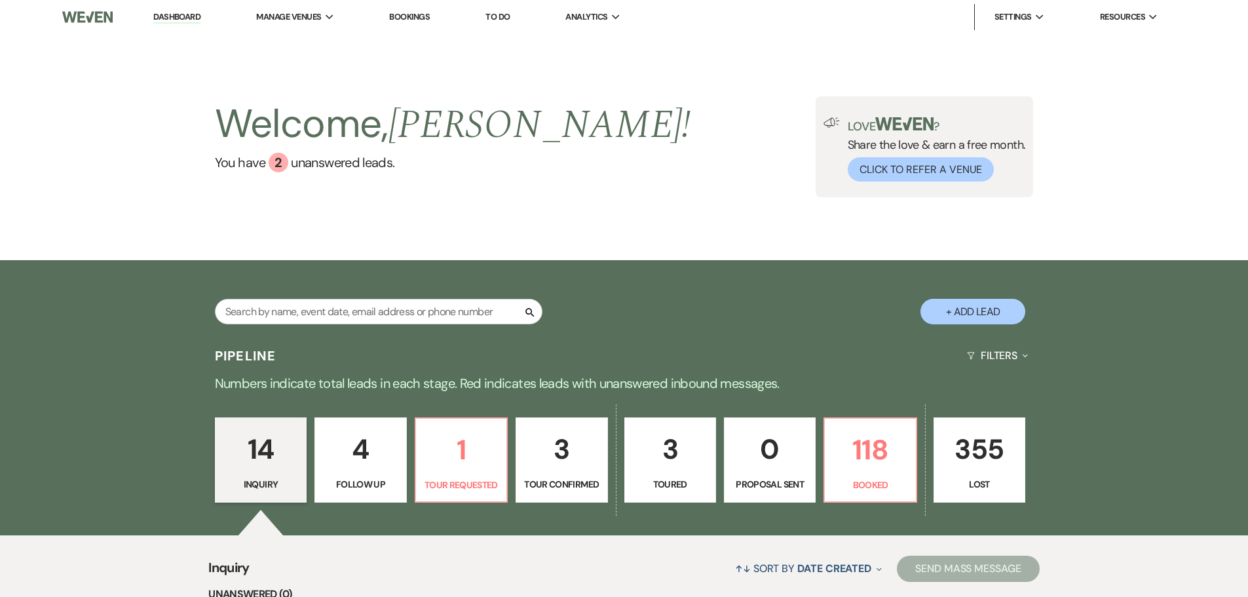
click at [366, 438] on p "4" at bounding box center [360, 449] width 75 height 44
select select "9"
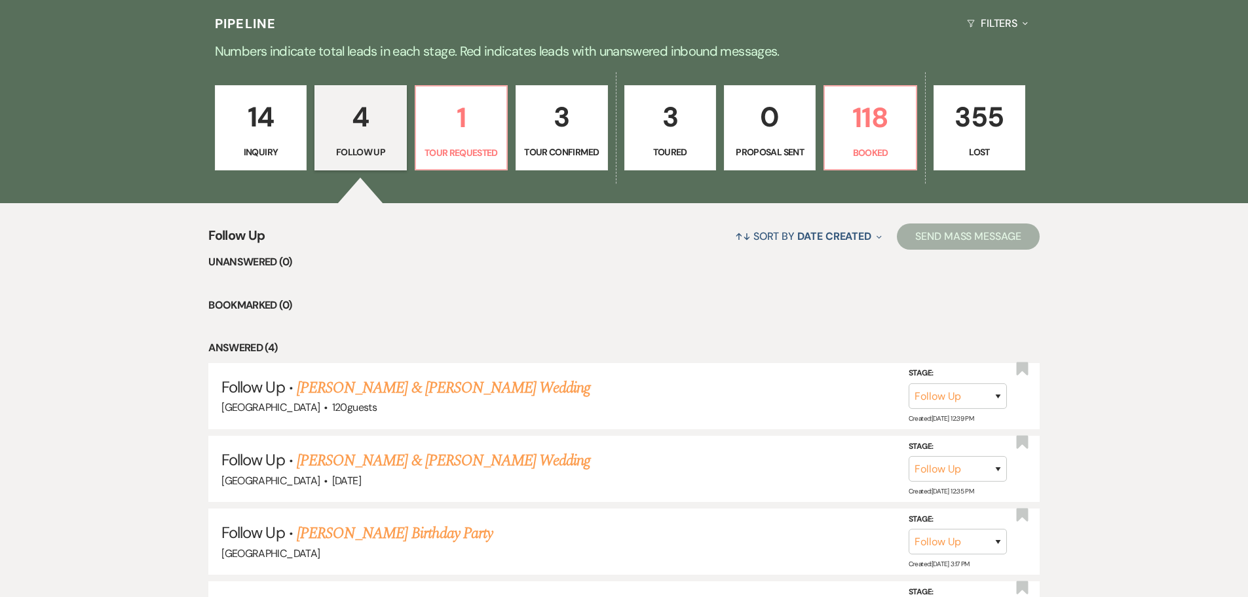
scroll to position [393, 0]
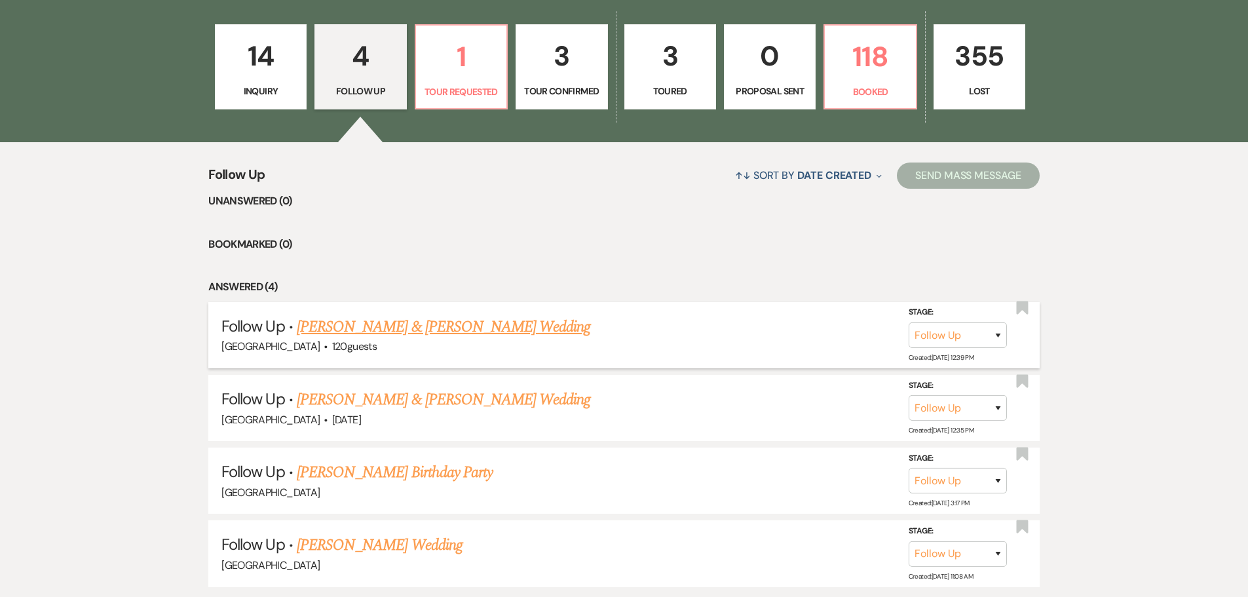
click at [386, 325] on link "[PERSON_NAME] & [PERSON_NAME] Wedding" at bounding box center [444, 327] width 294 height 24
select select "9"
select select "14"
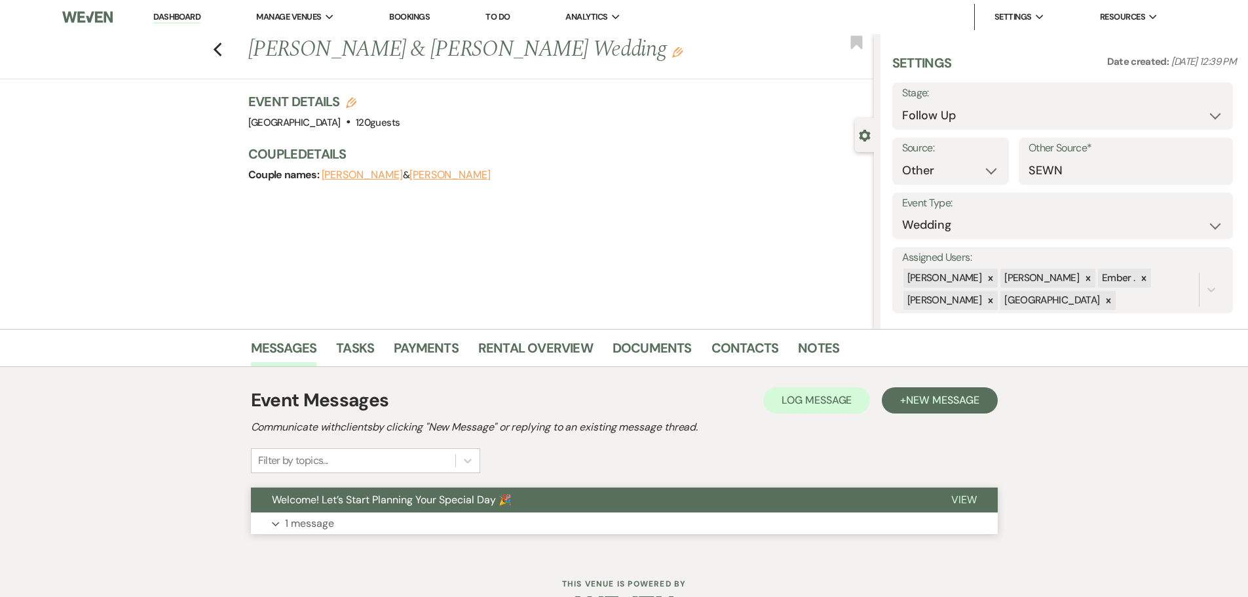
click at [653, 527] on button "Expand 1 message" at bounding box center [624, 524] width 747 height 22
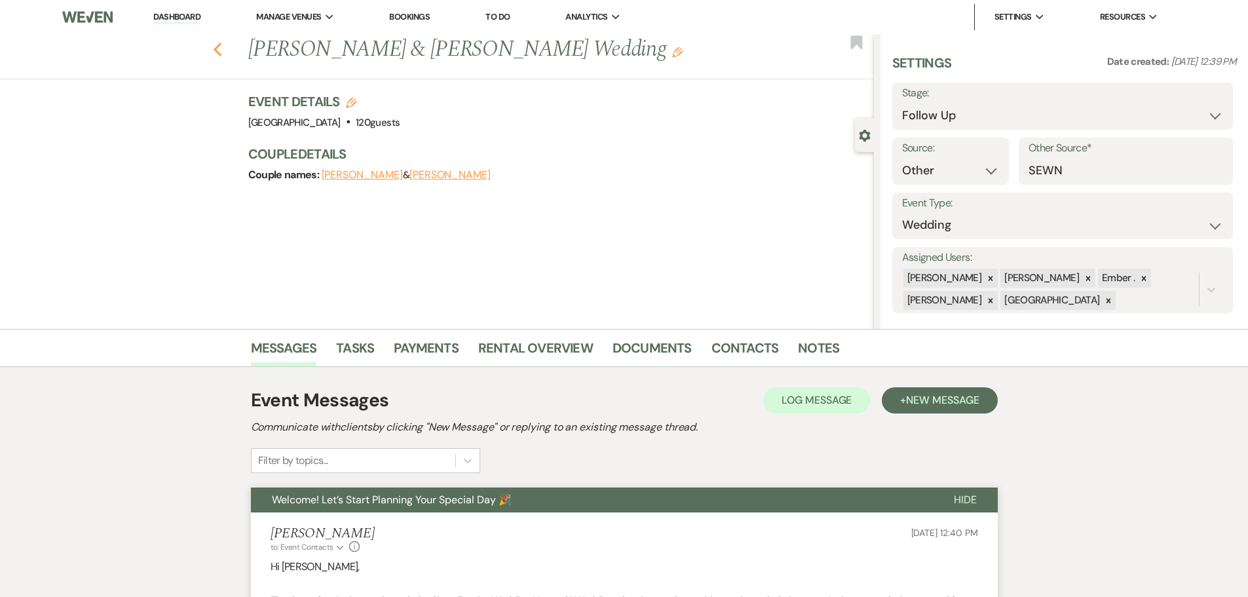
click at [223, 47] on icon "Previous" at bounding box center [218, 50] width 10 height 16
select select "9"
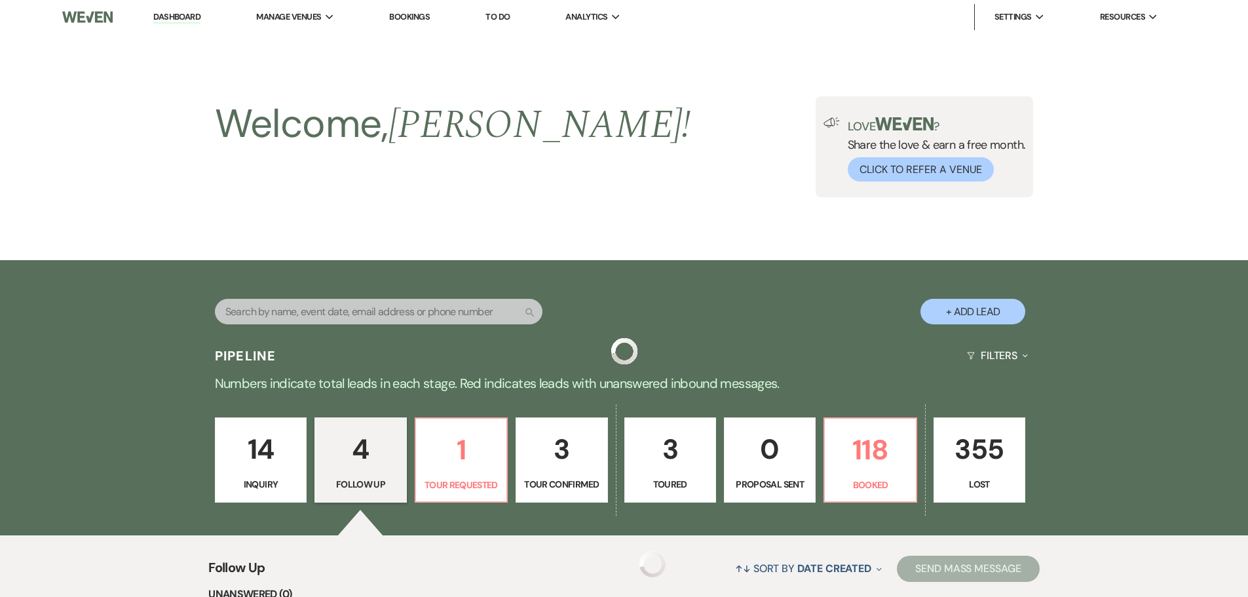
scroll to position [393, 0]
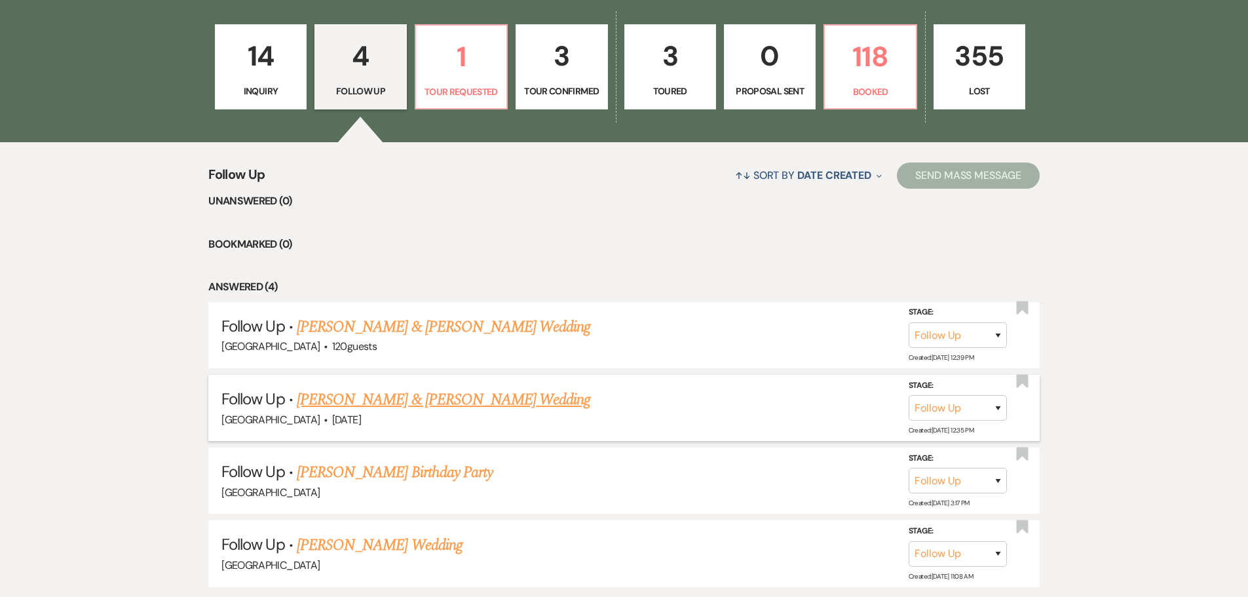
click at [457, 402] on link "[PERSON_NAME] & [PERSON_NAME] Wedding" at bounding box center [444, 400] width 294 height 24
select select "9"
select select "14"
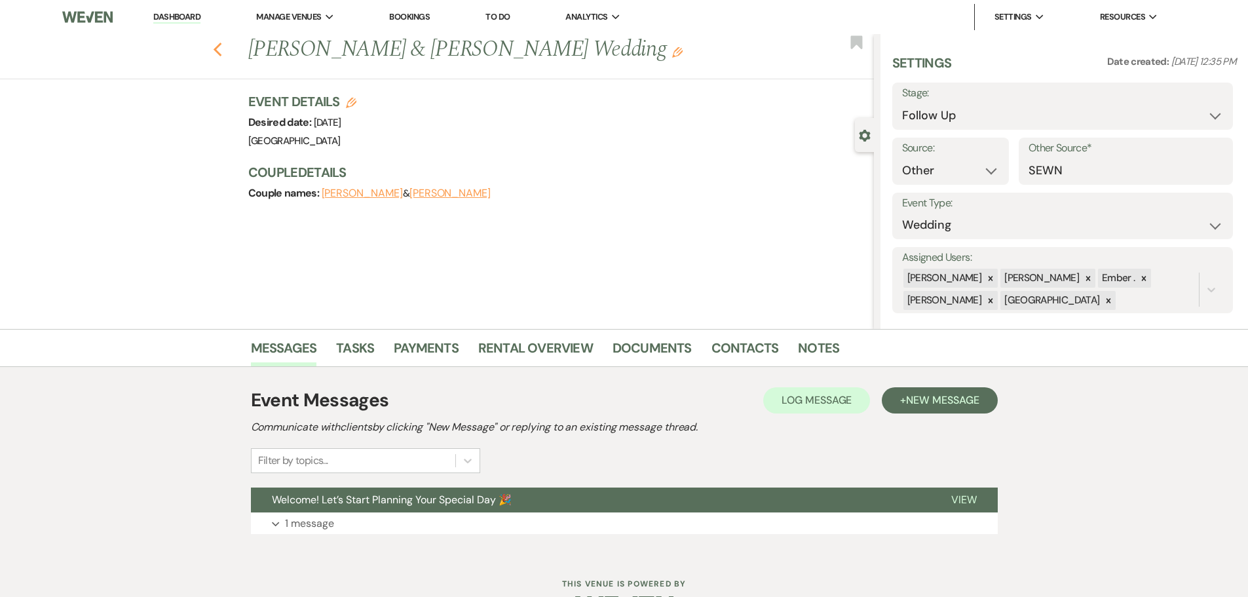
click at [220, 42] on icon "Previous" at bounding box center [218, 50] width 10 height 16
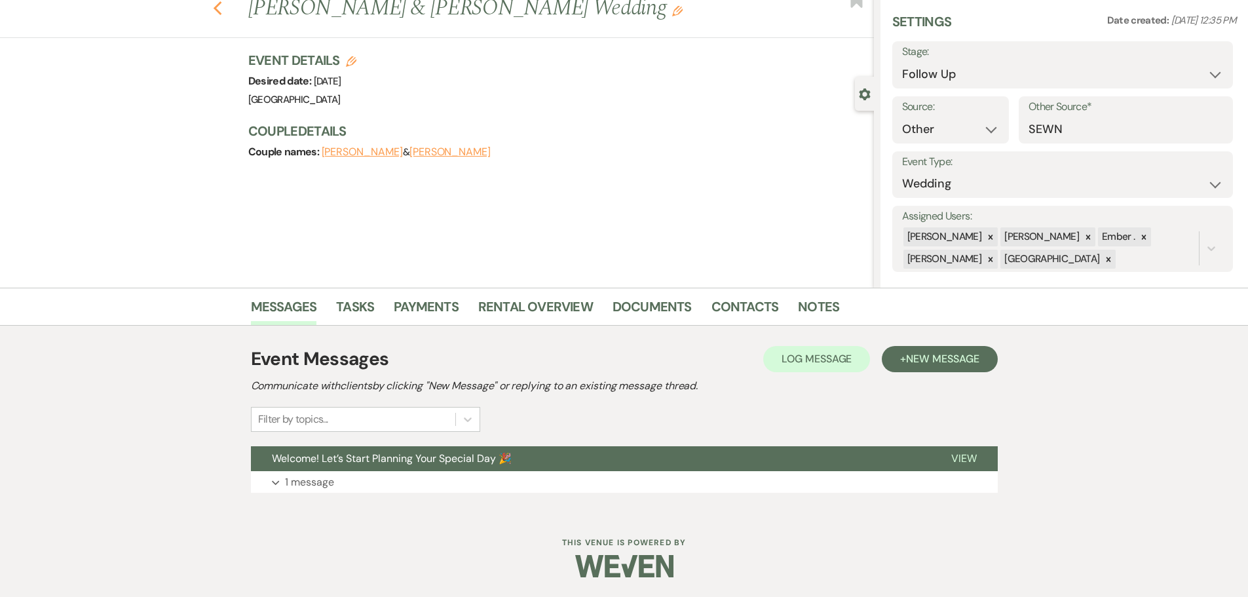
select select "9"
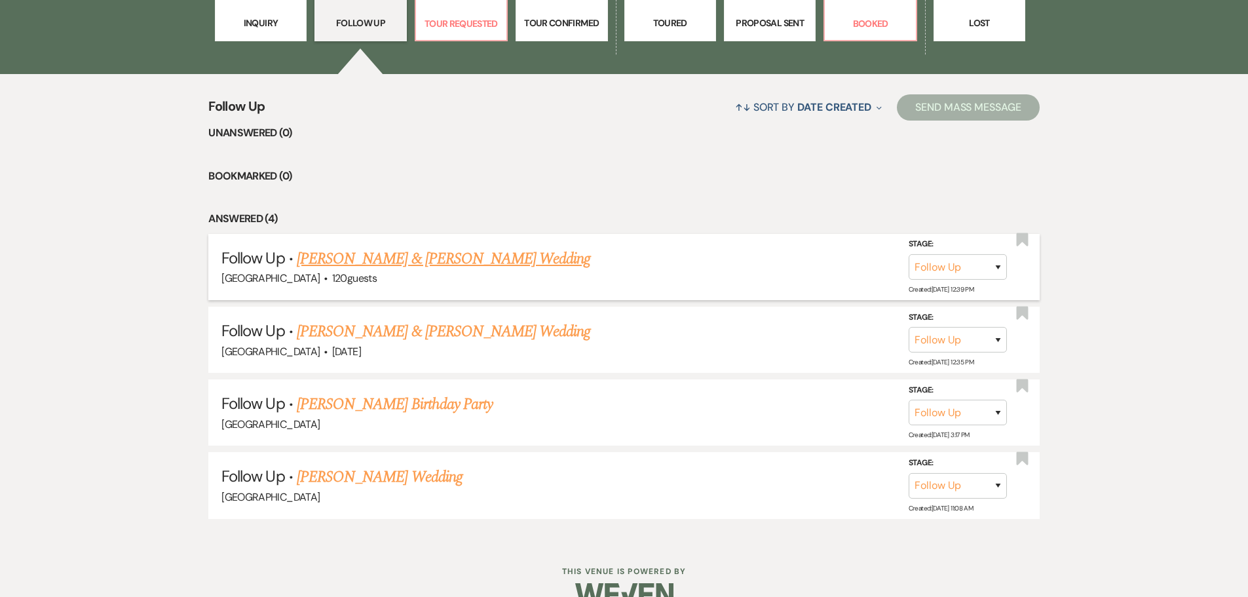
scroll to position [490, 0]
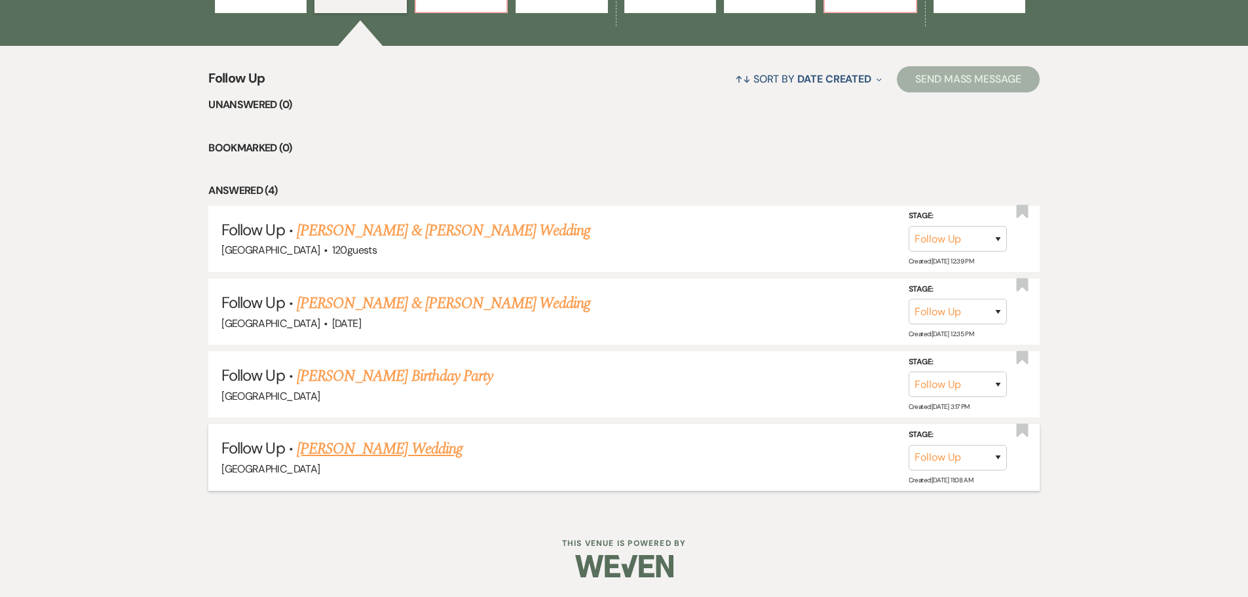
click at [370, 450] on link "[PERSON_NAME] Wedding" at bounding box center [380, 449] width 166 height 24
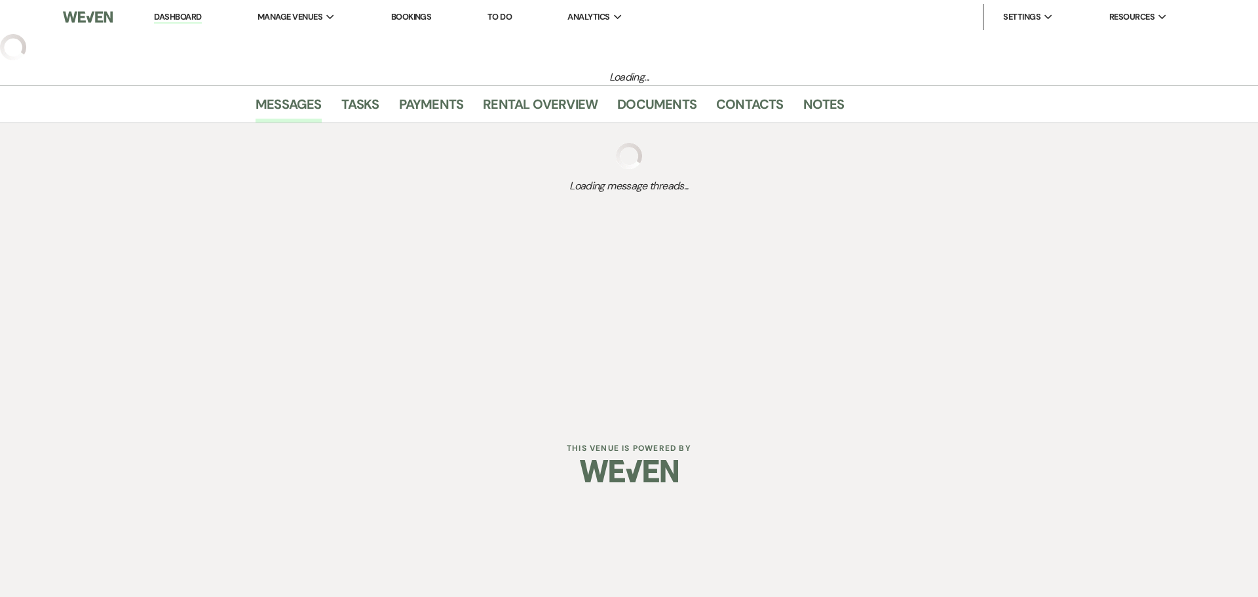
select select "9"
select select "5"
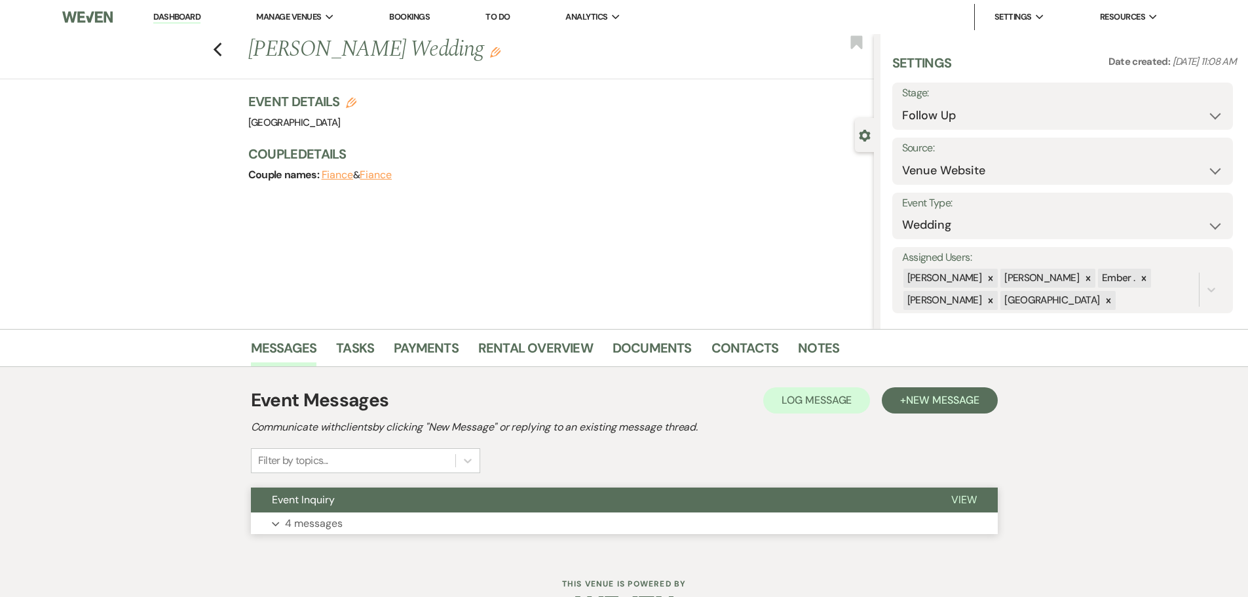
click at [379, 527] on button "Expand 4 messages" at bounding box center [624, 524] width 747 height 22
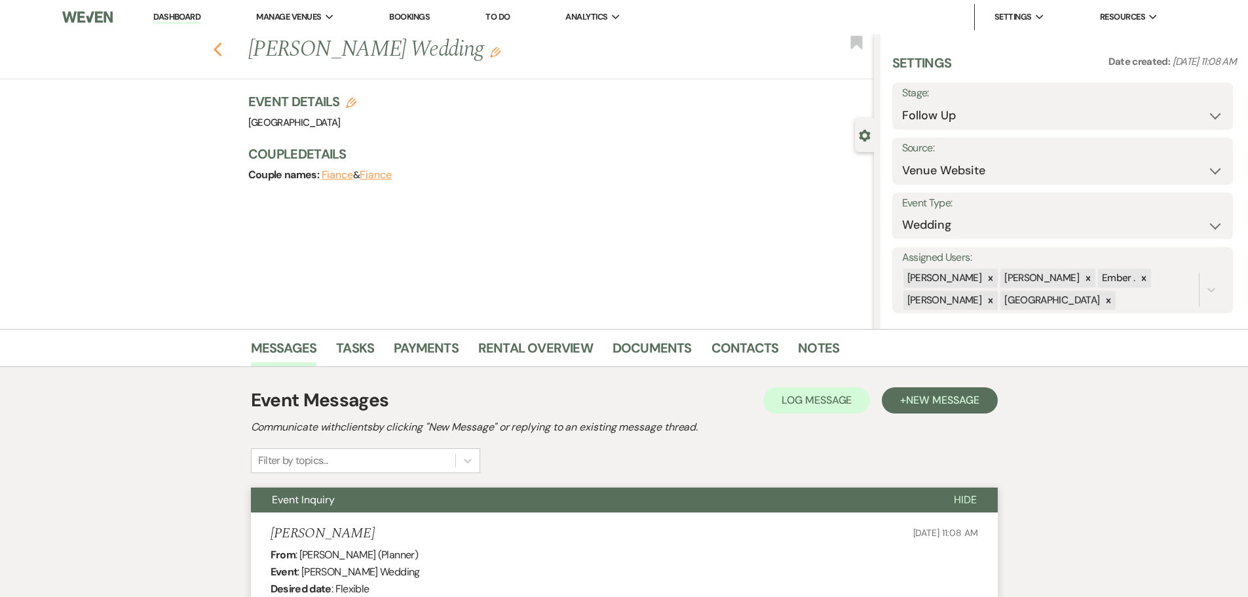
click at [222, 48] on use "button" at bounding box center [217, 50] width 9 height 14
select select "9"
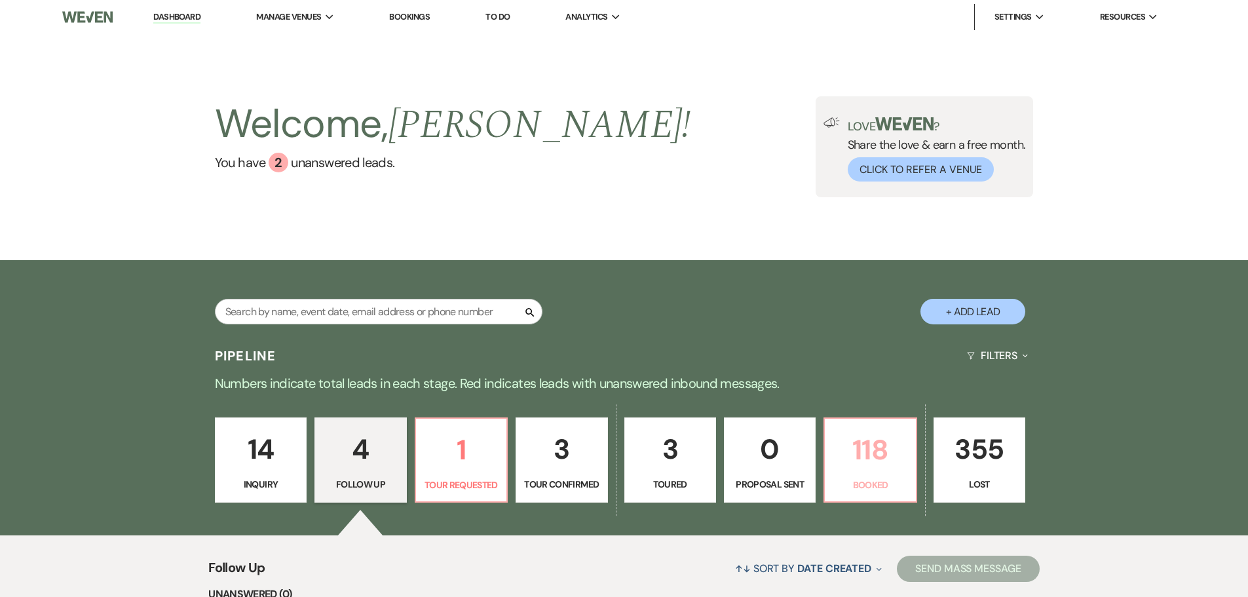
click at [870, 466] on p "118" at bounding box center [870, 450] width 75 height 44
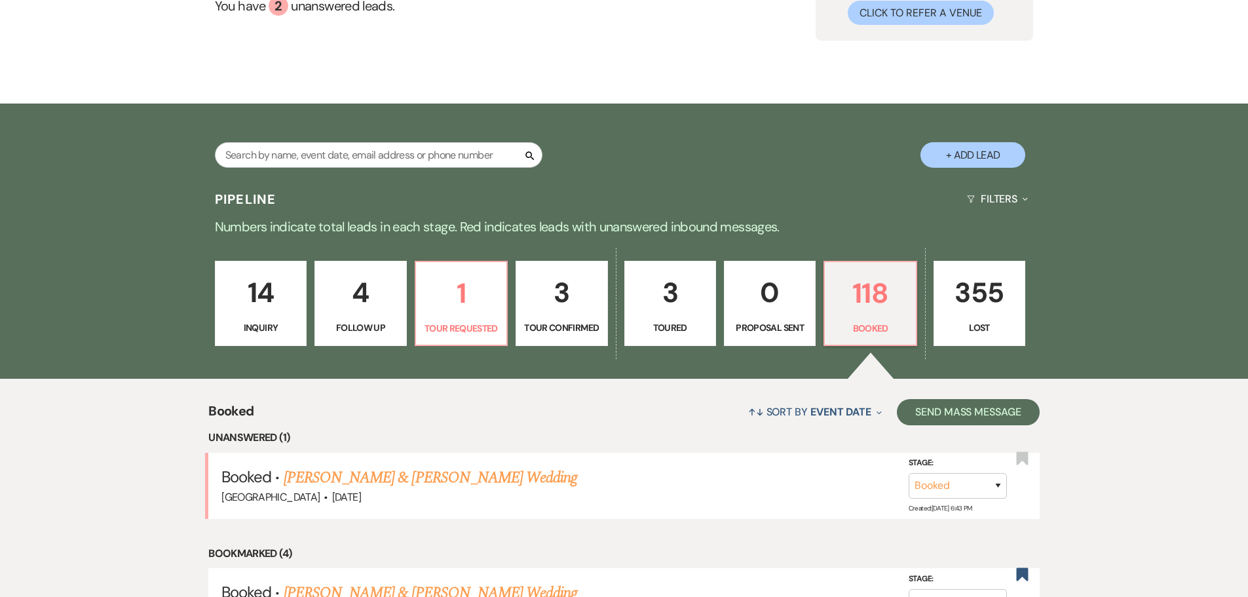
scroll to position [166, 0]
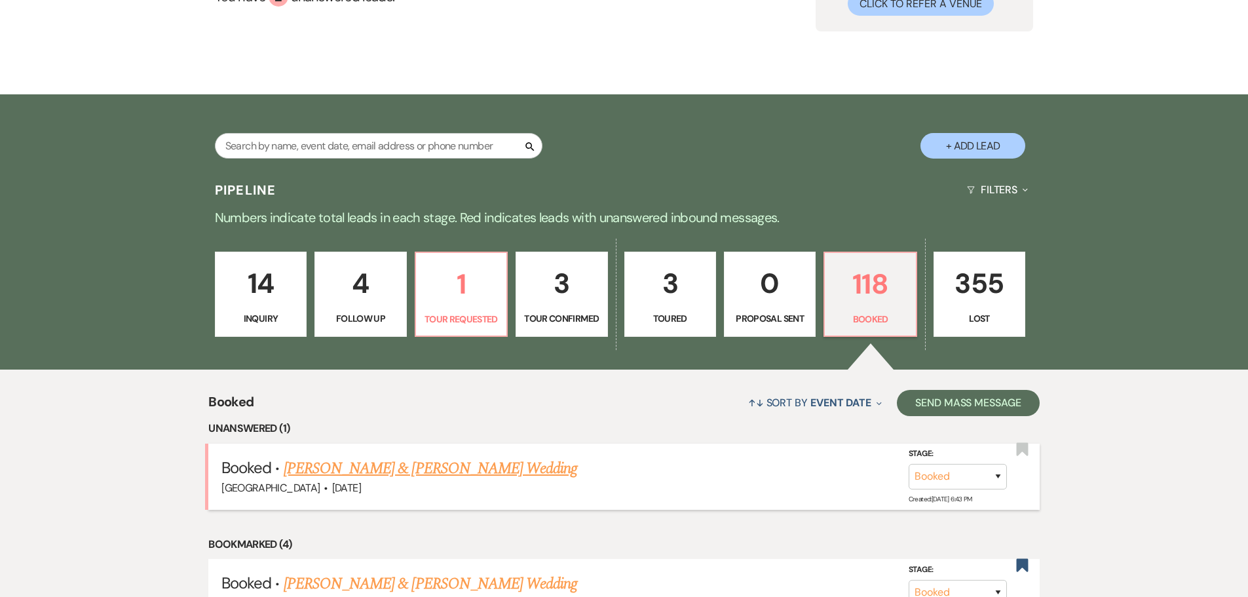
click at [441, 467] on link "[PERSON_NAME] & [PERSON_NAME] Wedding" at bounding box center [431, 469] width 294 height 24
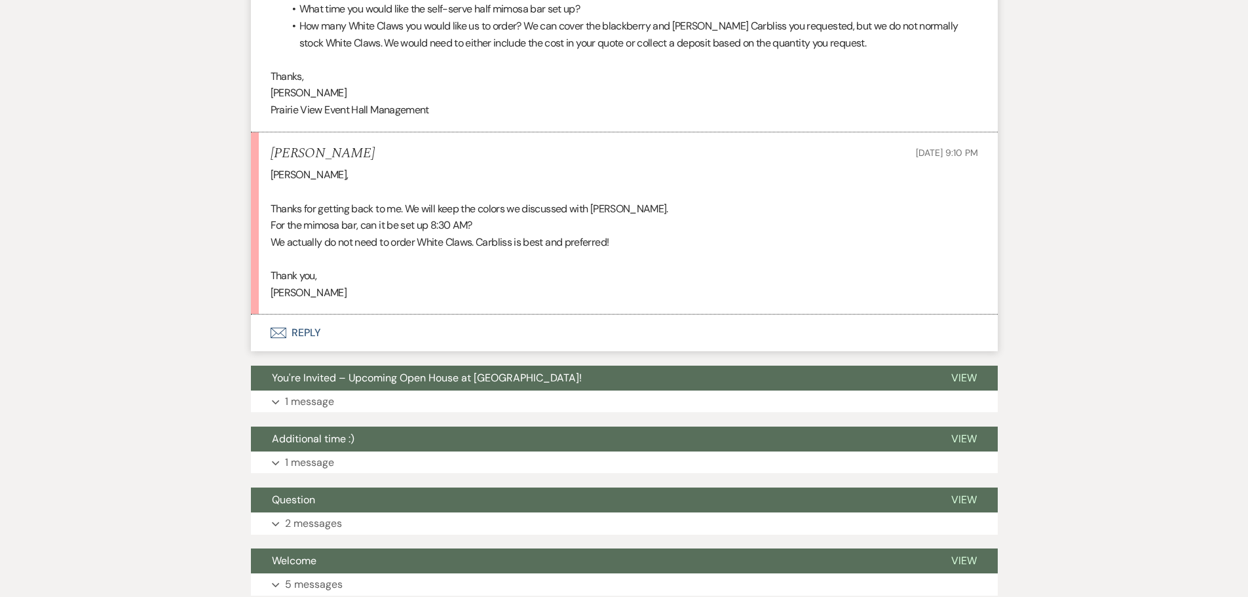
scroll to position [2287, 0]
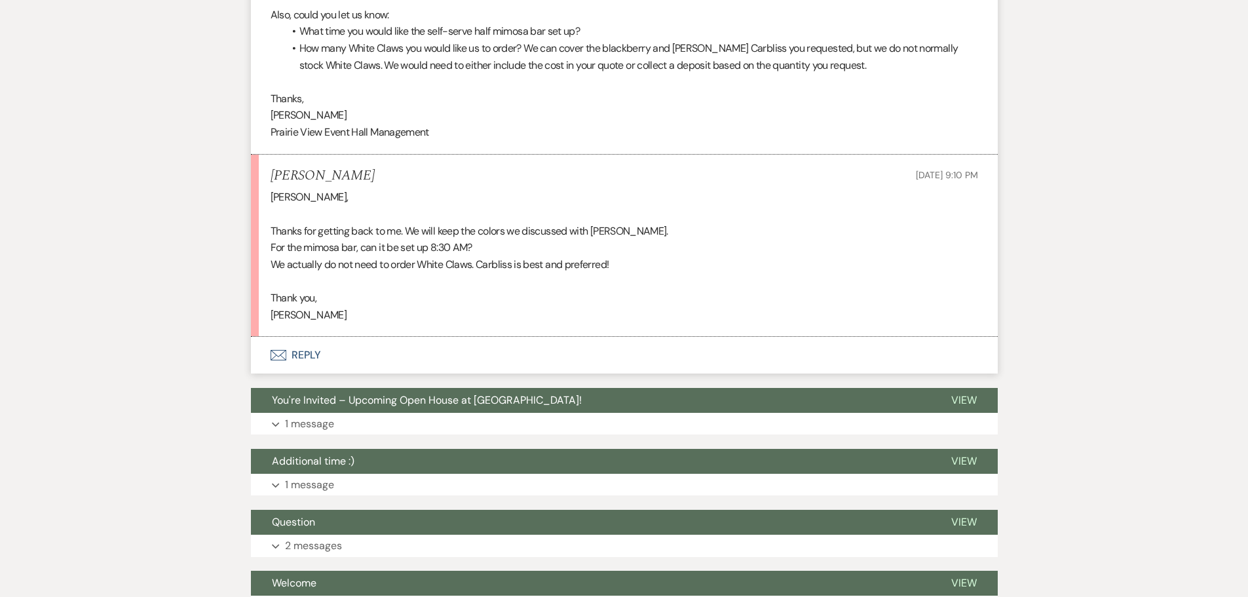
click at [299, 374] on button "Envelope Reply" at bounding box center [624, 355] width 747 height 37
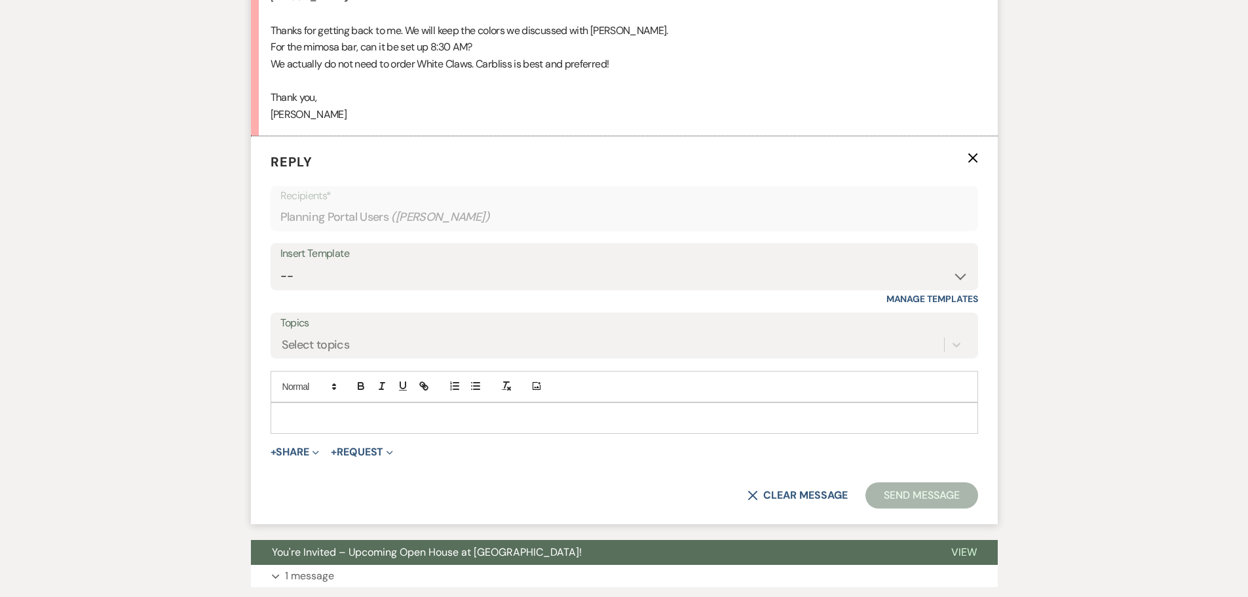
scroll to position [2422, 0]
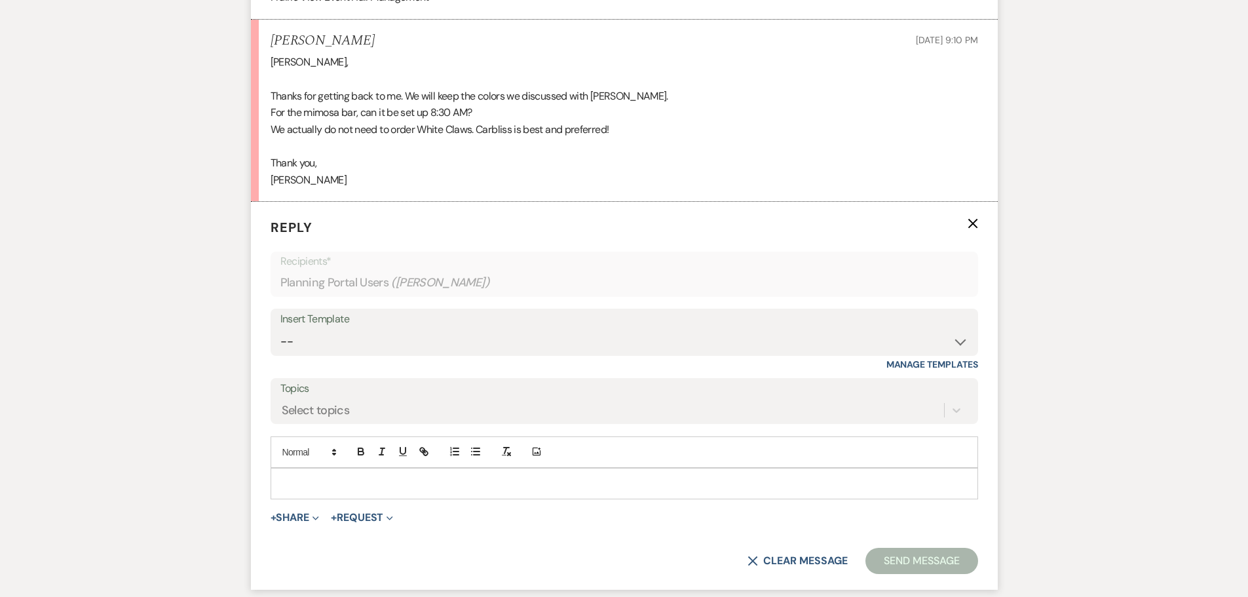
click at [346, 491] on p at bounding box center [624, 483] width 687 height 14
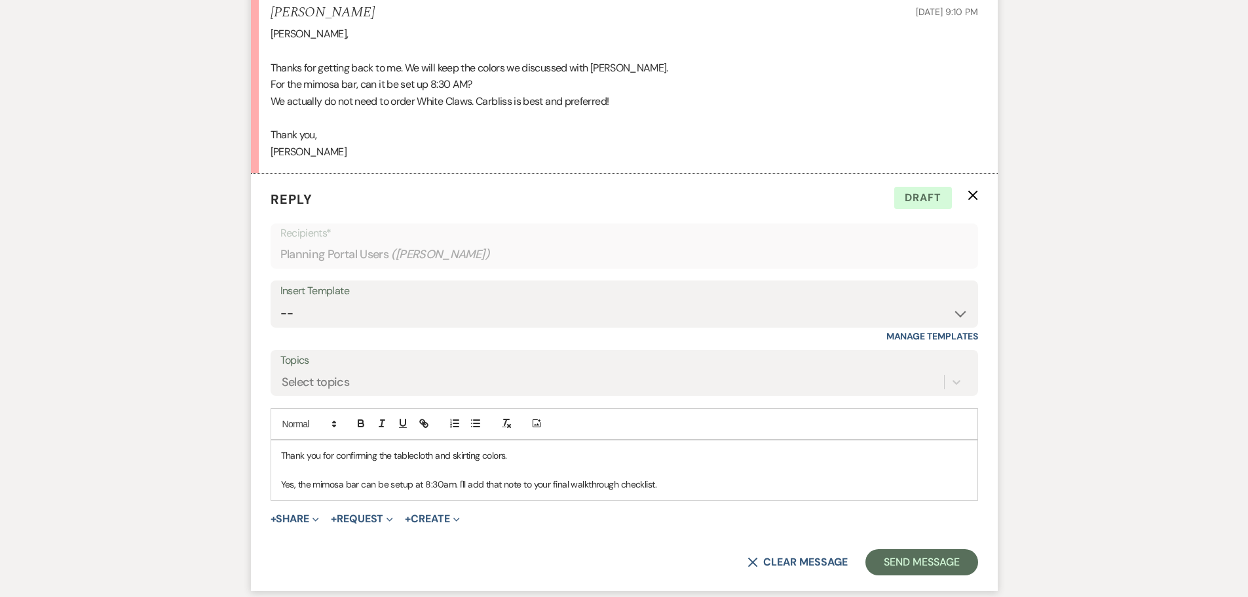
scroll to position [2490, 0]
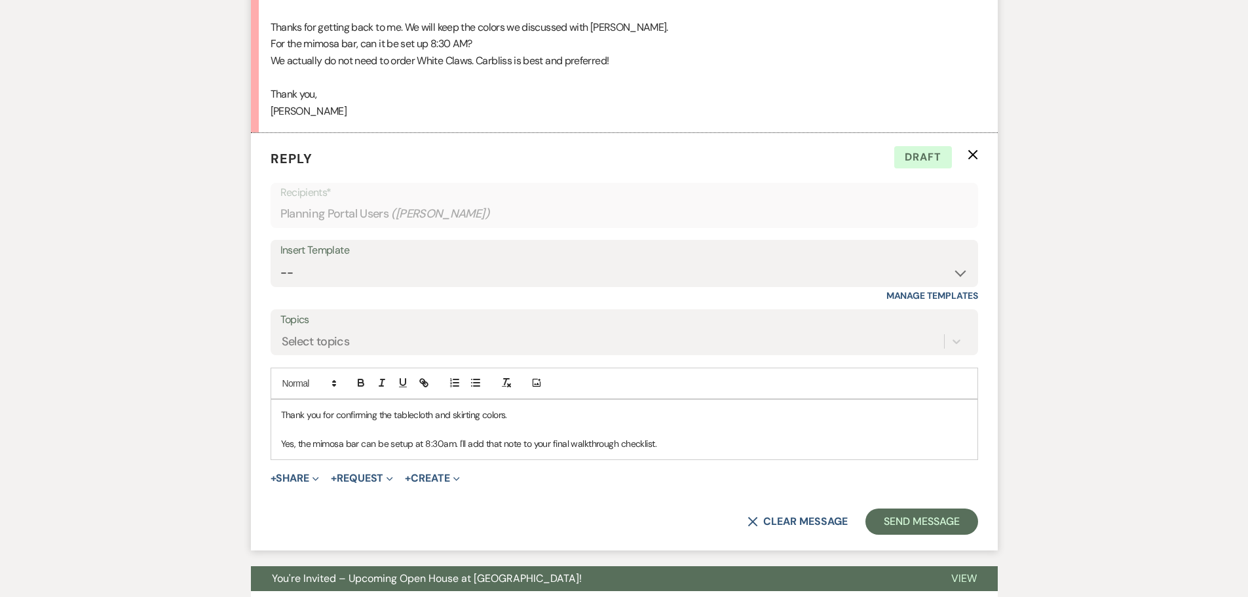
click at [682, 451] on p "Yes, the mimosa bar can be setup at 8:30am. I'll add that note to your final wa…" at bounding box center [624, 443] width 687 height 14
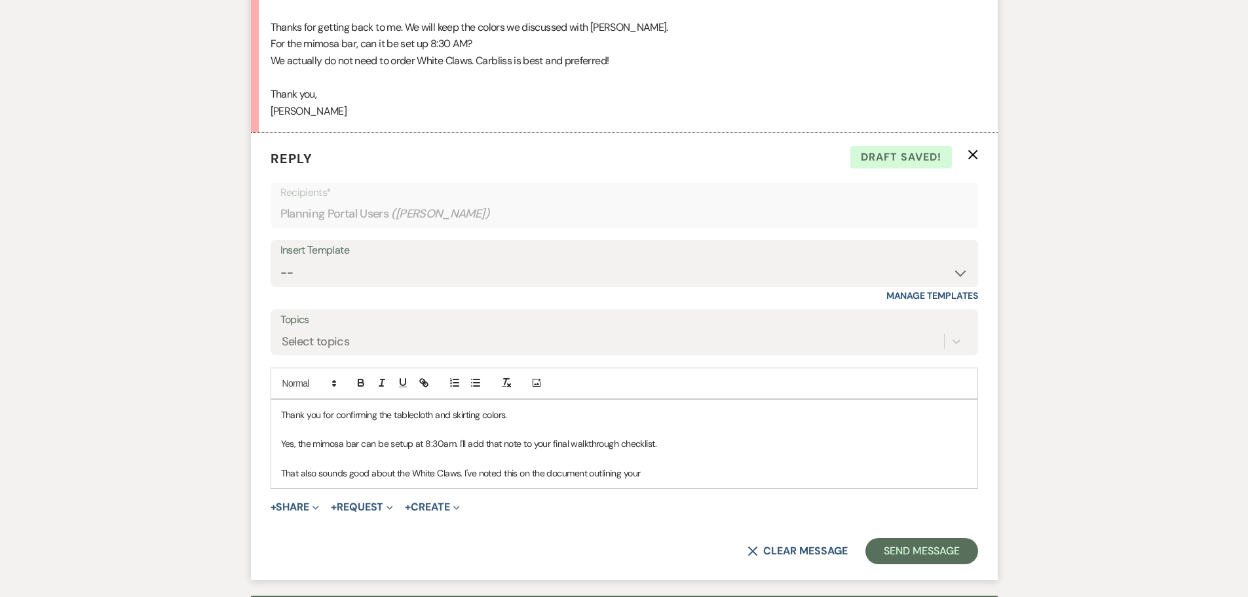
click at [653, 480] on p "That also sounds good about the White Claws. I've noted this on the document ou…" at bounding box center [624, 473] width 687 height 14
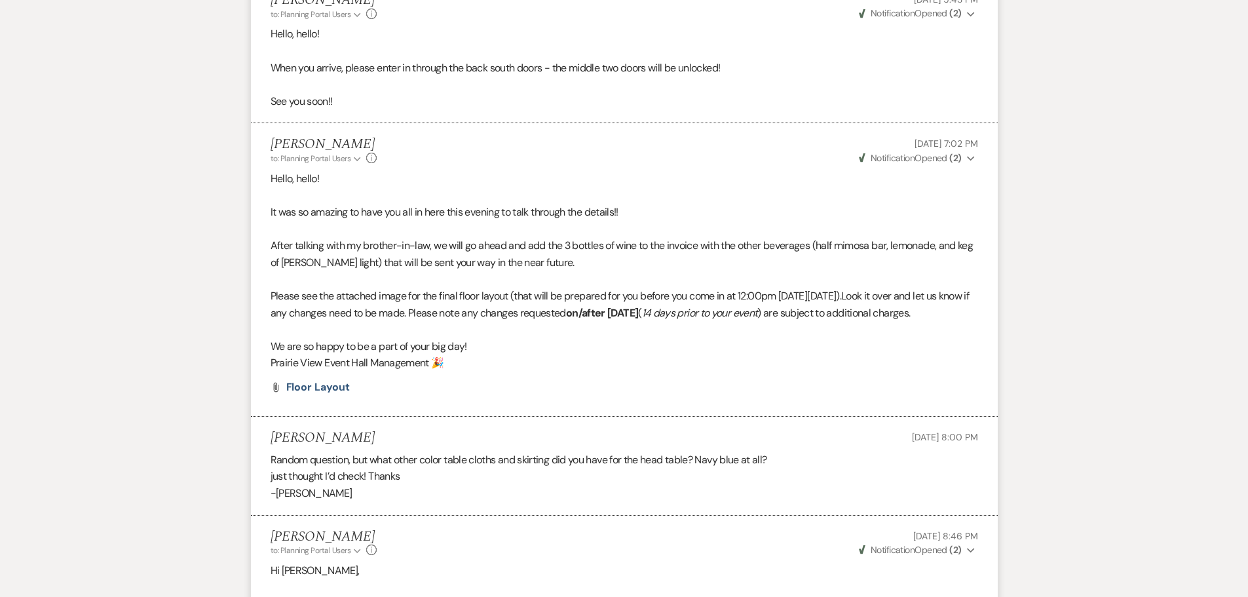
scroll to position [1638, 0]
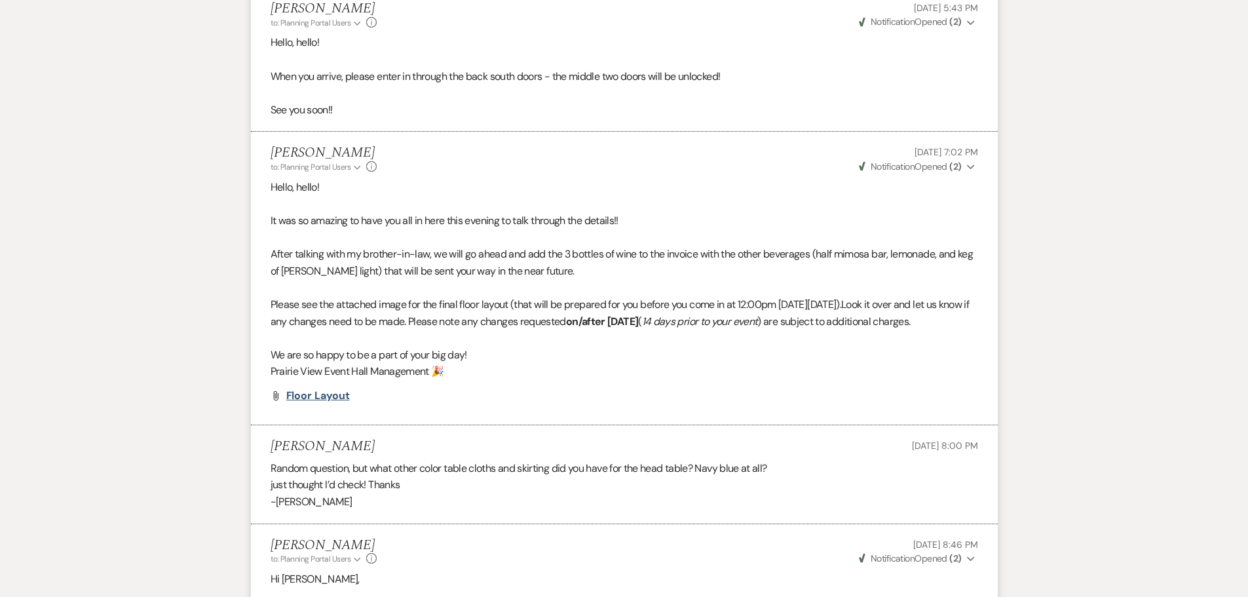
click at [322, 402] on span "Floor Layout" at bounding box center [318, 396] width 64 height 14
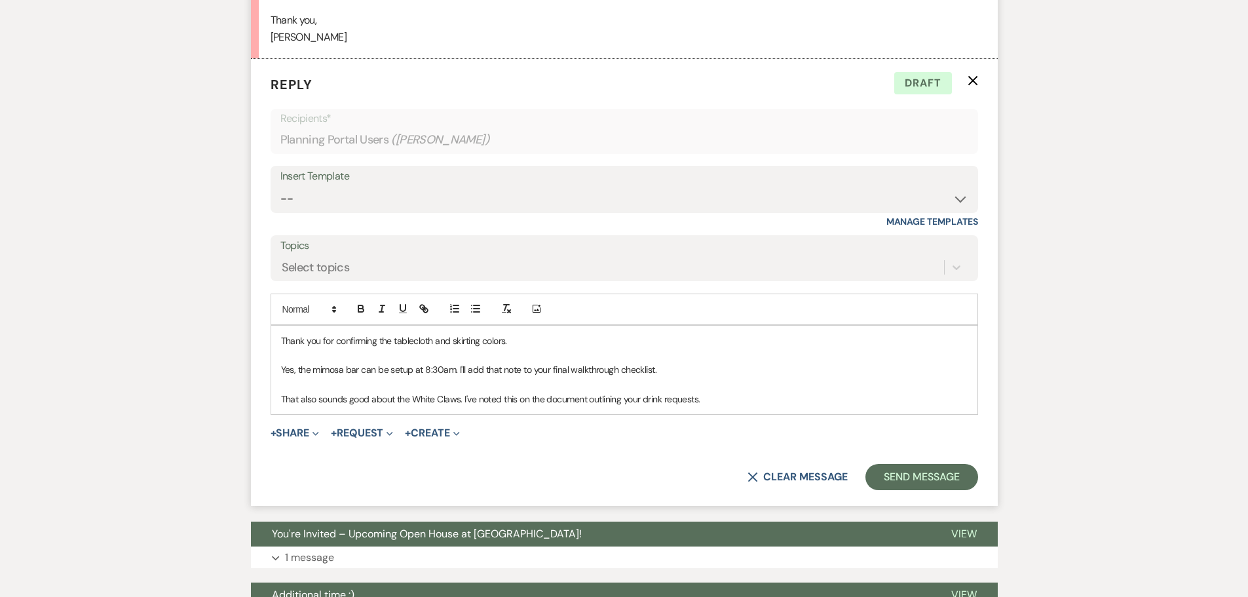
scroll to position [2687, 0]
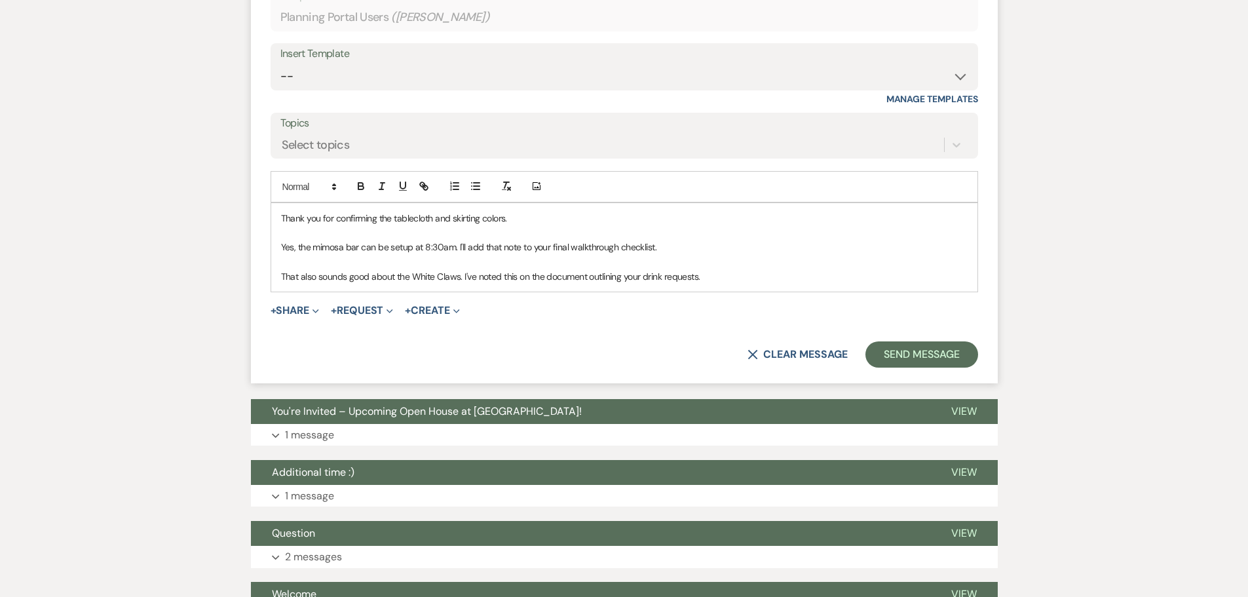
click at [460, 254] on p "Yes, the mimosa bar can be setup at 8:30am. I'll add that note to your final wa…" at bounding box center [624, 247] width 687 height 14
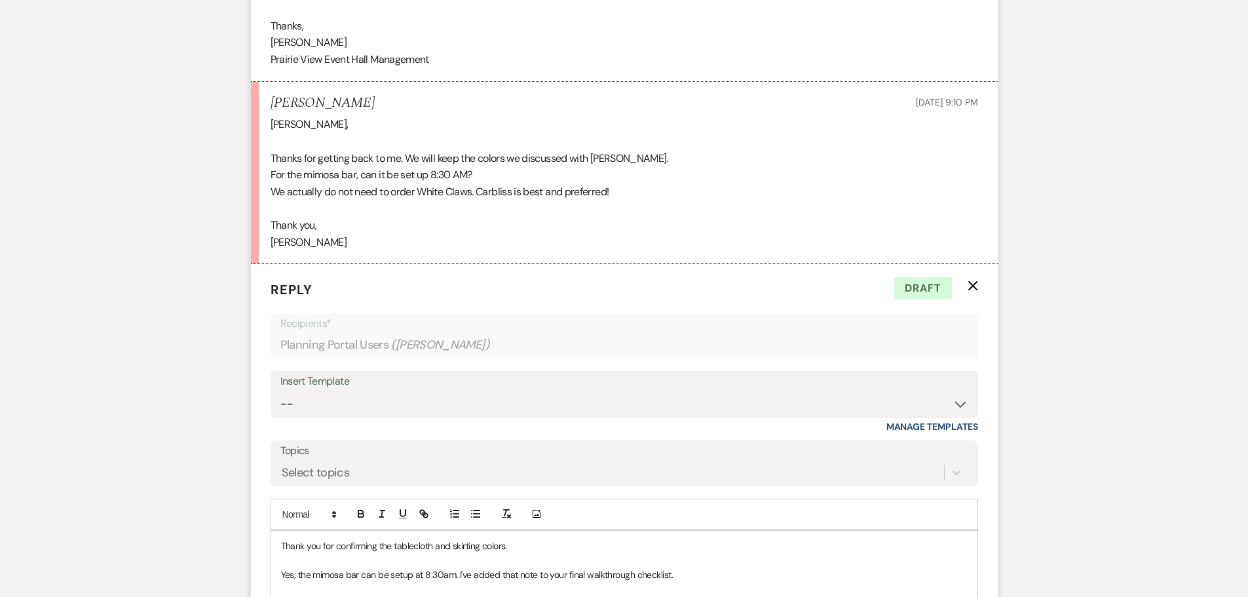
scroll to position [2622, 0]
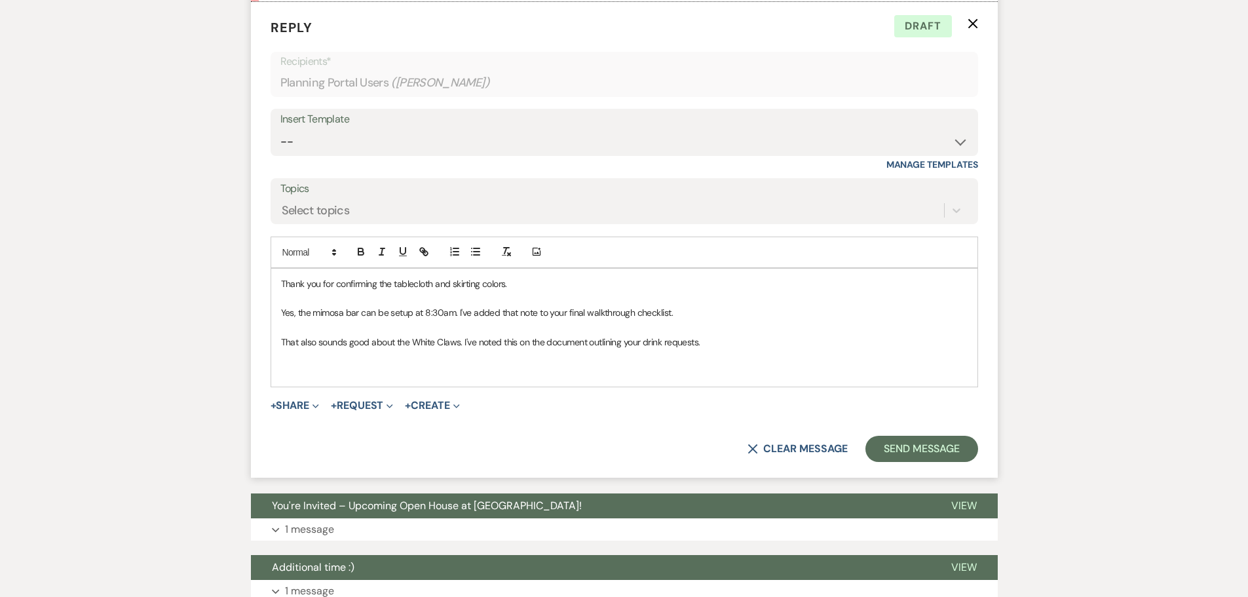
click at [528, 364] on p at bounding box center [624, 356] width 687 height 14
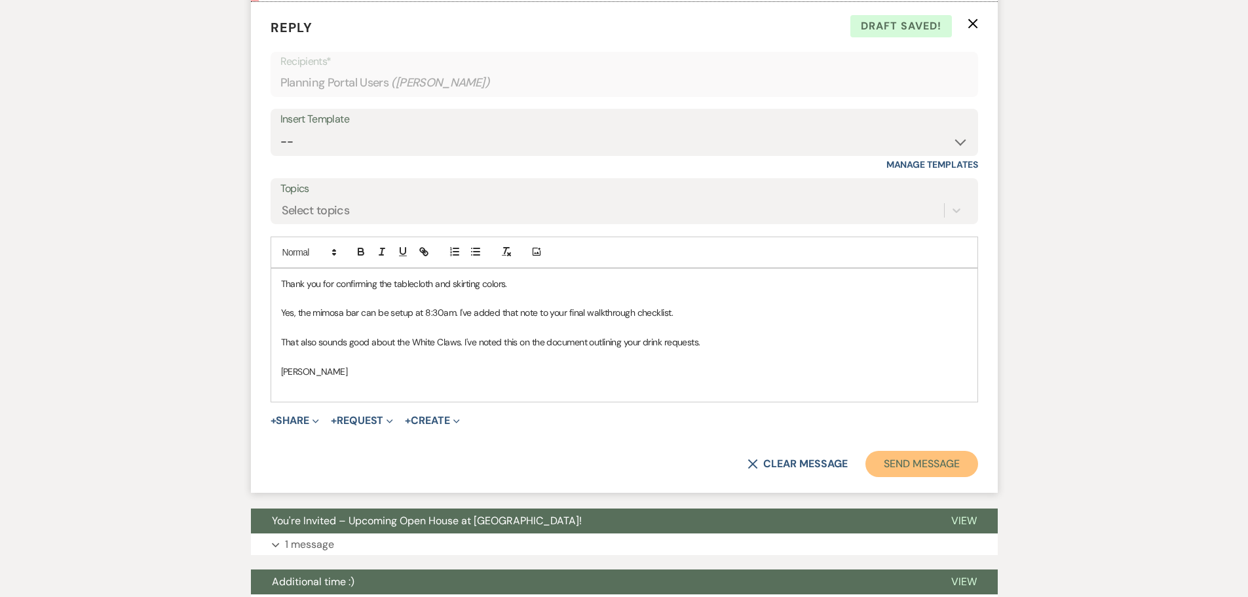
click at [922, 477] on button "Send Message" at bounding box center [922, 464] width 112 height 26
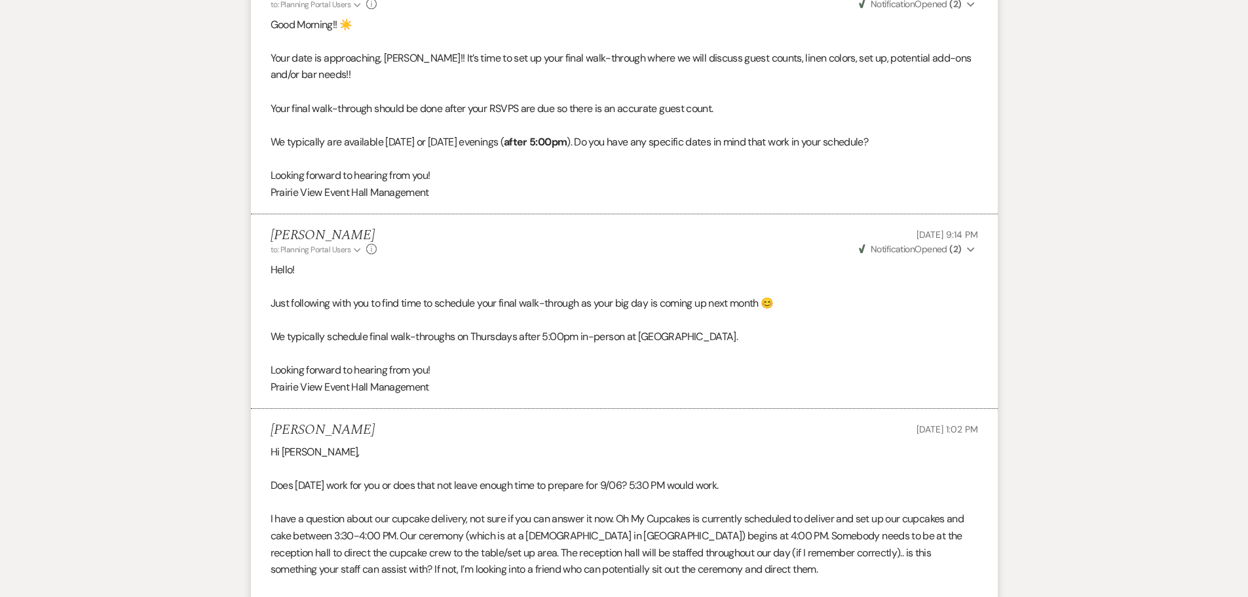
scroll to position [0, 0]
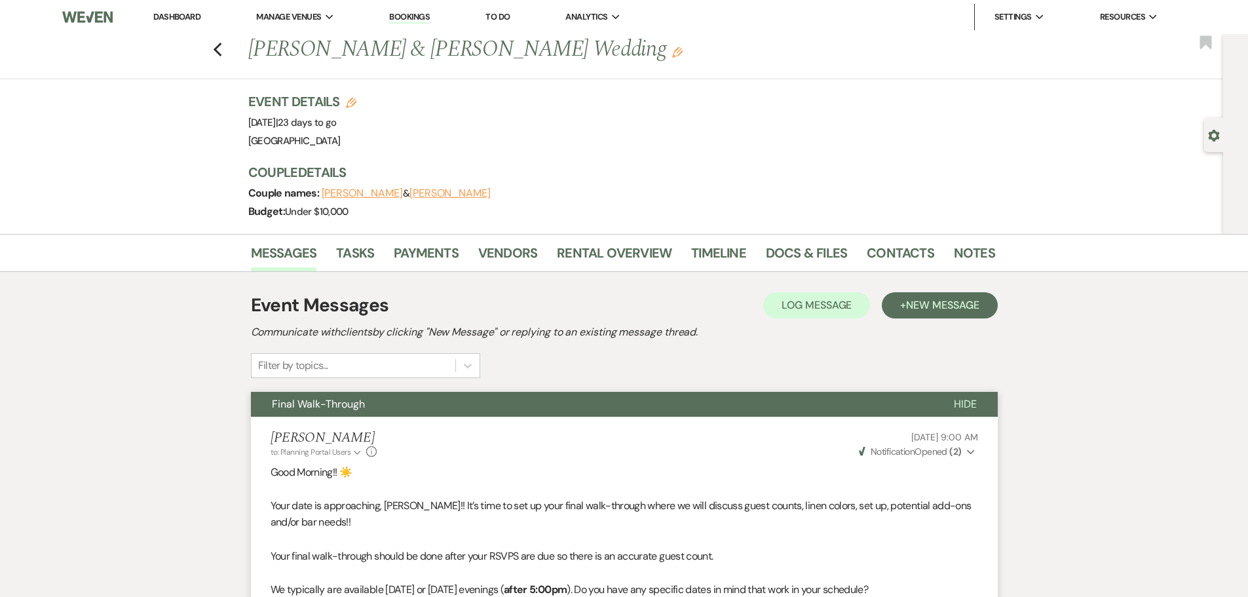
click at [175, 14] on link "Dashboard" at bounding box center [176, 16] width 47 height 11
